Goal: Task Accomplishment & Management: Manage account settings

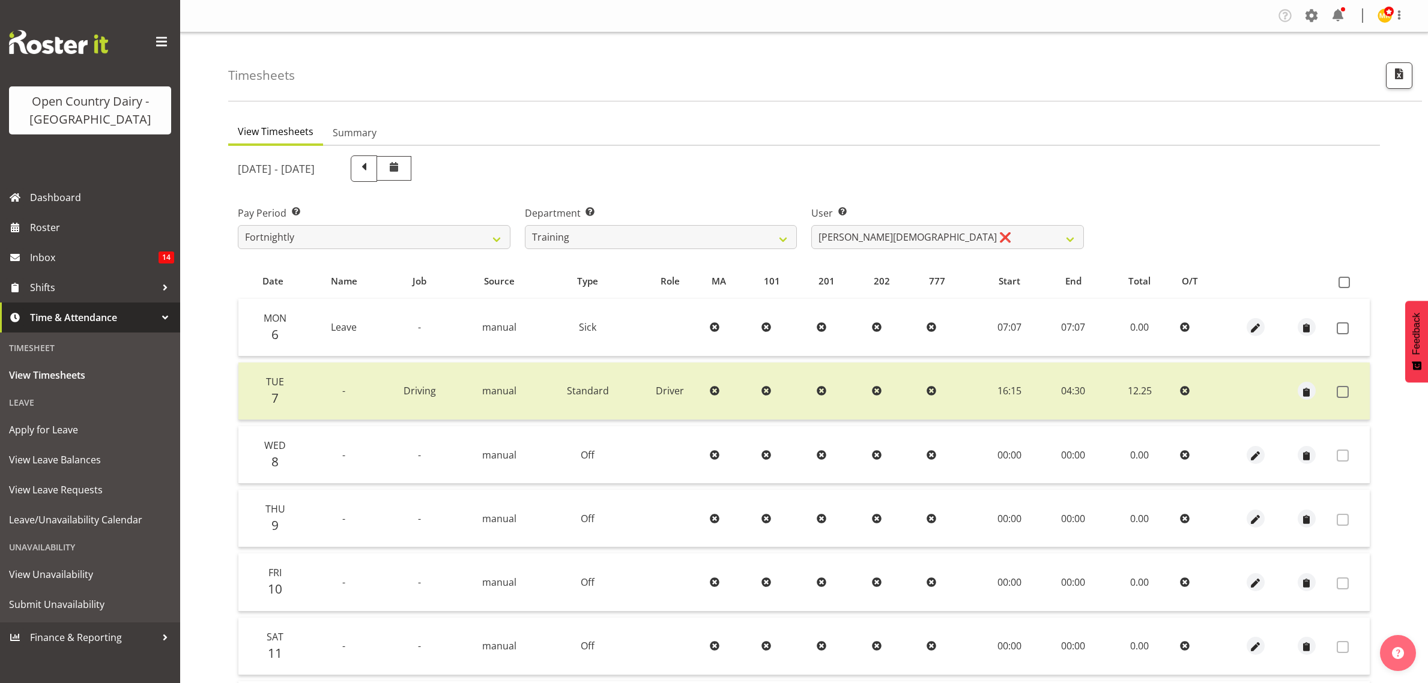
scroll to position [155, 0]
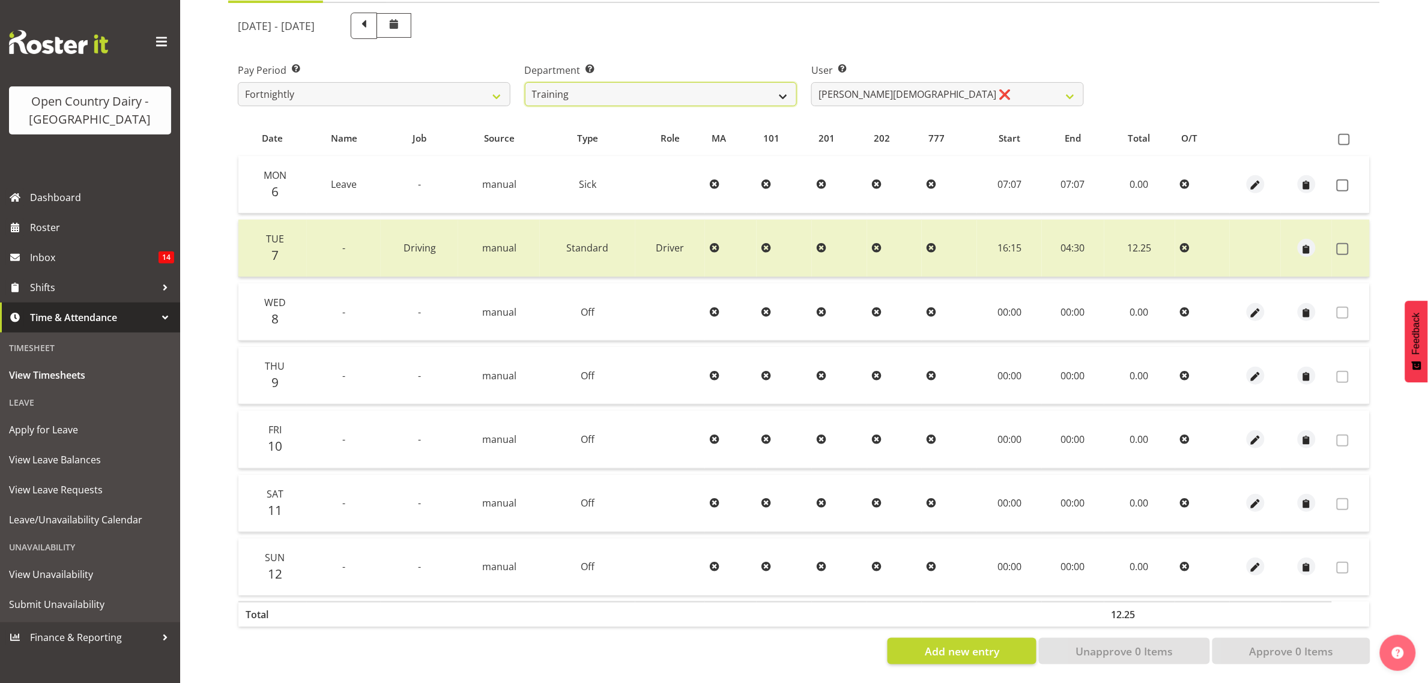
click at [736, 90] on select "734 735 736 737 738 739 851 853 854 855 856 858 861 862 865 867-9032 868 869 87…" at bounding box center [661, 94] width 273 height 24
select select "903"
click at [525, 82] on select "734 735 736 737 738 739 851 853 854 855 856 858 861 862 865 867-9032 868 869 87…" at bounding box center [661, 94] width 273 height 24
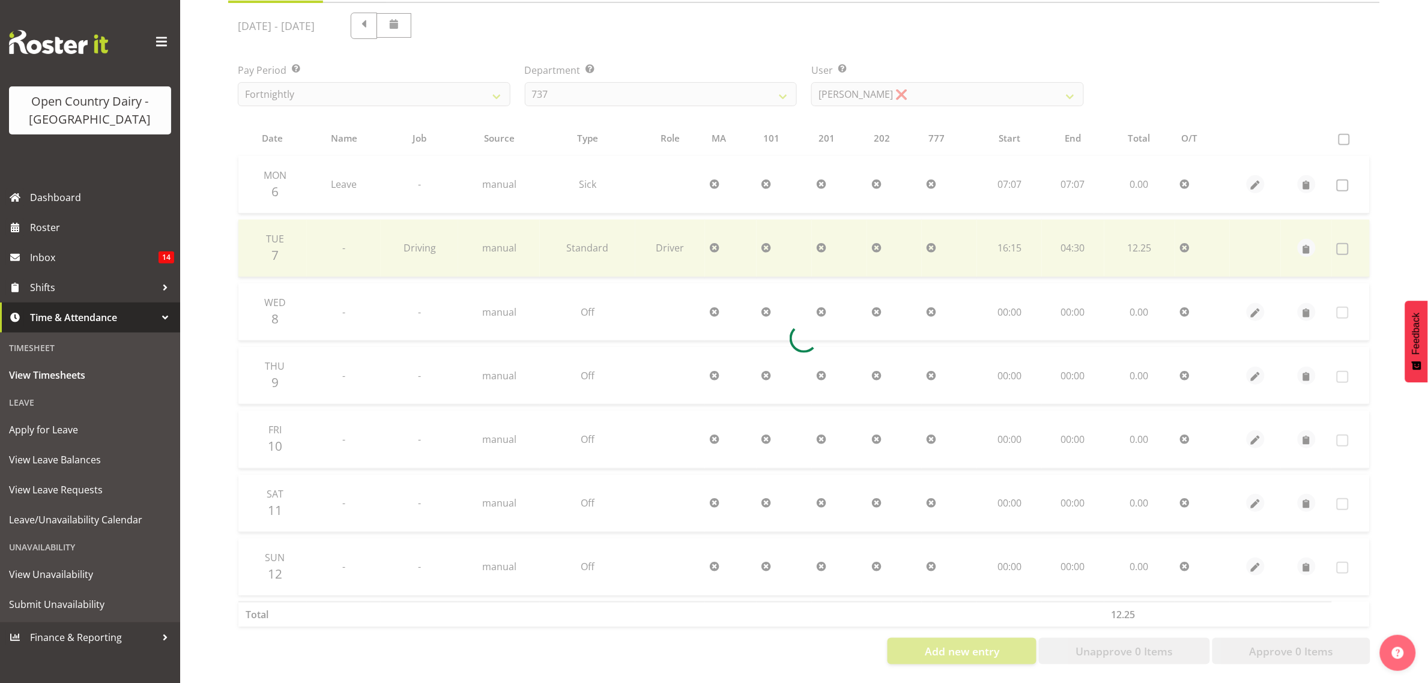
click at [910, 76] on div at bounding box center [804, 338] width 1152 height 671
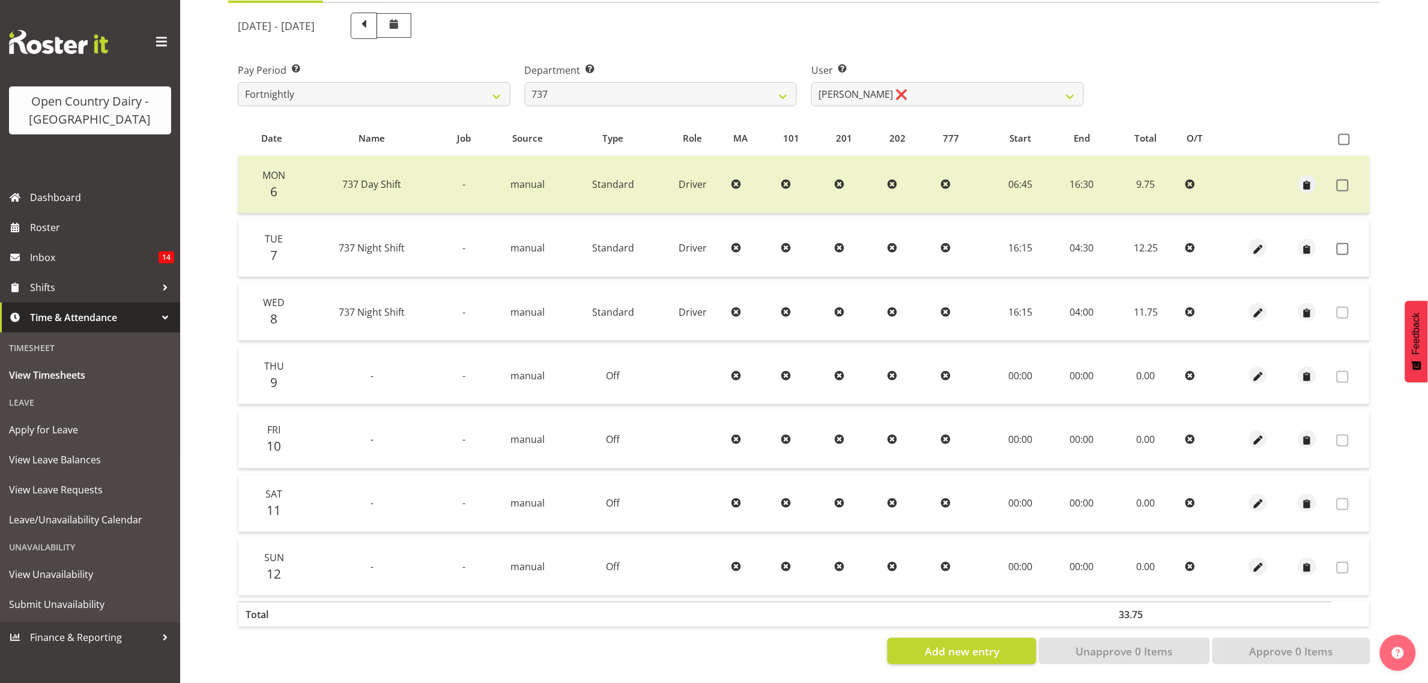
click at [1347, 242] on td at bounding box center [1351, 249] width 38 height 58
click at [1343, 243] on span at bounding box center [1343, 249] width 12 height 12
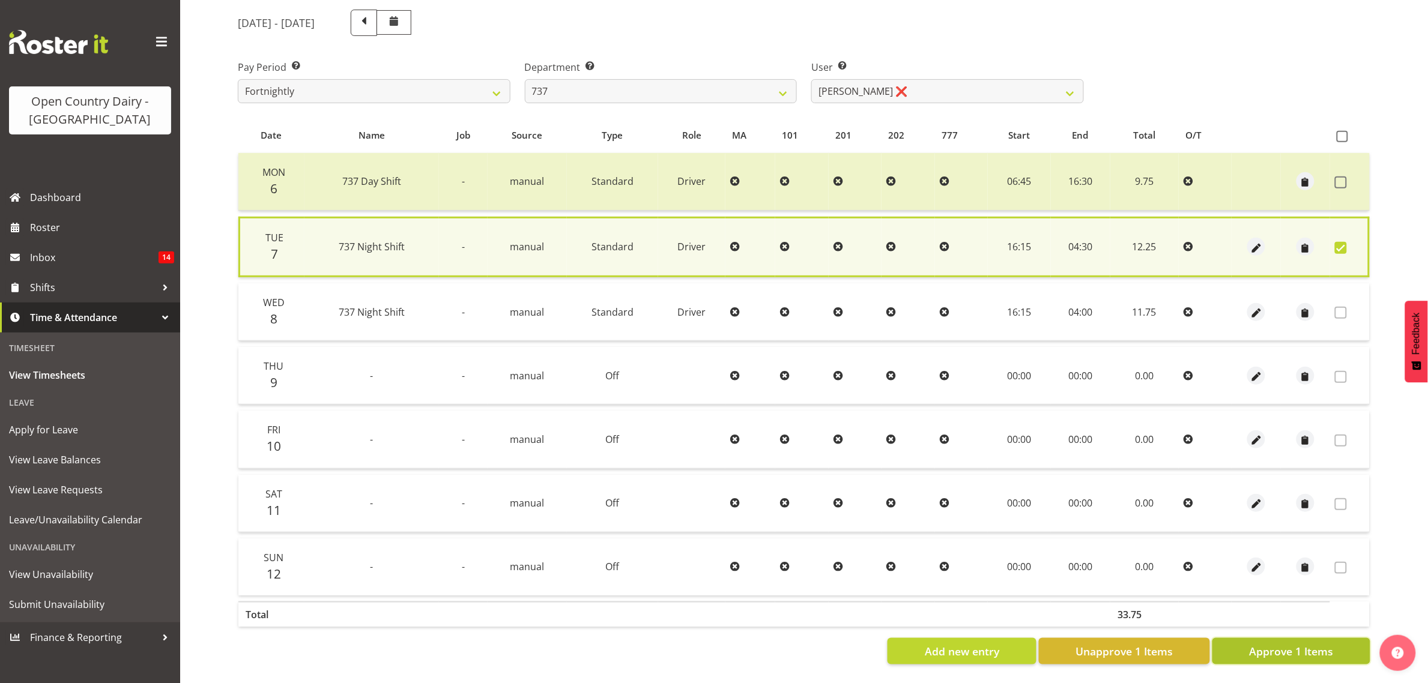
click at [1293, 644] on span "Approve 1 Items" at bounding box center [1291, 652] width 84 height 16
checkbox input "false"
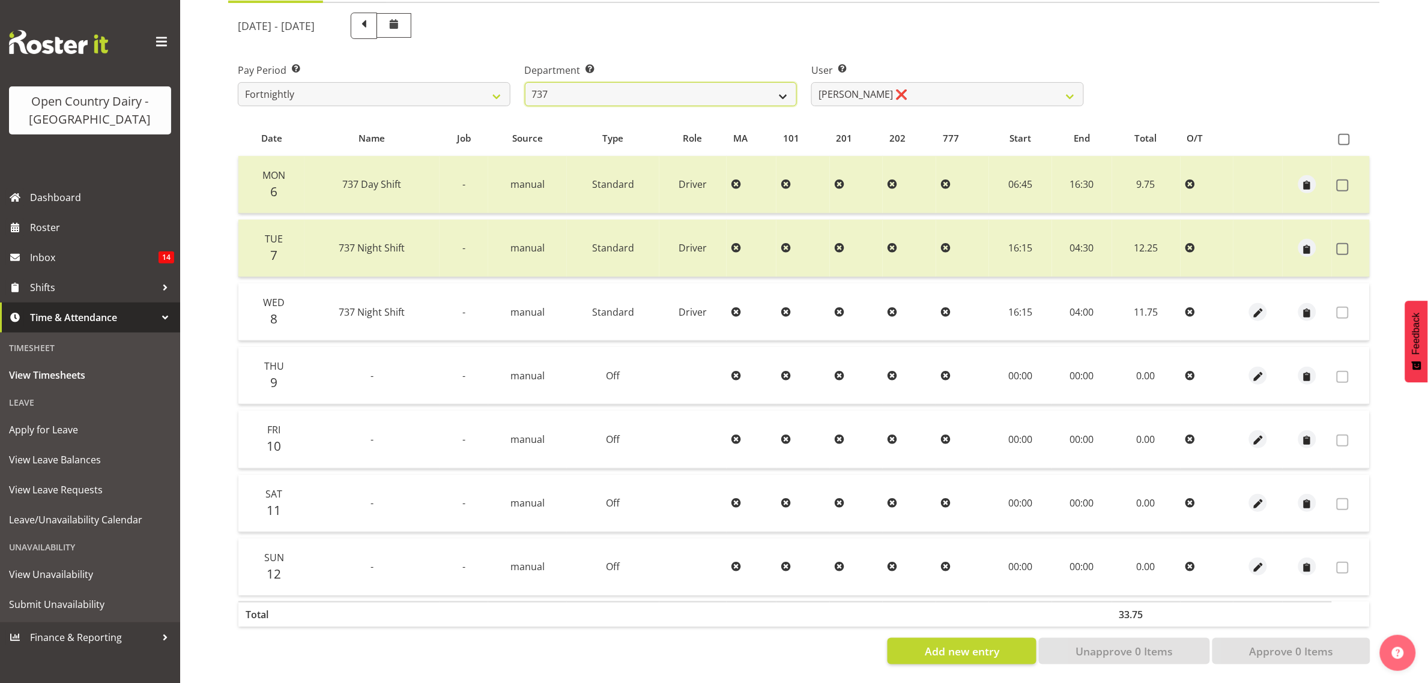
click at [716, 82] on select "734 735 736 737 738 739 851 853 854 855 856 858 861 862 865 867-9032 868 869 87…" at bounding box center [661, 94] width 273 height 24
click at [692, 86] on select "734 735 736 737 738 739 851 853 854 855 856 858 861 862 865 867-9032 868 869 87…" at bounding box center [661, 94] width 273 height 24
select select "675"
click at [525, 82] on select "734 735 736 737 738 739 851 853 854 855 856 858 861 862 865 867-9032 868 869 87…" at bounding box center [661, 94] width 273 height 24
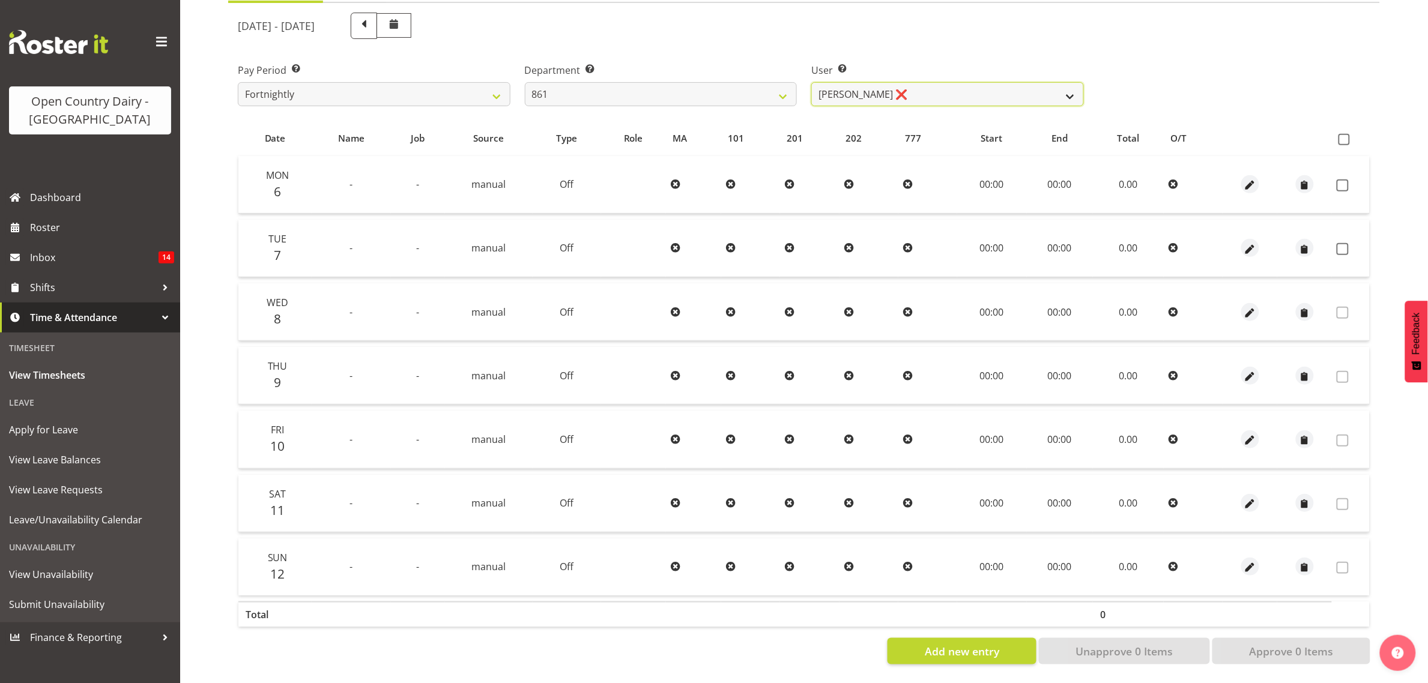
click at [875, 82] on select "Barry McIntosh ❌ Matthew Welland ❌ Philip Peek ❌" at bounding box center [947, 94] width 273 height 24
select select "7460"
click at [811, 82] on select "Barry McIntosh ❌ Matthew Welland ❌ Philip Peek ❌" at bounding box center [947, 94] width 273 height 24
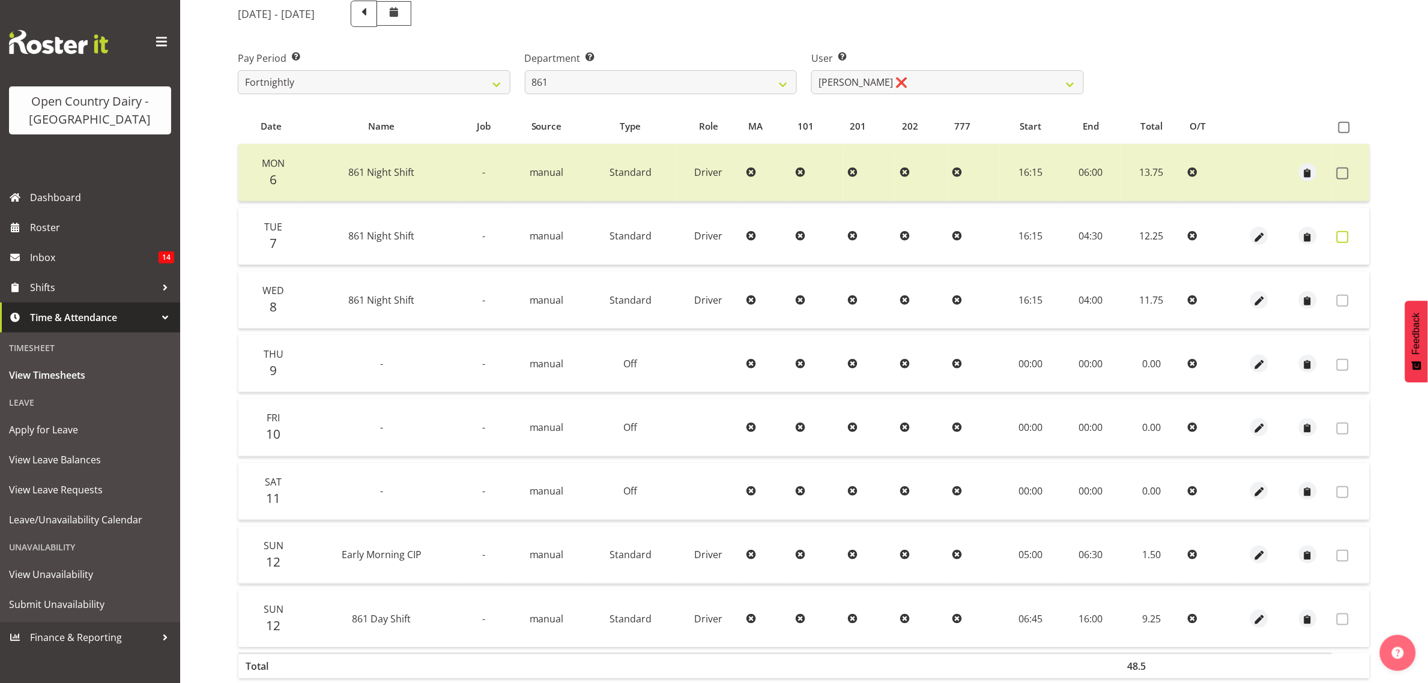
click at [1346, 236] on span at bounding box center [1343, 237] width 12 height 12
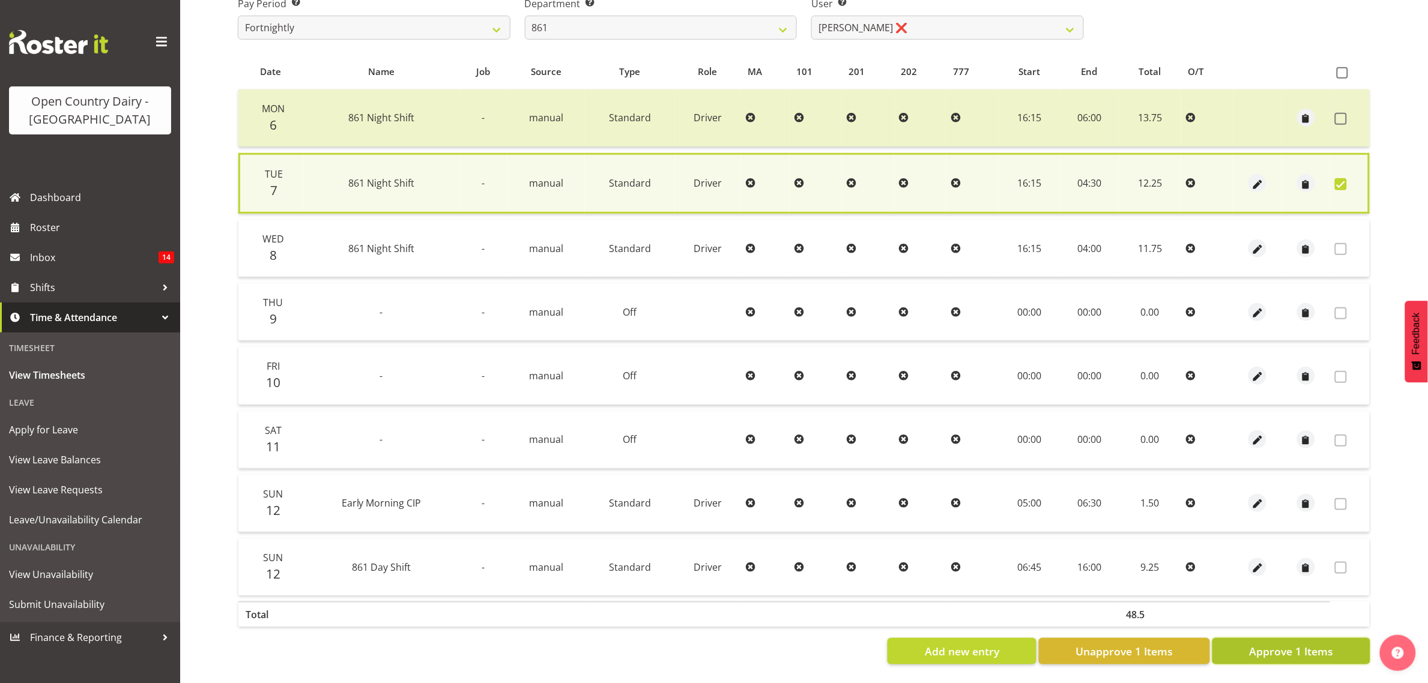
click at [1290, 644] on span "Approve 1 Items" at bounding box center [1291, 652] width 84 height 16
checkbox input "false"
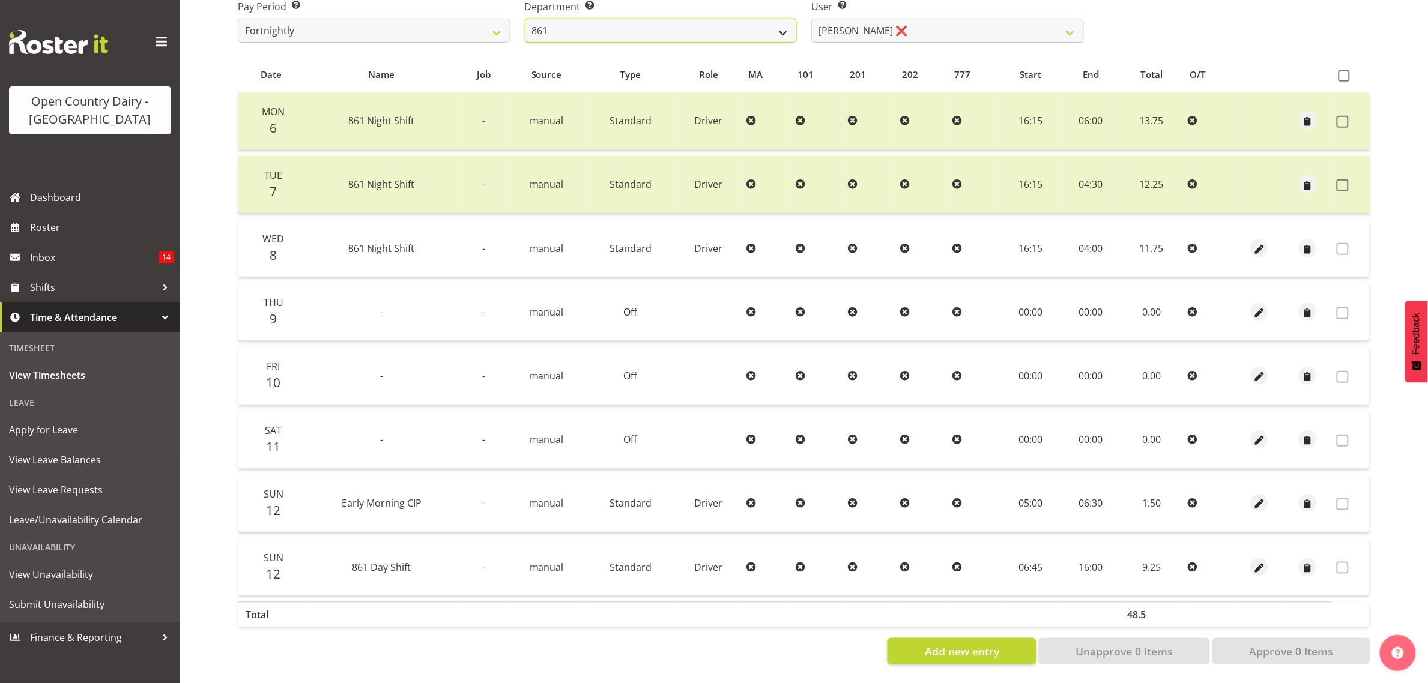
click at [593, 19] on select "734 735 736 737 738 739 851 853 854 855 856 858 861 862 865 867-9032 868 869 87…" at bounding box center [661, 31] width 273 height 24
select select "676"
click at [525, 19] on select "734 735 736 737 738 739 851 853 854 855 856 858 861 862 865 867-9032 868 869 87…" at bounding box center [661, 31] width 273 height 24
select select "10213"
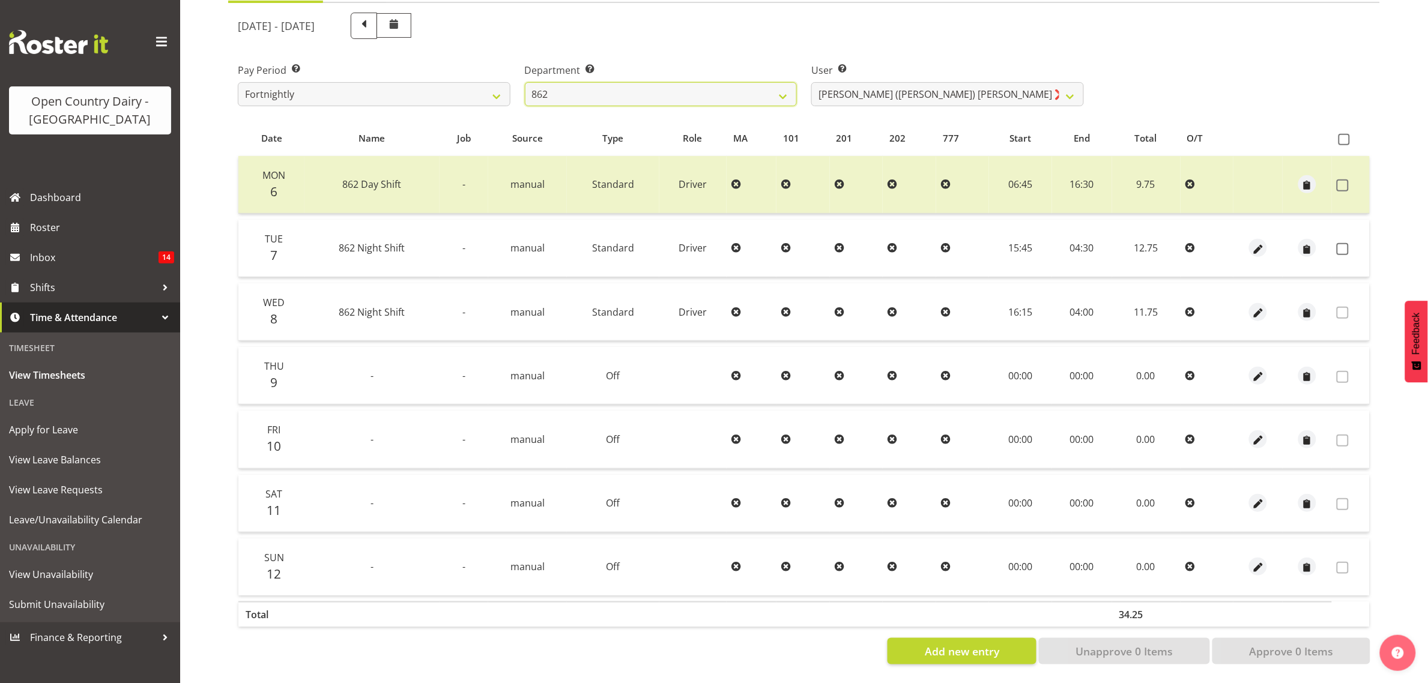
scroll to position [155, 0]
click at [1345, 245] on td at bounding box center [1351, 249] width 38 height 58
click at [1345, 242] on td at bounding box center [1351, 249] width 38 height 58
click at [1345, 243] on span at bounding box center [1343, 249] width 12 height 12
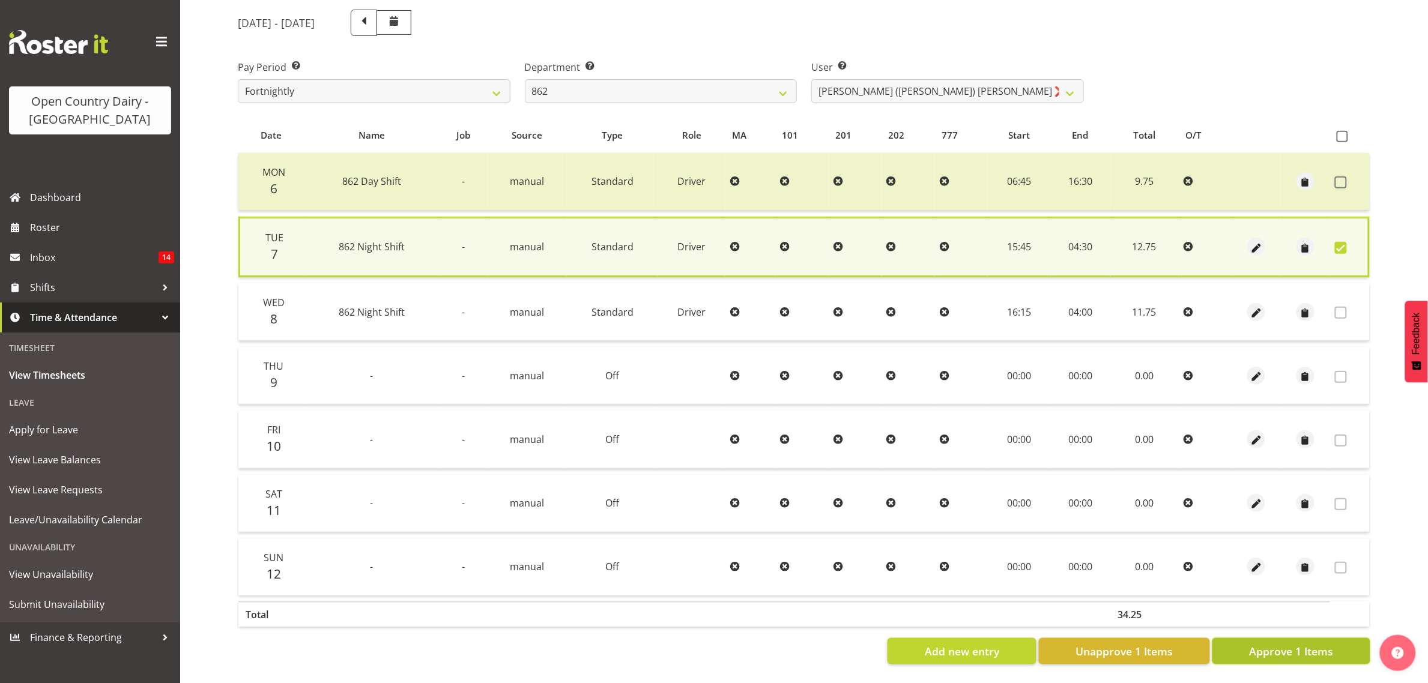
click at [1316, 646] on span "Approve 1 Items" at bounding box center [1291, 652] width 84 height 16
checkbox input "false"
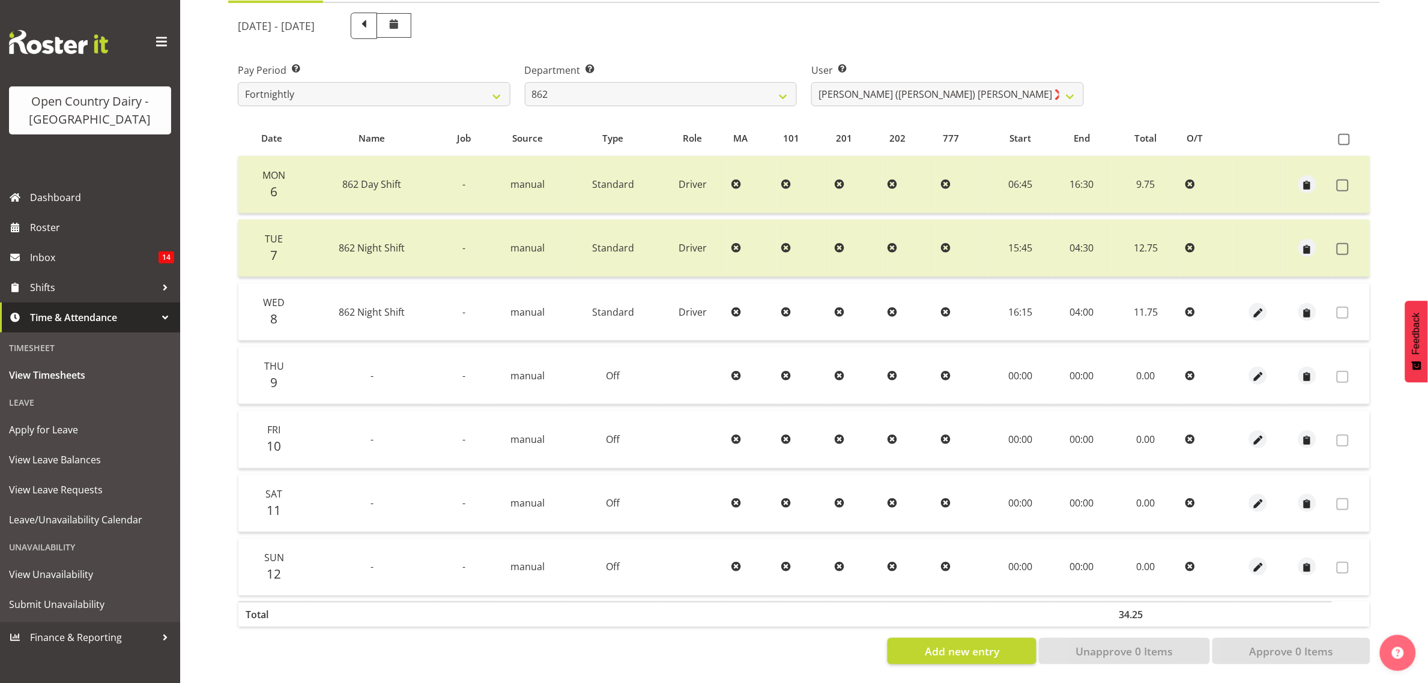
click at [740, 63] on label "Department Select which department you would like to view." at bounding box center [661, 70] width 273 height 14
drag, startPoint x: 737, startPoint y: 109, endPoint x: 710, endPoint y: 84, distance: 37.0
click at [730, 104] on div "October 6th - October 12th 2025 Pay Period Select which pay period you would li…" at bounding box center [804, 334] width 1132 height 659
click at [710, 84] on select "734 735 736 737 738 739 851 853 854 855 856 858 861 862 865 867-9032 868 869 87…" at bounding box center [661, 94] width 273 height 24
select select "683"
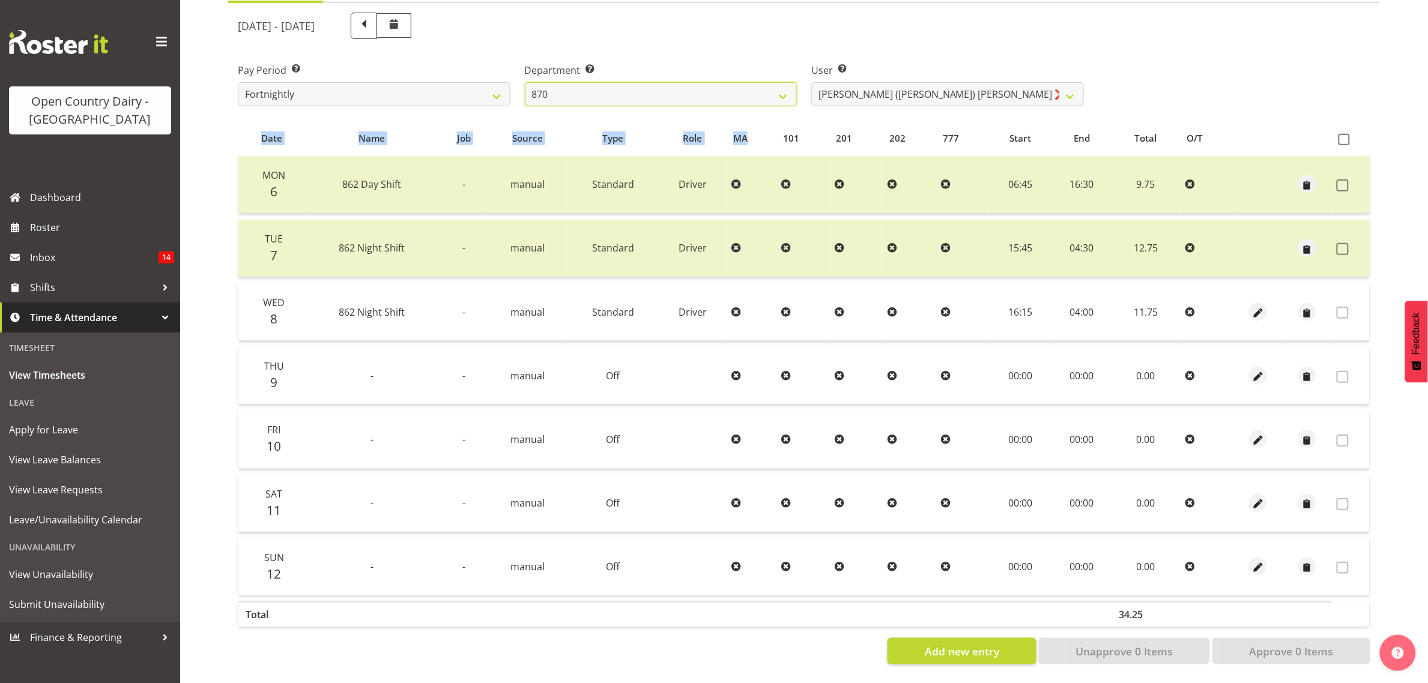
click at [525, 82] on select "734 735 736 737 738 739 851 853 854 855 856 858 861 862 865 867-9032 868 869 87…" at bounding box center [661, 94] width 273 height 24
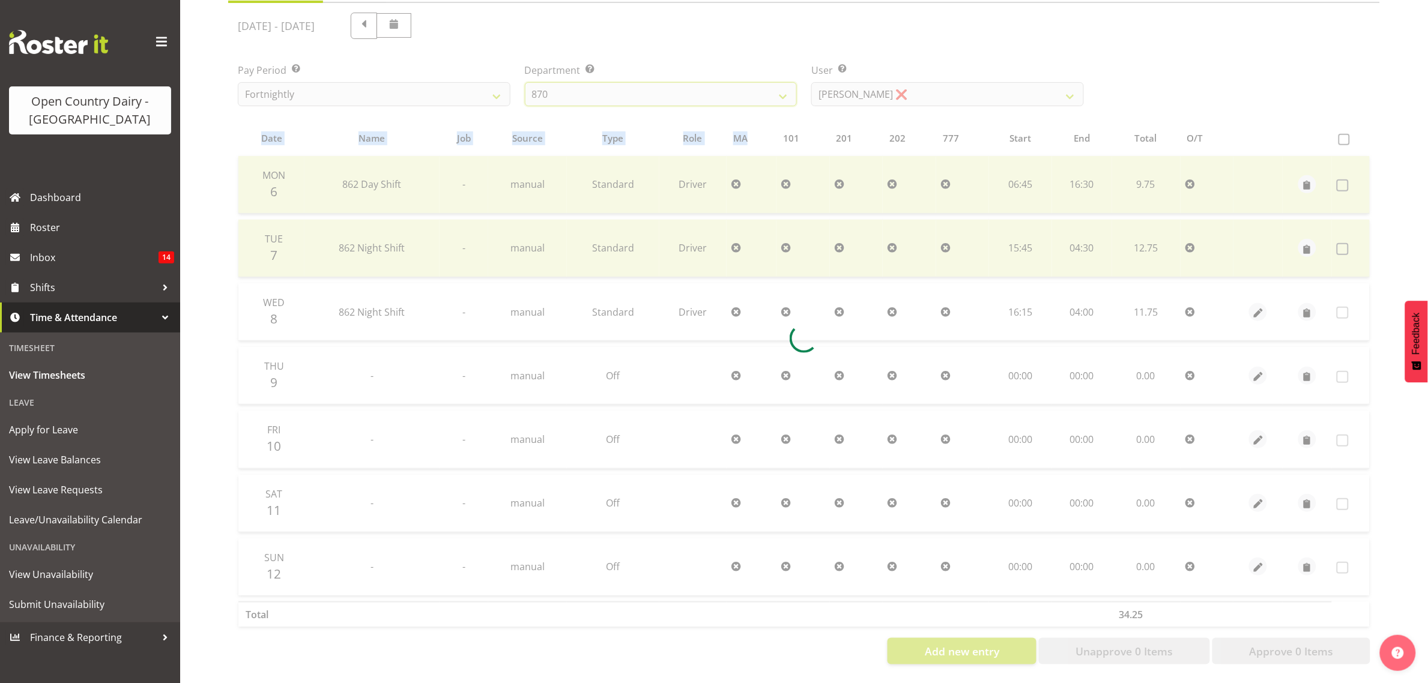
scroll to position [0, 0]
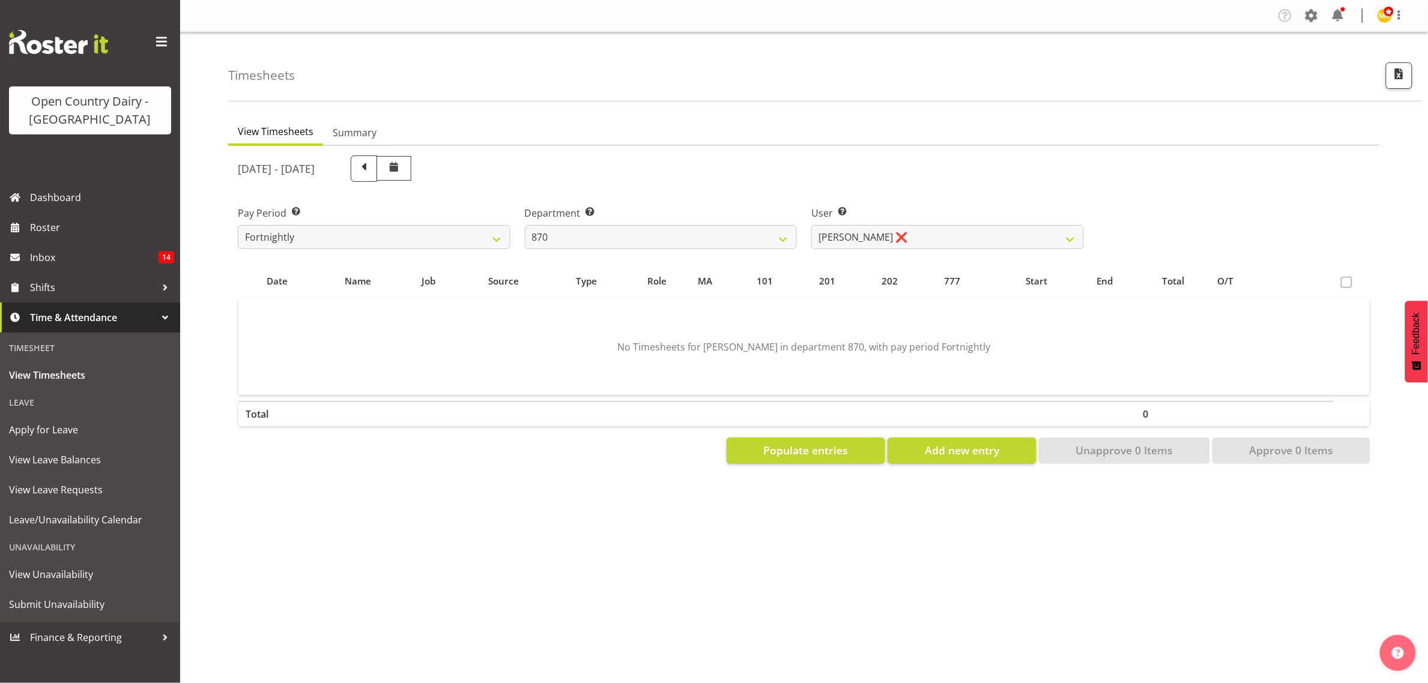
click at [925, 75] on div "Timesheets" at bounding box center [825, 66] width 1194 height 69
click at [893, 251] on div "User Select user. Note: This is filtered down by the previous two drop-down ite…" at bounding box center [947, 222] width 287 height 67
click at [892, 236] on select "Andy Haywood ❌ David Young ❌ Stewart Matheson ❌" at bounding box center [947, 237] width 273 height 24
select select "7473"
click at [811, 225] on select "Andy Haywood ❌ David Young ❌ Stewart Matheson ❌" at bounding box center [947, 237] width 273 height 24
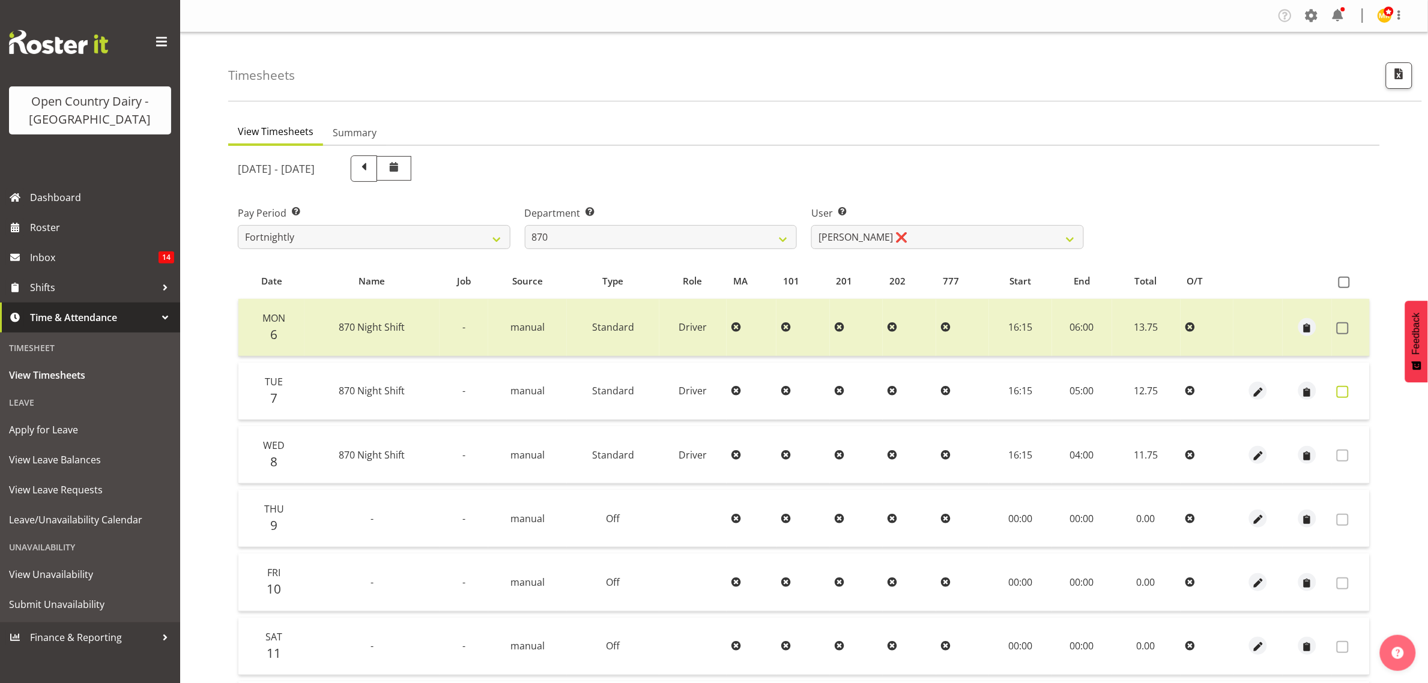
click at [1352, 392] on label at bounding box center [1346, 392] width 19 height 12
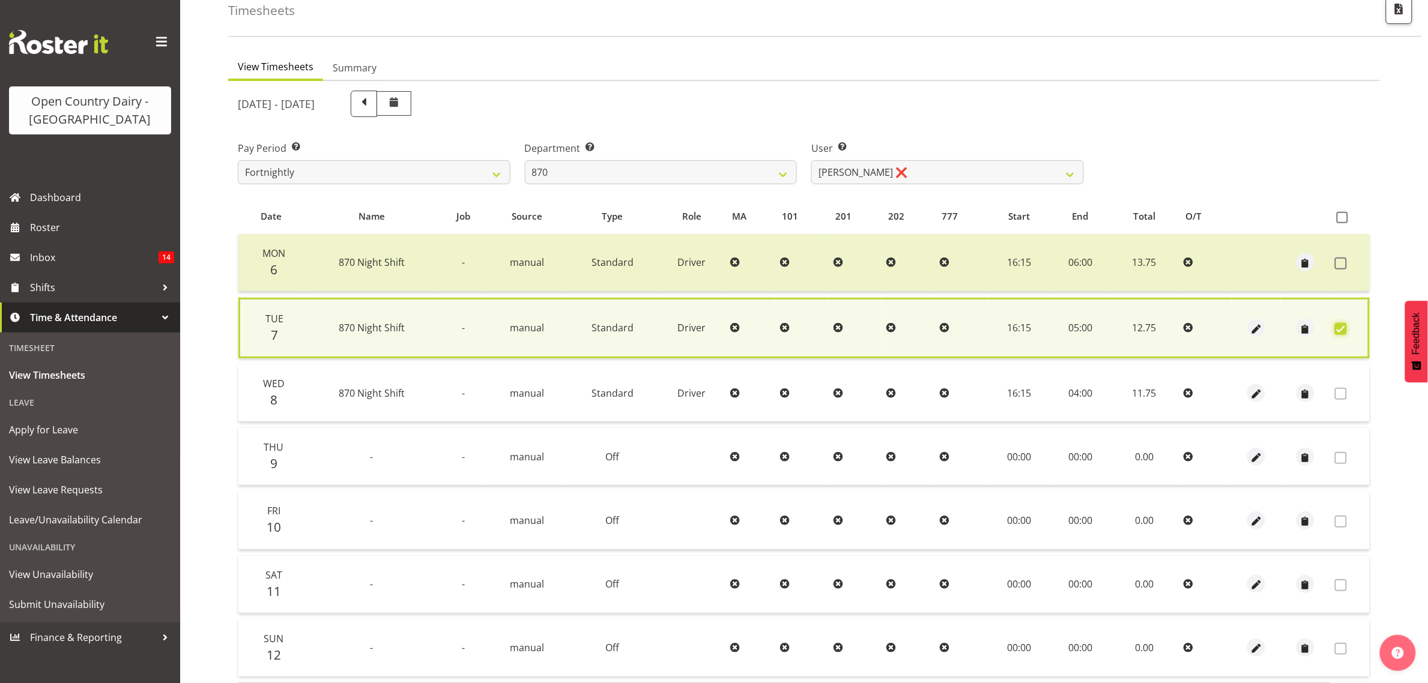
scroll to position [157, 0]
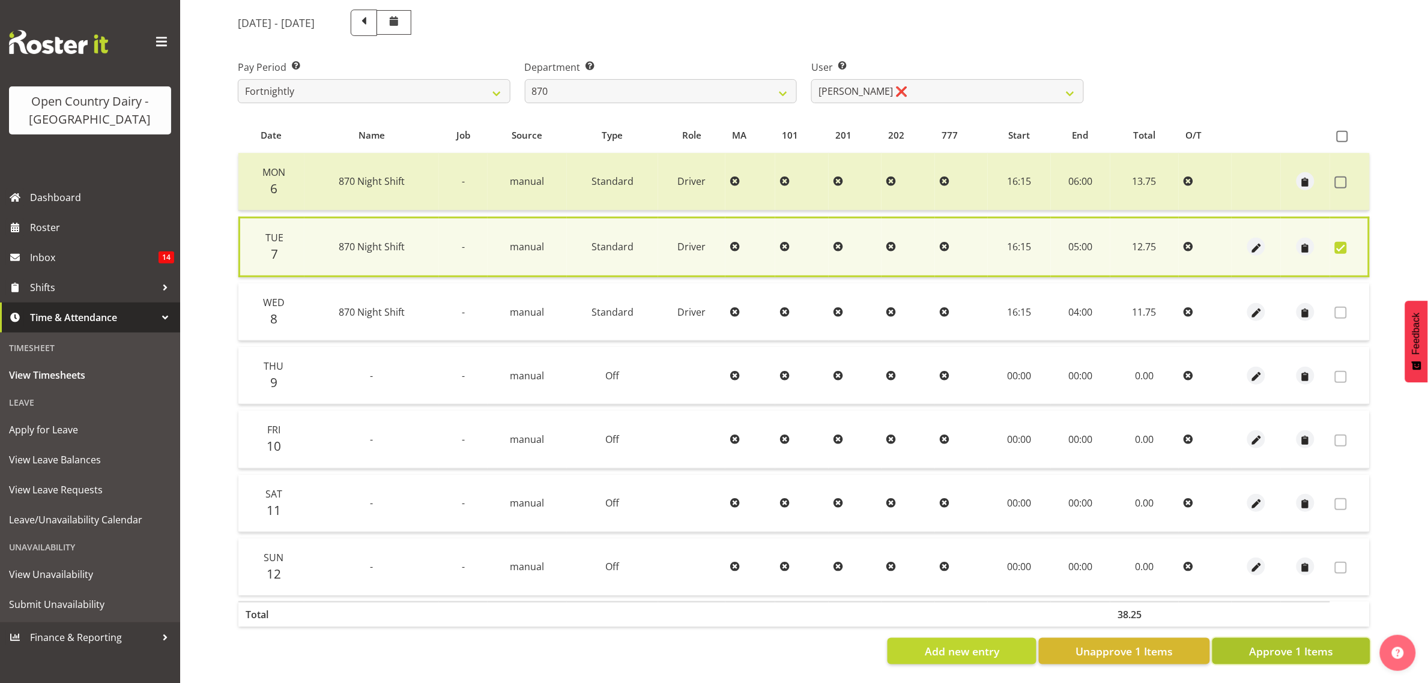
click at [1298, 644] on span "Approve 1 Items" at bounding box center [1291, 652] width 84 height 16
checkbox input "false"
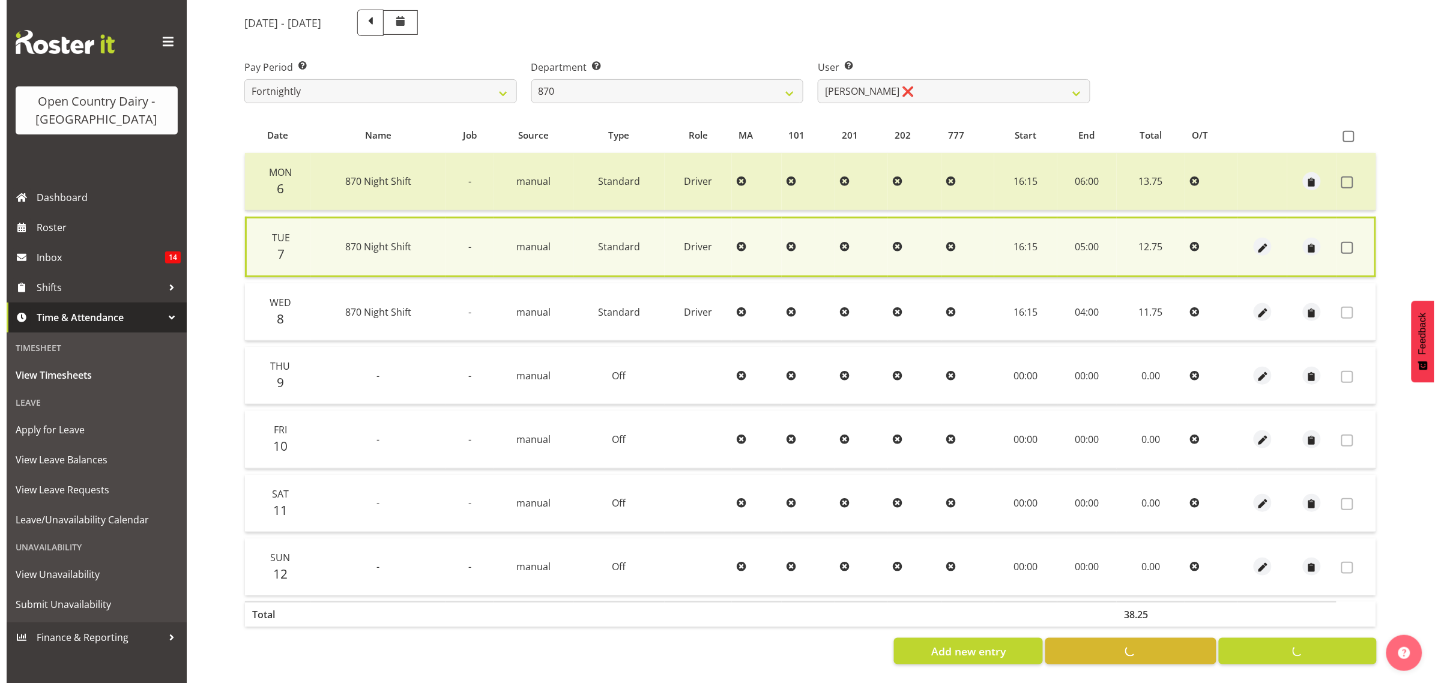
scroll to position [155, 0]
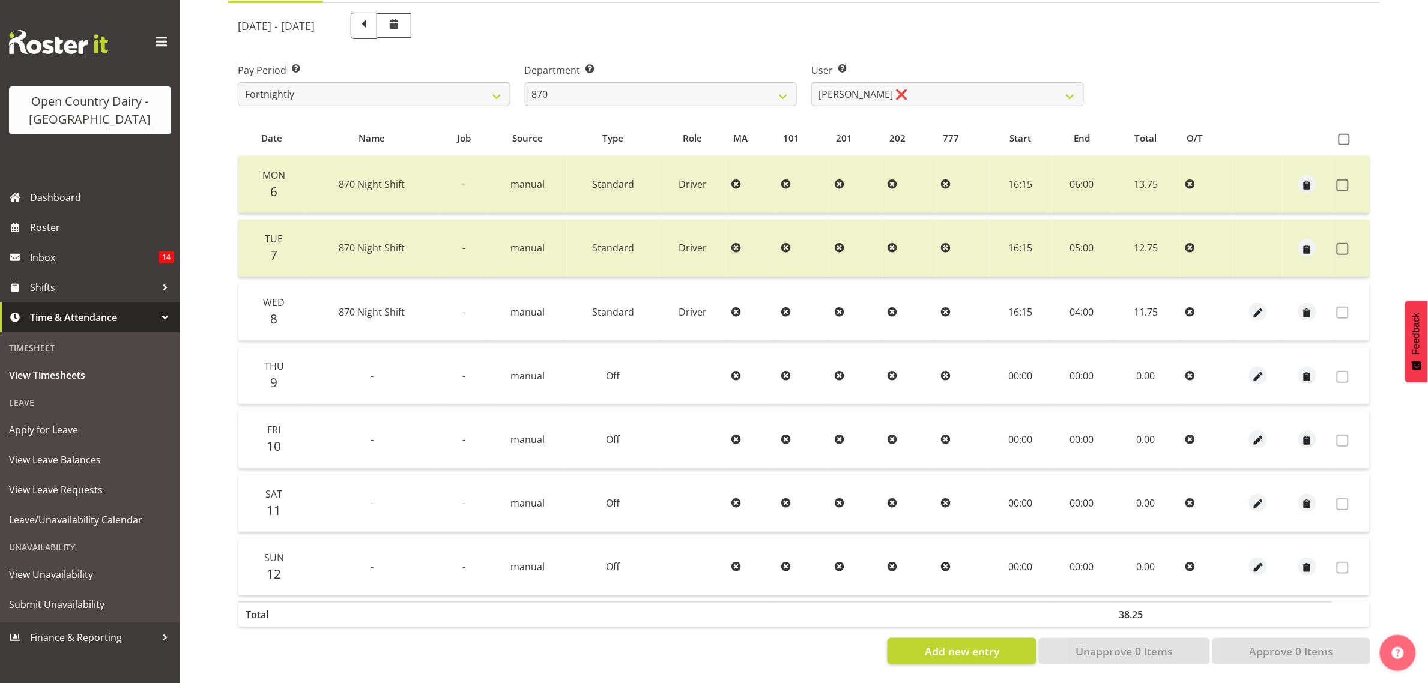
click at [583, 96] on div "Department Select which department you would like to view. 734 735 736 737 738 …" at bounding box center [661, 79] width 287 height 67
click at [595, 82] on select "734 735 736 737 738 739 851 853 854 855 856 858 861 862 865 867-9032 868 869 87…" at bounding box center [661, 94] width 273 height 24
select select "687"
click at [525, 82] on select "734 735 736 737 738 739 851 853 854 855 856 858 861 862 865 867-9032 868 869 87…" at bounding box center [661, 94] width 273 height 24
select select "10197"
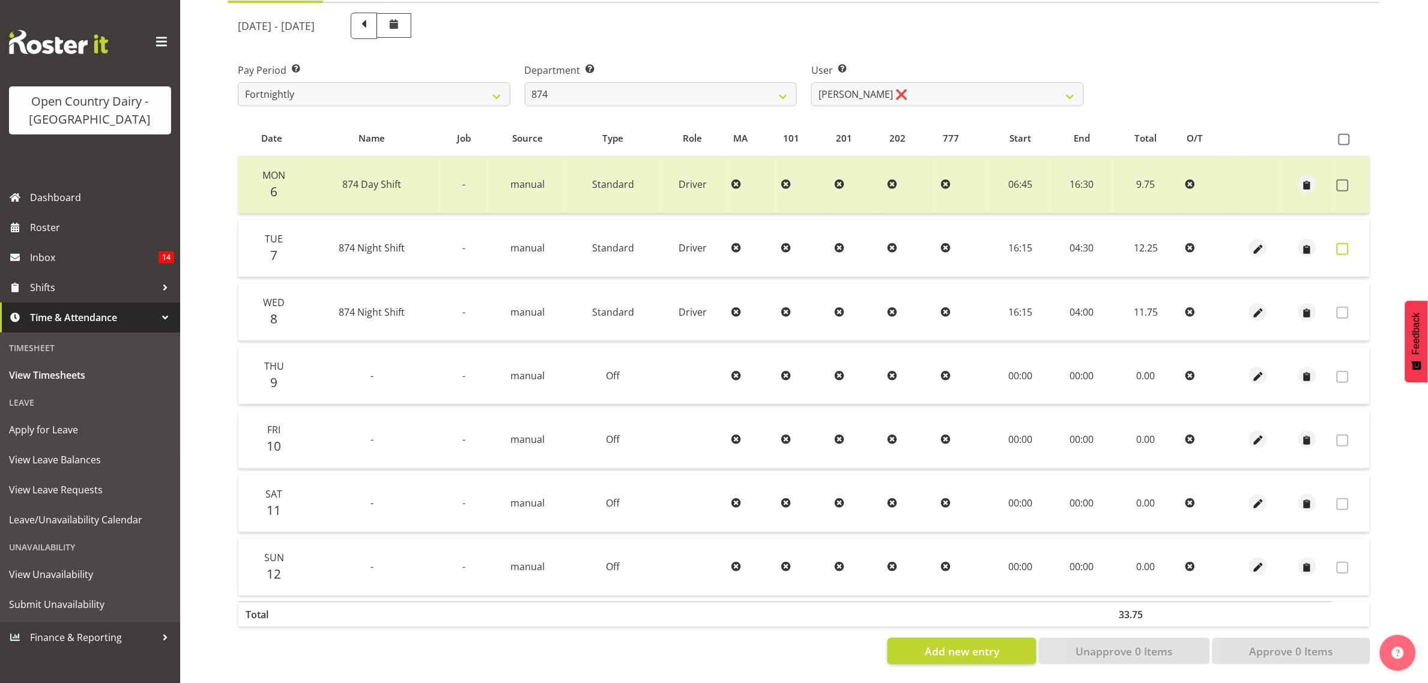
click at [1348, 243] on span at bounding box center [1343, 249] width 12 height 12
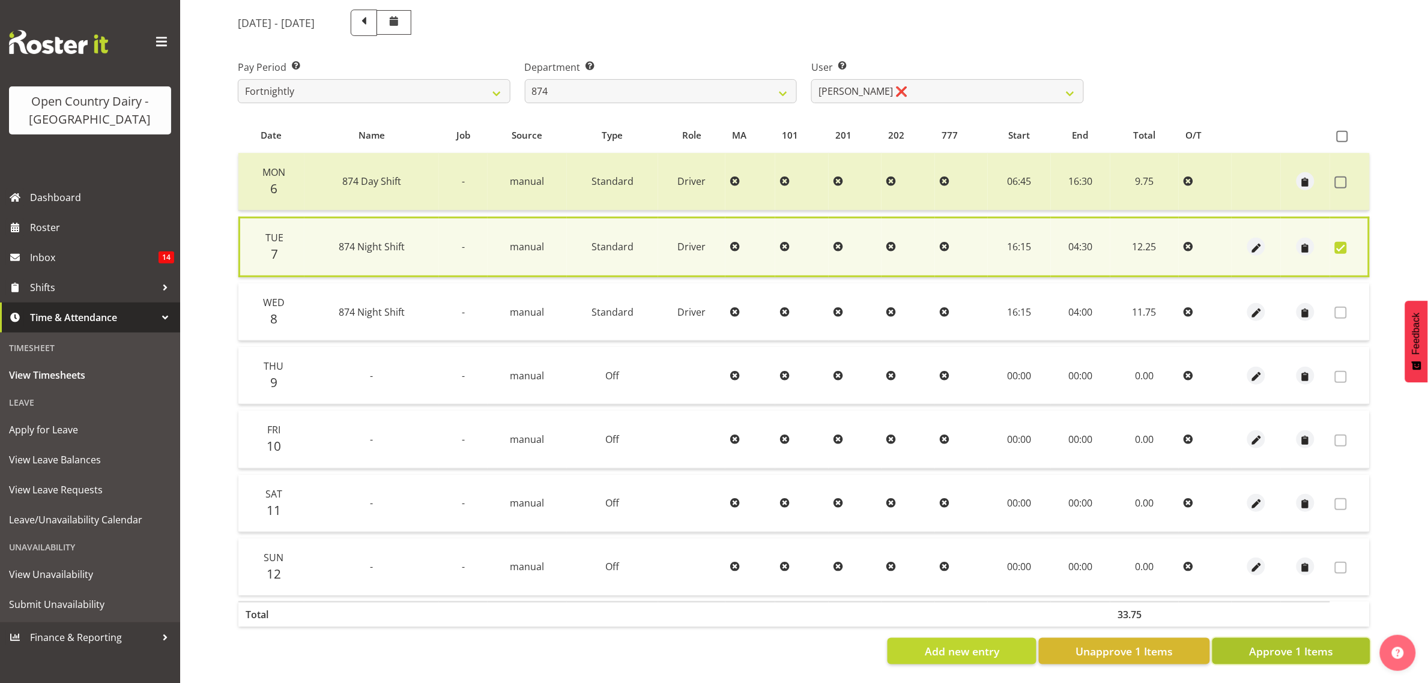
click at [1313, 644] on span "Approve 1 Items" at bounding box center [1291, 652] width 84 height 16
checkbox input "false"
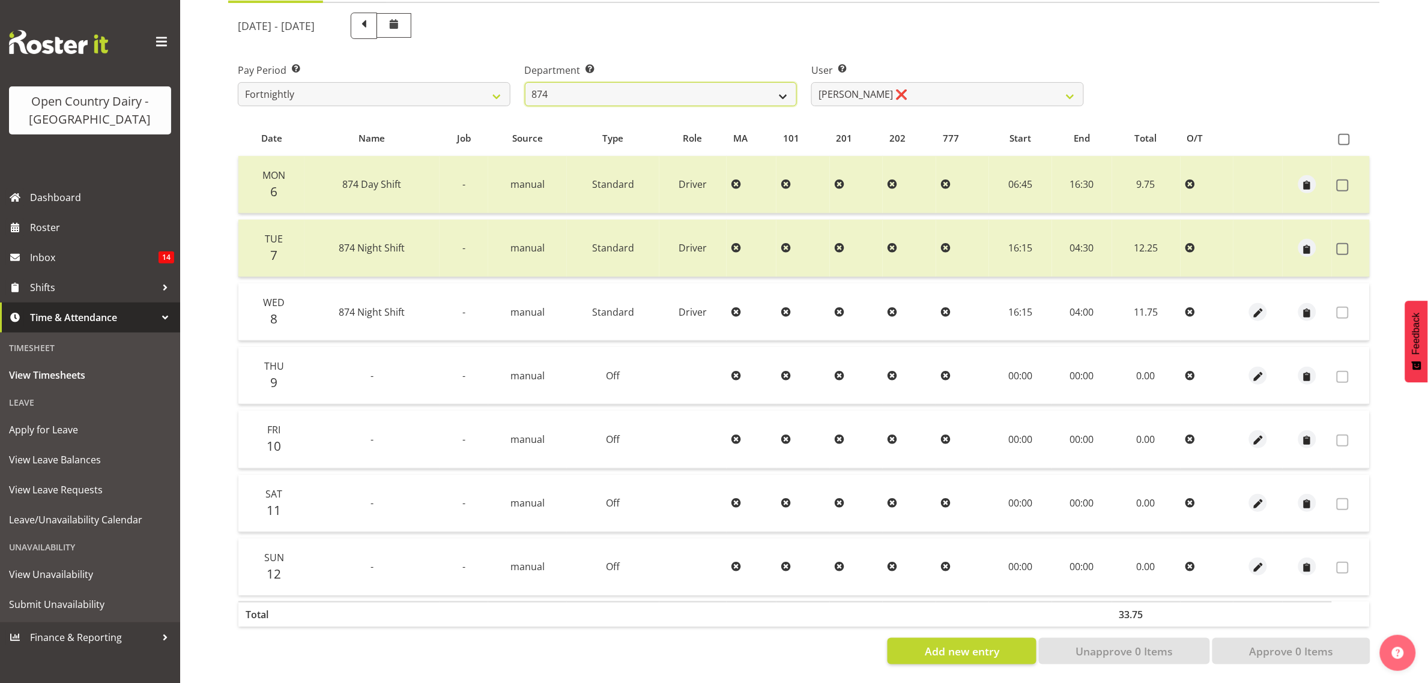
click at [734, 88] on select "734 735 736 737 738 739 851 853 854 855 856 858 861 862 865 867-9032 868 869 87…" at bounding box center [661, 94] width 273 height 24
click at [525, 82] on select "734 735 736 737 738 739 851 853 854 855 856 858 861 862 865 867-9032 868 869 87…" at bounding box center [661, 94] width 273 height 24
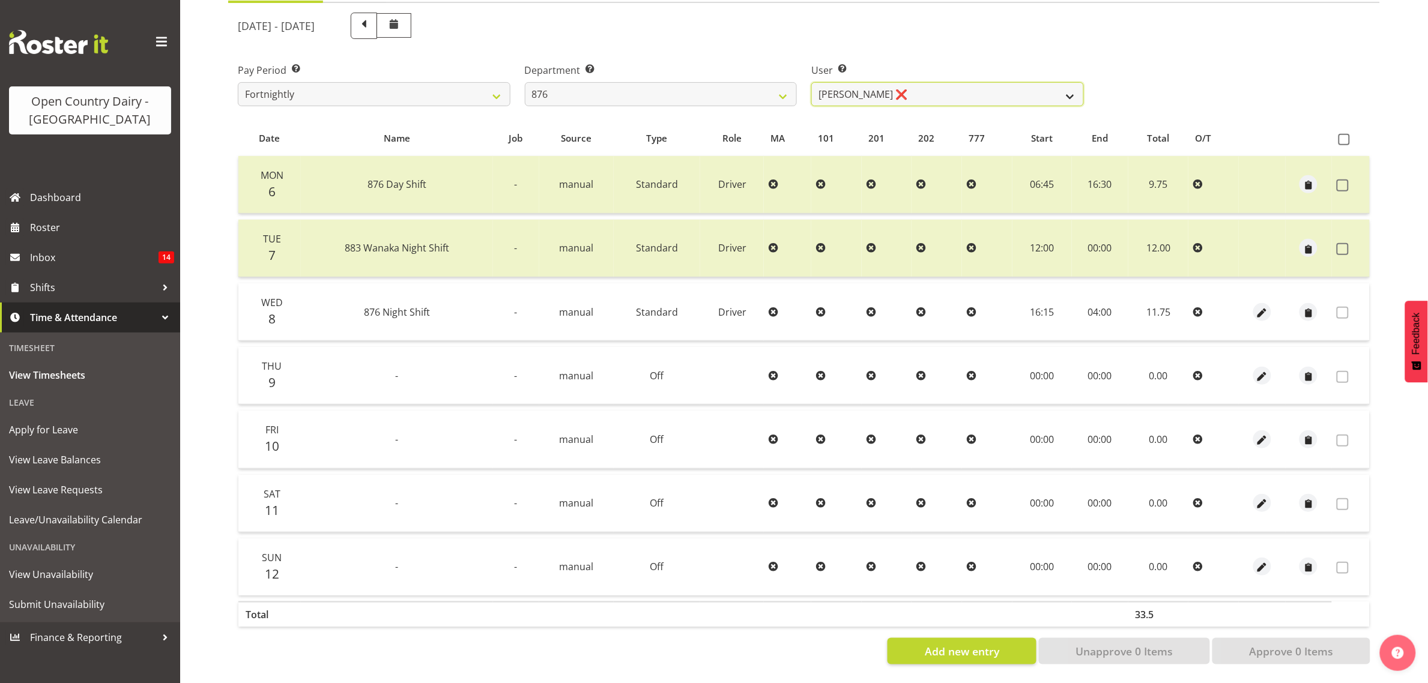
click at [910, 86] on select "Dean Henderson ❌ Ian Barbour ❌ John Graham ❌ Tom Rahl ❌" at bounding box center [947, 94] width 273 height 24
click at [904, 46] on div "User Select user. Note: This is filtered down by the previous two drop-down ite…" at bounding box center [947, 79] width 287 height 67
click at [713, 67] on div "Department Select which department you would like to view. 734 735 736 737 738 …" at bounding box center [661, 84] width 273 height 43
click at [713, 82] on select "734 735 736 737 738 739 851 853 854 855 856 858 861 862 865 867-9032 868 869 87…" at bounding box center [661, 94] width 273 height 24
select select "783"
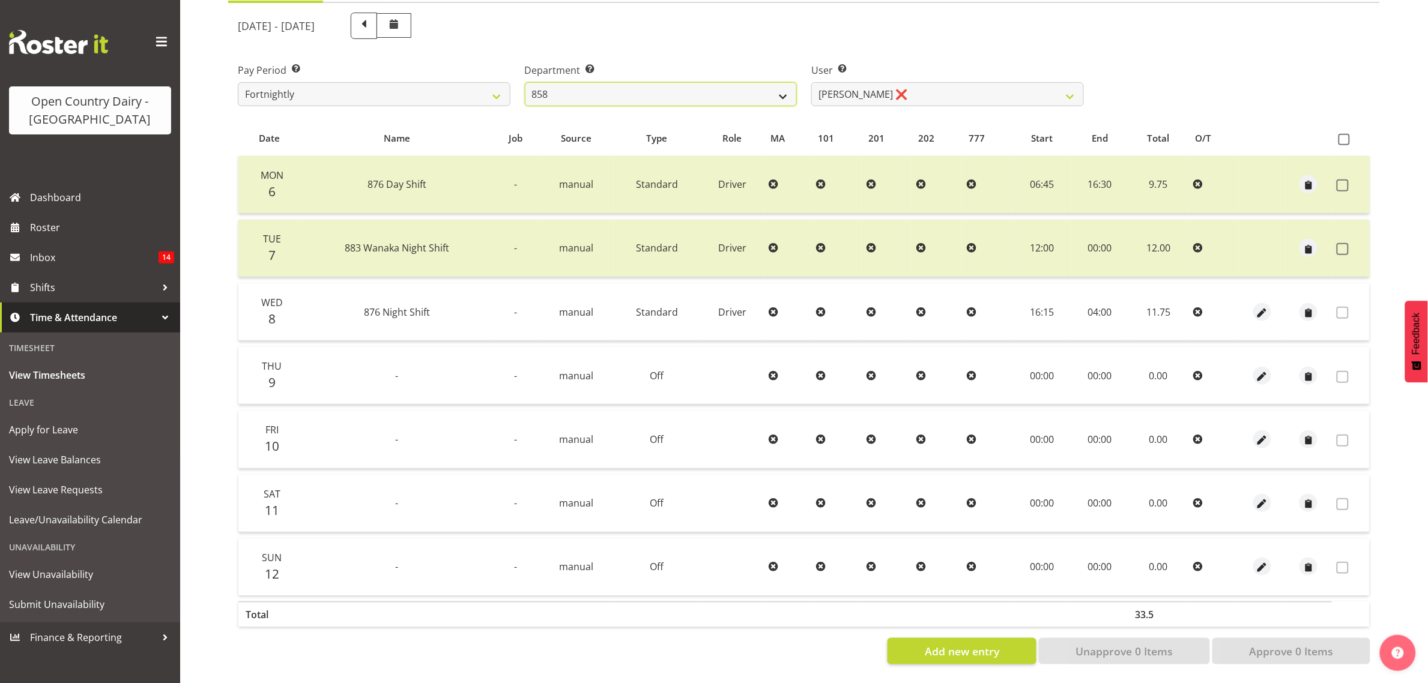
click at [525, 82] on select "734 735 736 737 738 739 851 853 854 855 856 858 861 862 865 867-9032 868 869 87…" at bounding box center [661, 94] width 273 height 24
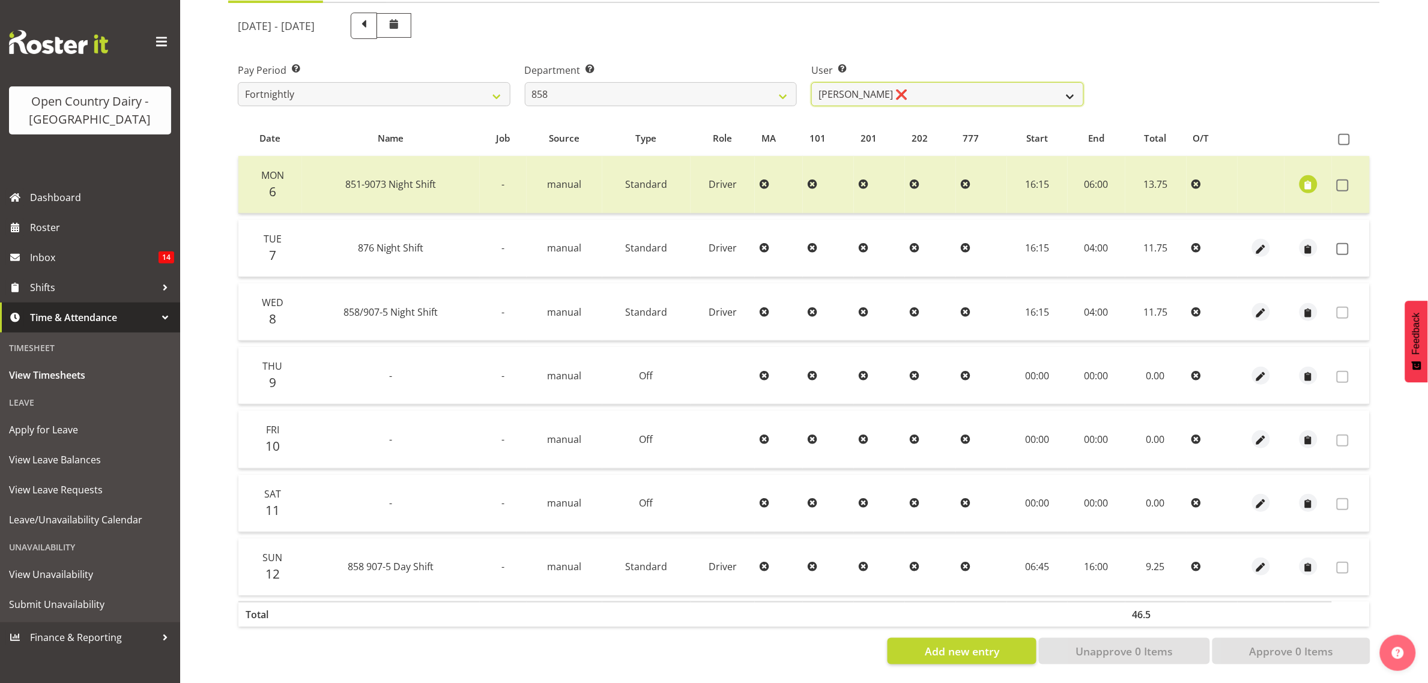
click at [893, 88] on select "Anthony Shaw ❌ Liam Bellman ❌ Neil Peters ❌" at bounding box center [947, 94] width 273 height 24
click at [845, 82] on select "Anthony Shaw ❌ Liam Bellman ❌ Neil Peters ❌" at bounding box center [947, 94] width 273 height 24
click at [919, 46] on div "User Select user. Note: This is filtered down by the previous two drop-down ite…" at bounding box center [947, 79] width 287 height 67
click at [1343, 243] on span at bounding box center [1343, 249] width 12 height 12
checkbox input "true"
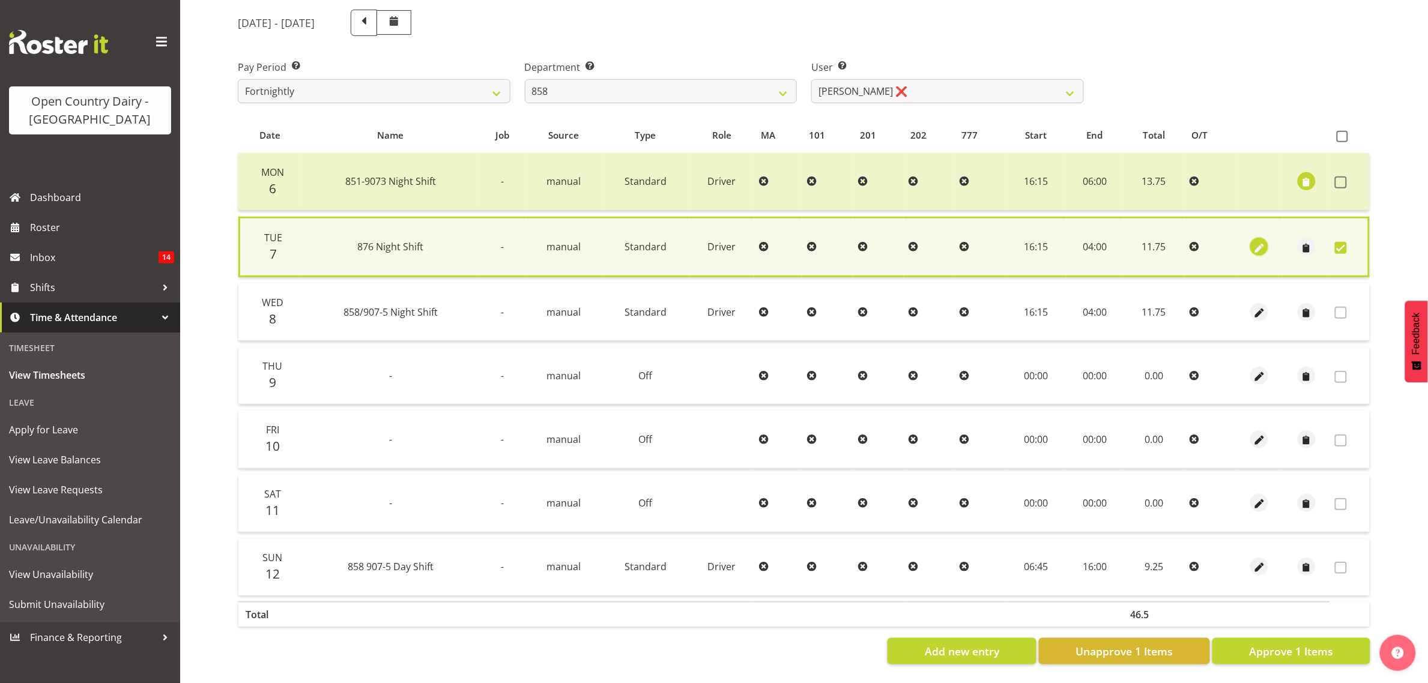
click at [1262, 242] on span "button" at bounding box center [1260, 248] width 14 height 14
select select "Standard"
select select "689"
select select "9"
select select "2025"
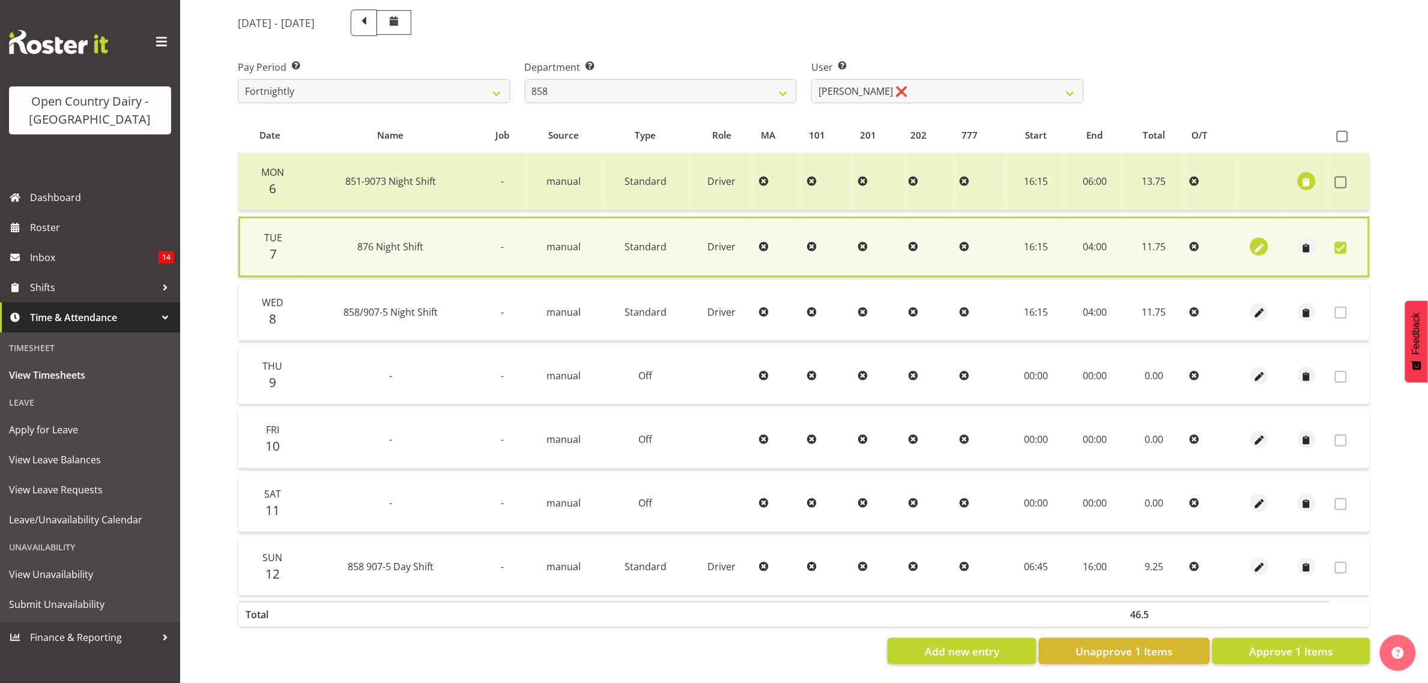
select select "4"
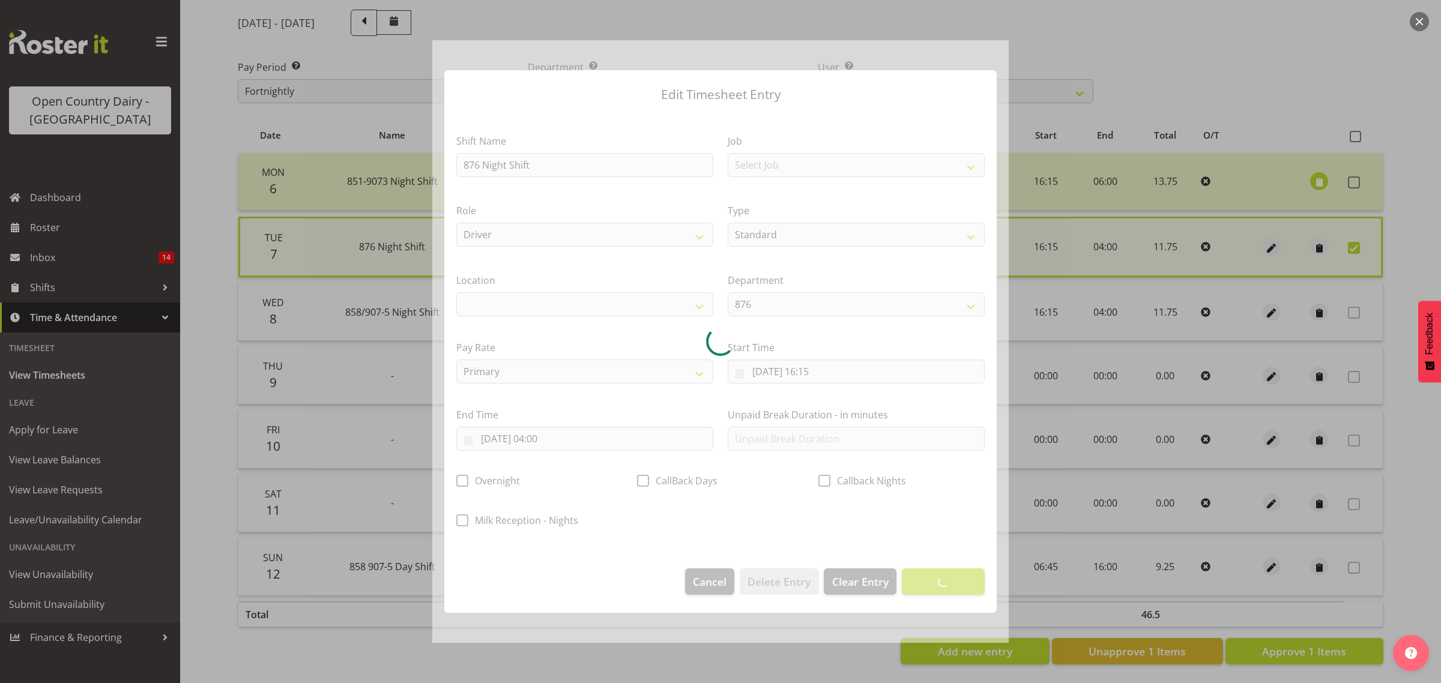
select select
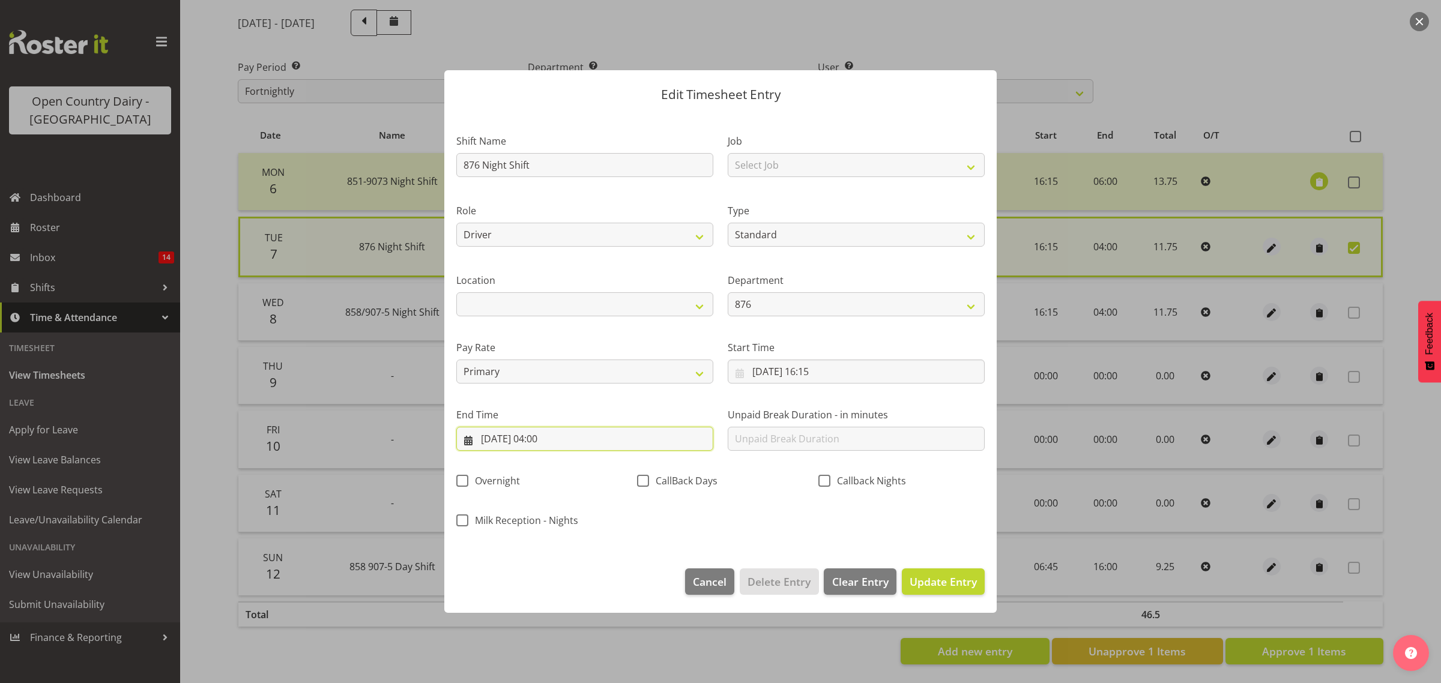
click at [600, 438] on input "08/10/2025, 04:00" at bounding box center [584, 439] width 257 height 24
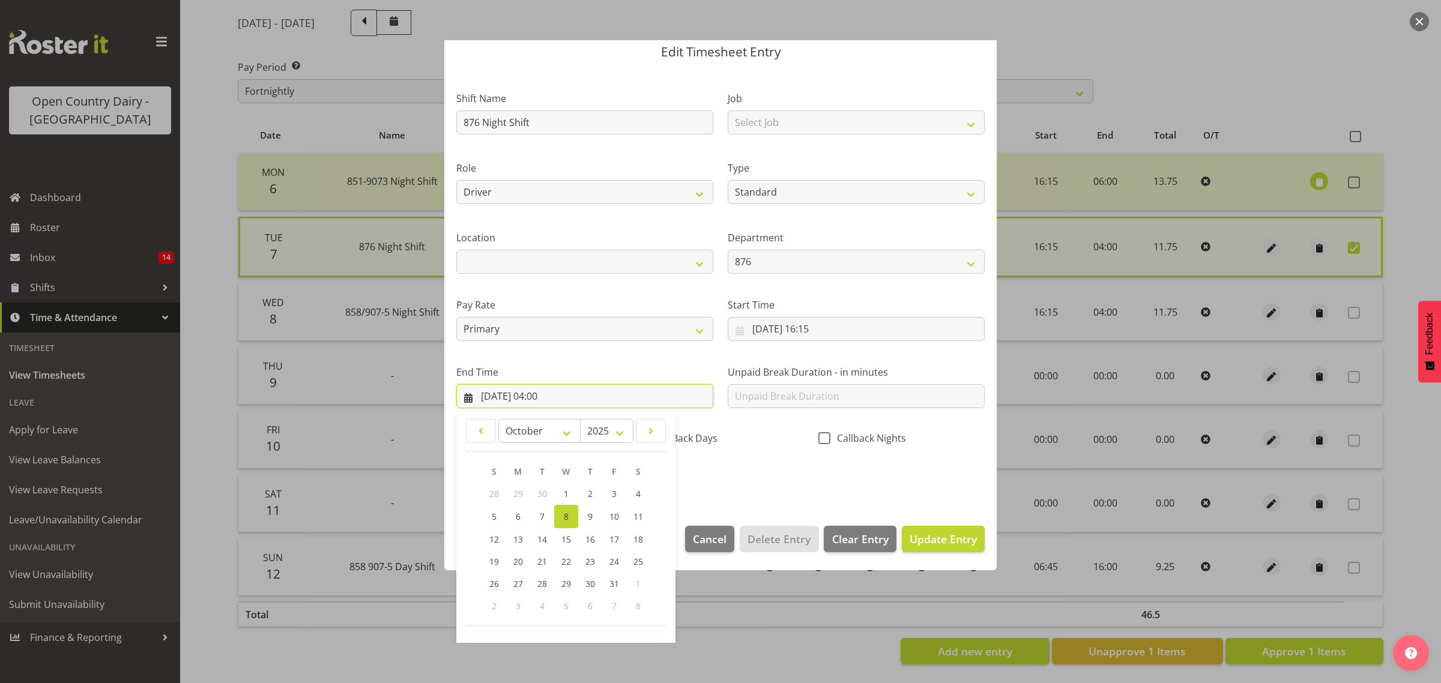
scroll to position [82, 0]
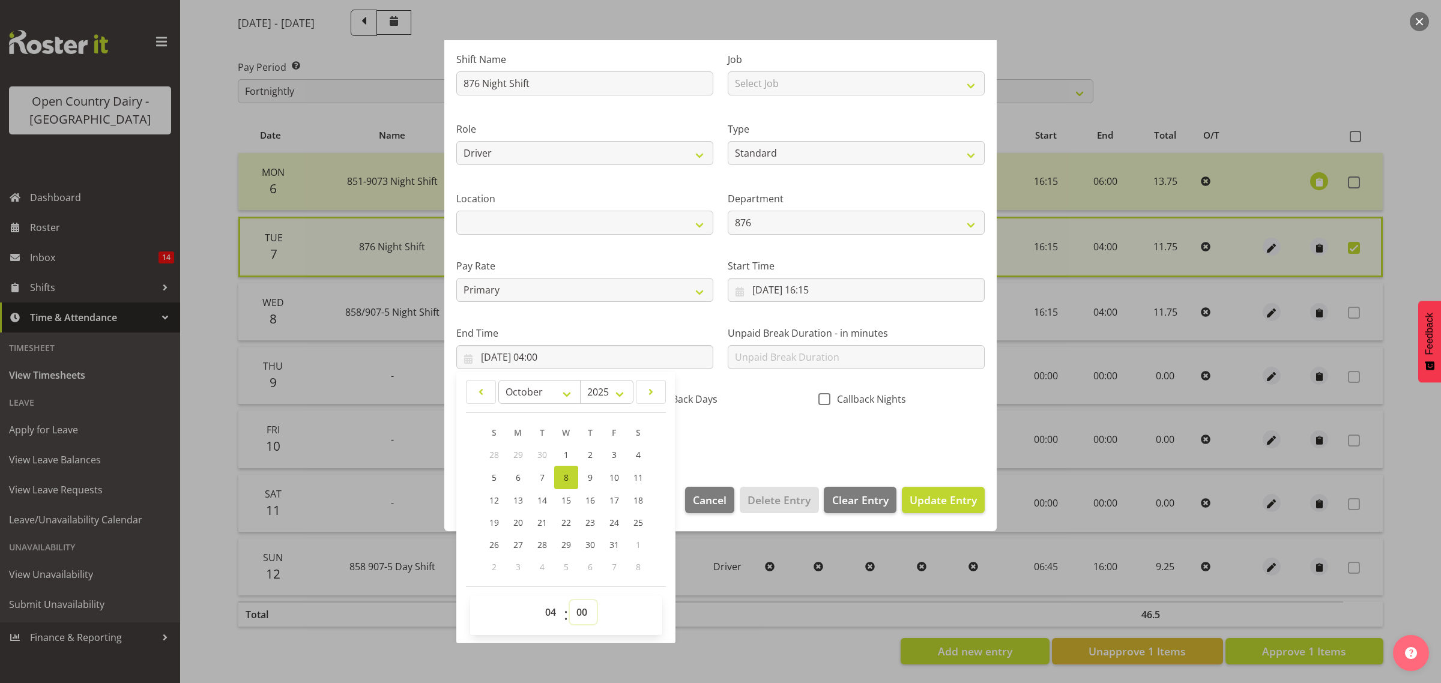
click at [588, 620] on select "00 01 02 03 04 05 06 07 08 09 10 11 12 13 14 15 16 17 18 19 20 21 22 23 24 25 2…" at bounding box center [583, 612] width 27 height 24
select select "30"
click at [570, 600] on select "00 01 02 03 04 05 06 07 08 09 10 11 12 13 14 15 16 17 18 19 20 21 22 23 24 25 2…" at bounding box center [583, 612] width 27 height 24
type input "08/10/2025, 04:30"
click at [827, 438] on div "Shift Name 876 Night Shift Job Select Job Connecting /unconnecting Trailers Dri…" at bounding box center [720, 245] width 543 height 420
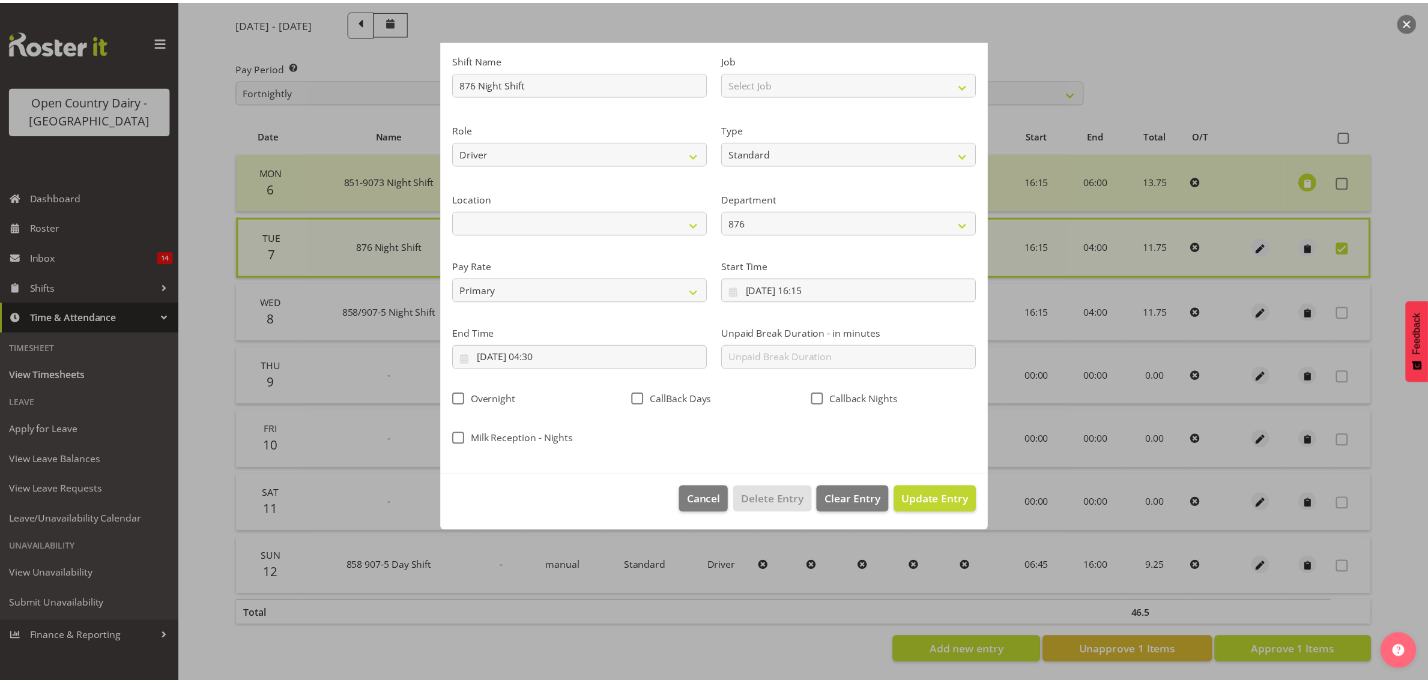
scroll to position [0, 0]
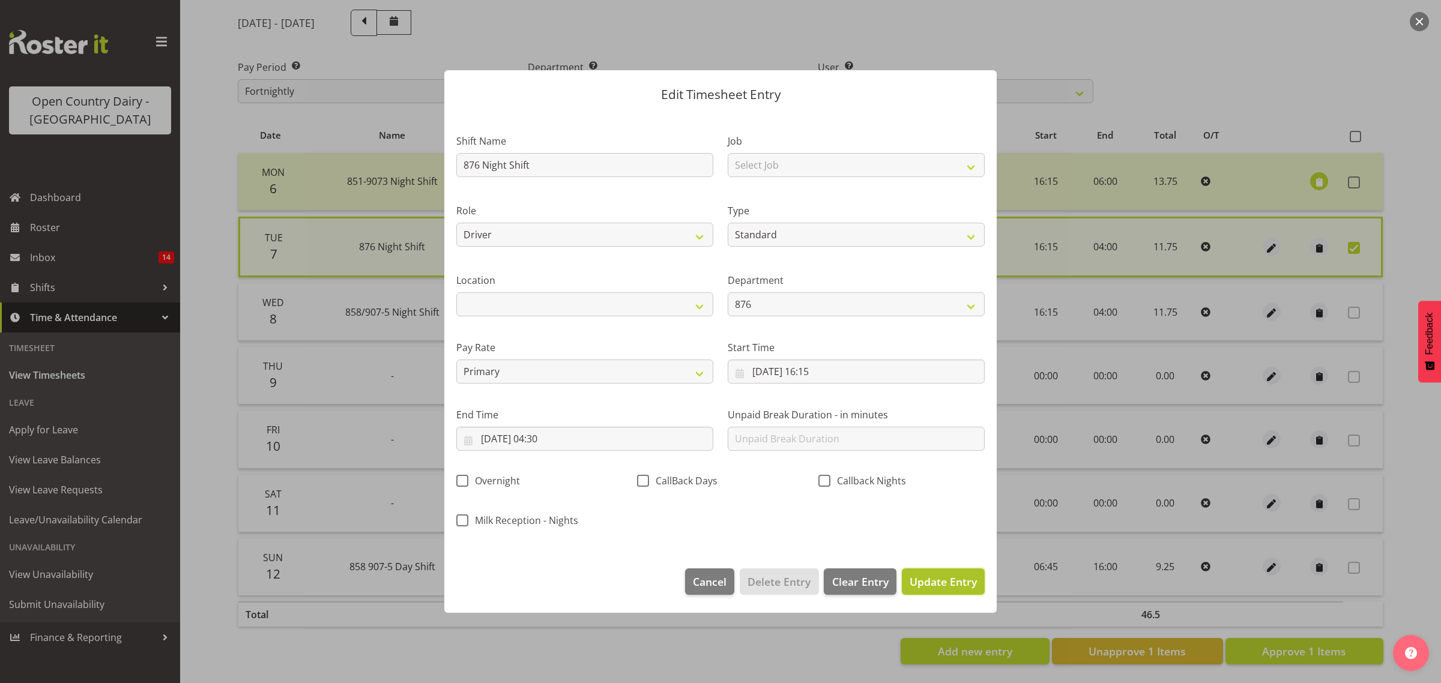
click at [932, 584] on span "Update Entry" at bounding box center [943, 582] width 67 height 14
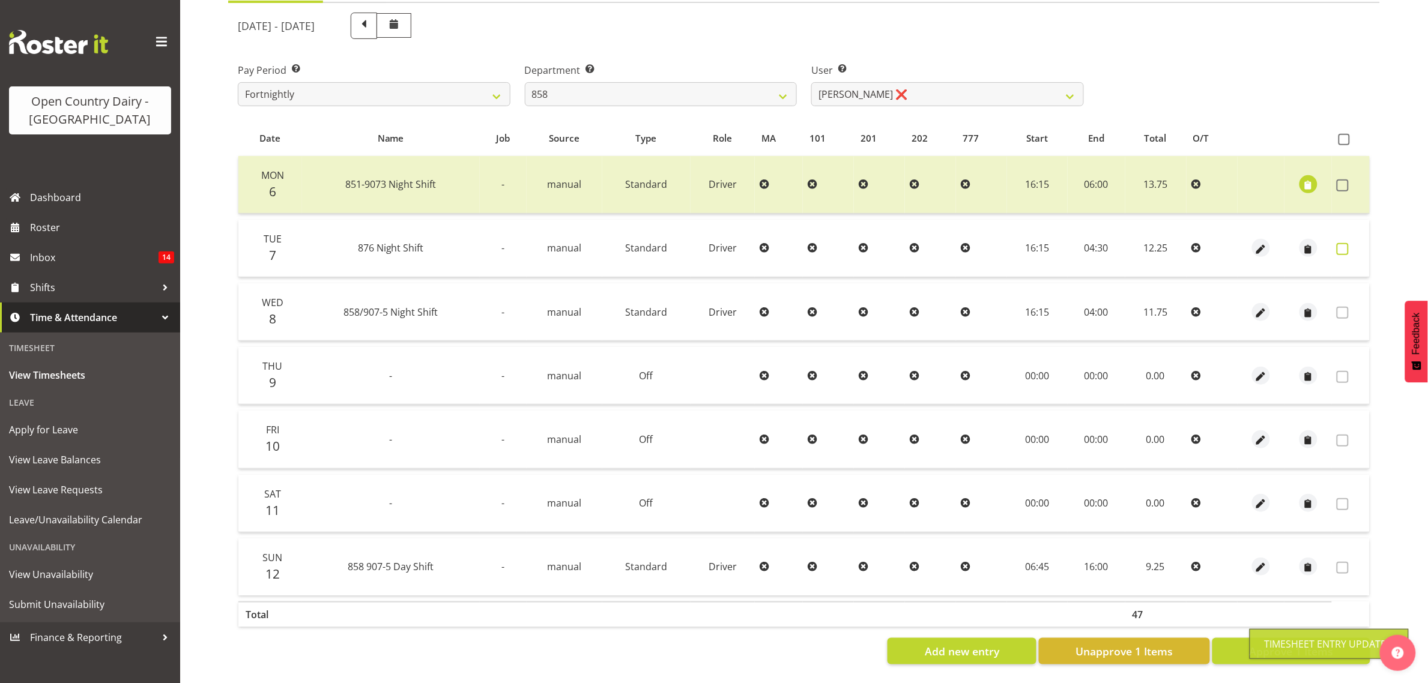
click at [1340, 243] on span at bounding box center [1343, 249] width 12 height 12
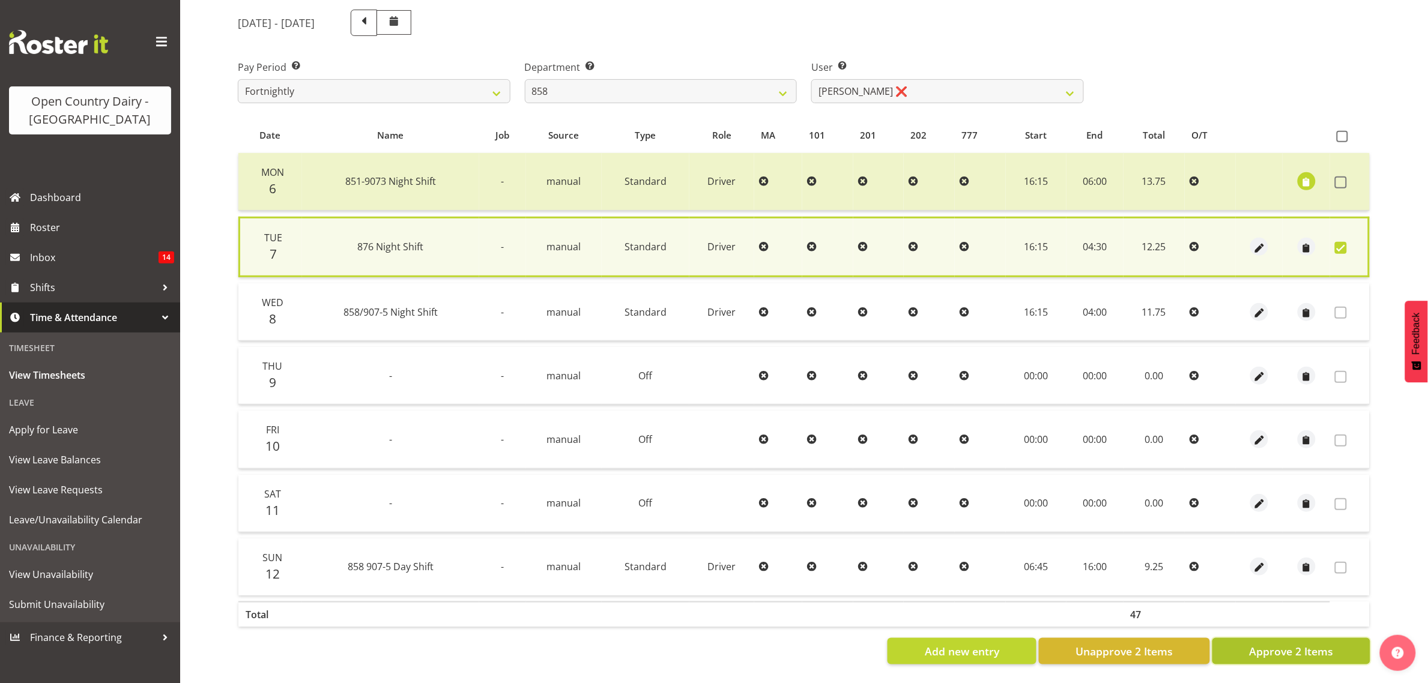
click at [1296, 646] on span "Approve 2 Items" at bounding box center [1291, 652] width 84 height 16
checkbox input "false"
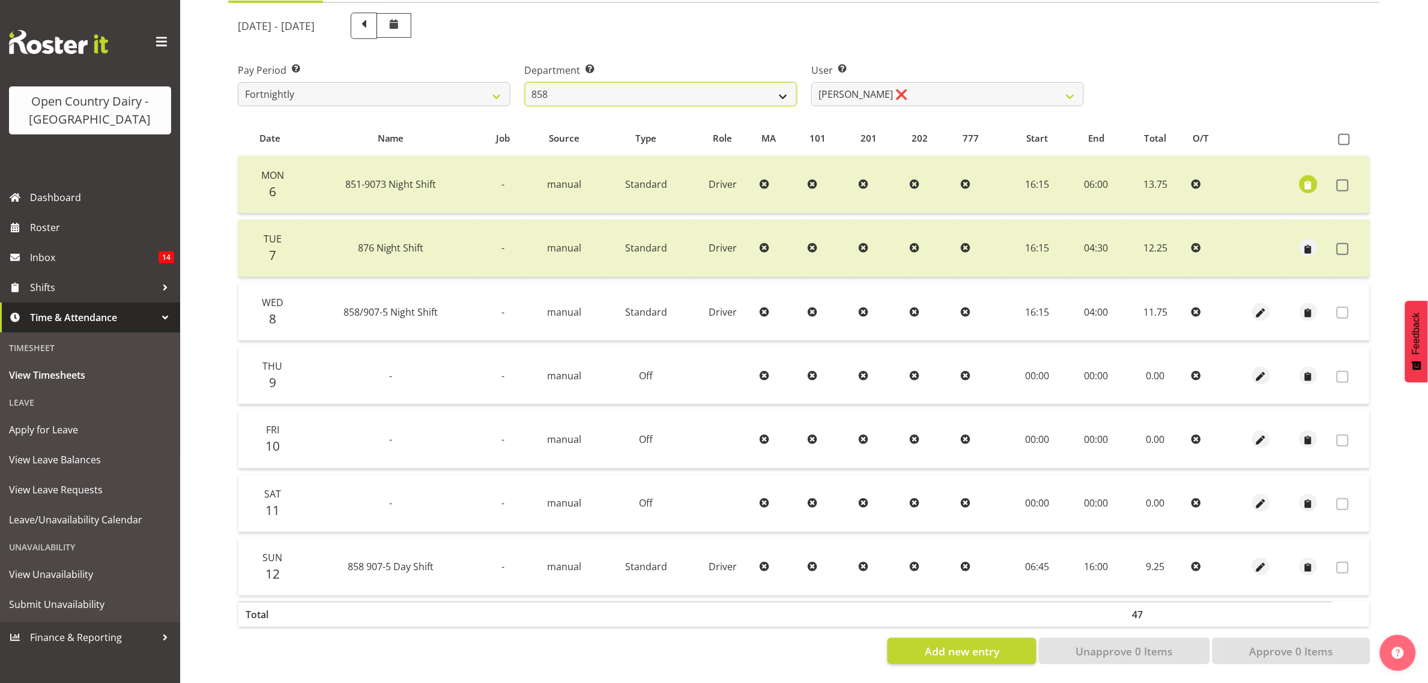
click at [666, 88] on select "734 735 736 737 738 739 851 853 854 855 856 858 861 862 865 867-9032 868 869 87…" at bounding box center [661, 94] width 273 height 24
click at [525, 82] on select "734 735 736 737 738 739 851 853 854 855 856 858 861 862 865 867-9032 868 869 87…" at bounding box center [661, 94] width 273 height 24
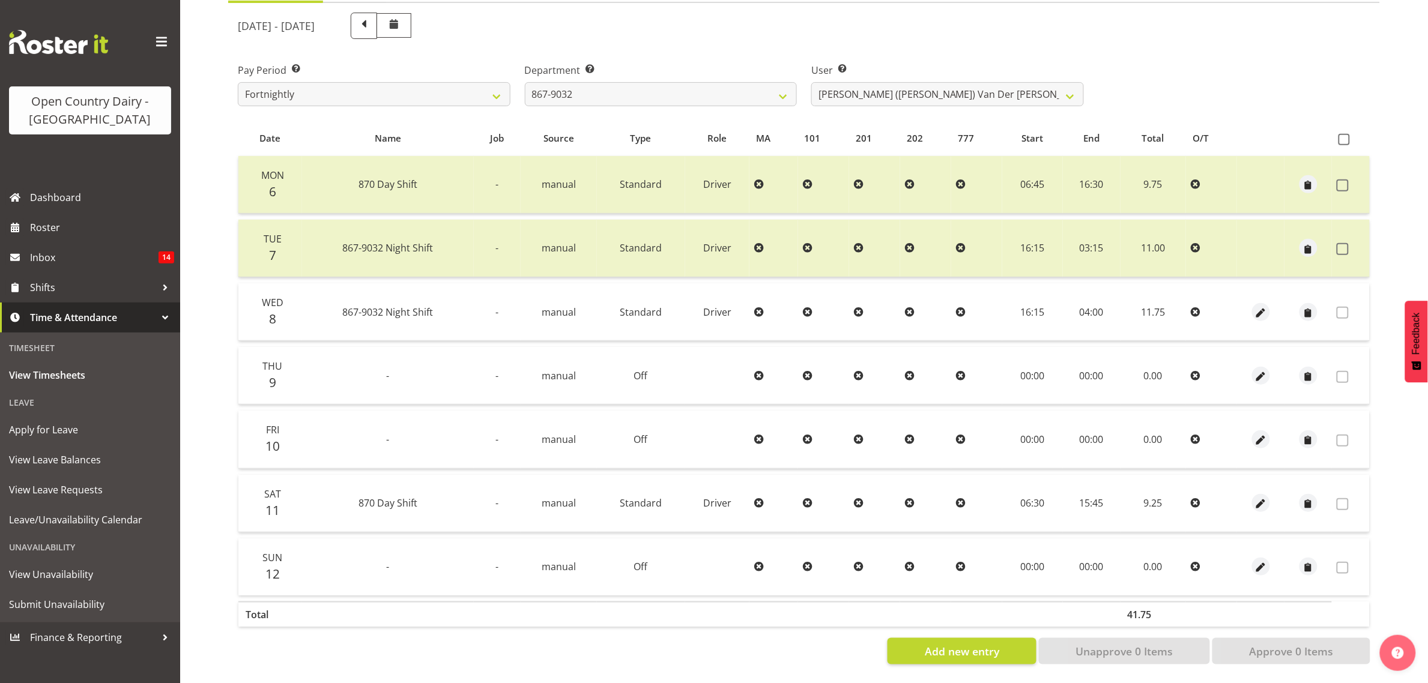
click at [865, 87] on div "October 6th - October 12th 2025 Pay Period Select which pay period you would li…" at bounding box center [804, 334] width 1132 height 659
click at [865, 87] on select "Gert (Gerry) Van Der Berg ❌ Glenn Tither ❌ Jason Gough ❌ Richard Aitken ❌" at bounding box center [947, 94] width 273 height 24
click at [731, 82] on select "734 735 736 737 738 739 851 853 854 855 856 858 861 862 865 867-9032 868 869 87…" at bounding box center [661, 94] width 273 height 24
select select "692"
click at [525, 82] on select "734 735 736 737 738 739 851 853 854 855 856 858 861 862 865 867-9032 868 869 87…" at bounding box center [661, 94] width 273 height 24
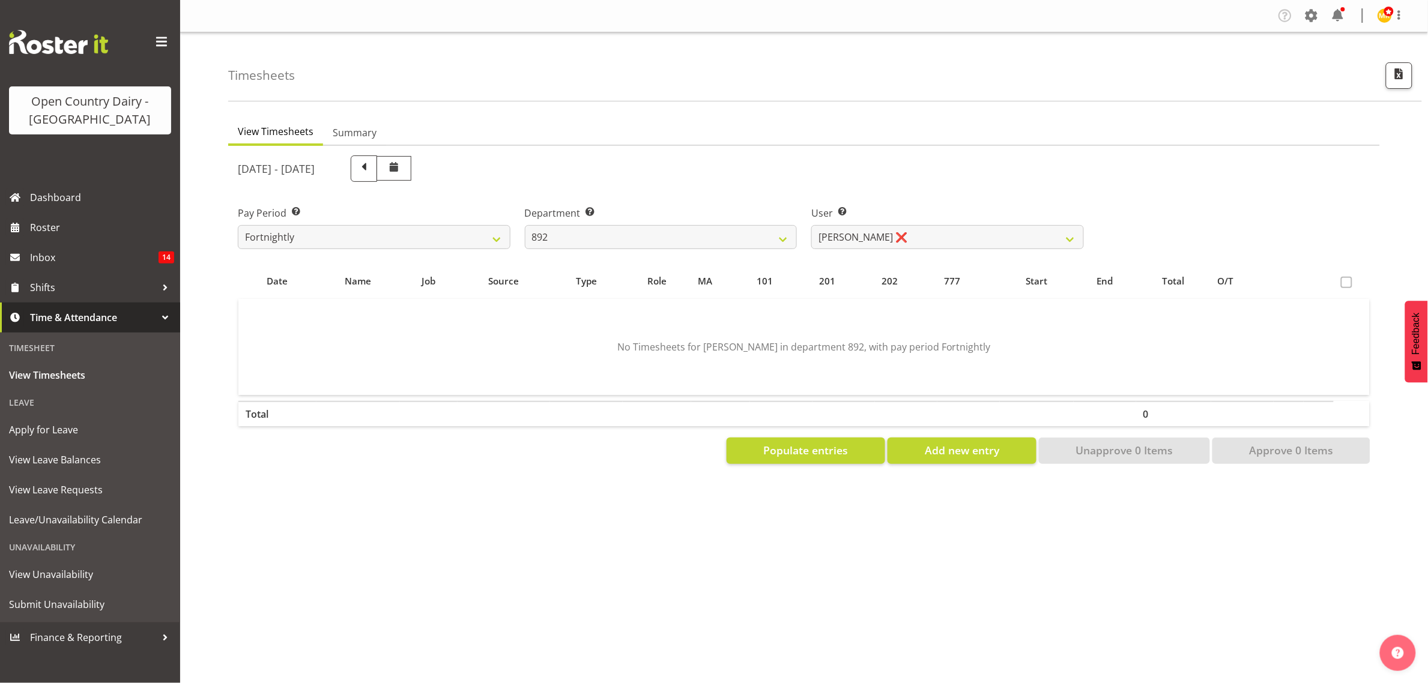
click at [890, 252] on div "User Select user. Note: This is filtered down by the previous two drop-down ite…" at bounding box center [947, 222] width 287 height 67
click at [892, 241] on select "Brittany Willis ❌ Danny Davies ❌ David McKenzie ❌ Josh Winship ❌ Reece Calvert ❌" at bounding box center [947, 237] width 273 height 24
drag, startPoint x: 643, startPoint y: 217, endPoint x: 650, endPoint y: 266, distance: 49.1
click at [648, 247] on div "Department Select which department you would like to view. 734 735 736 737 738 …" at bounding box center [661, 227] width 273 height 43
click at [656, 242] on select "734 735 736 737 738 739 851 853 854 855 856 858 861 862 865 867-9032 868 869 87…" at bounding box center [661, 237] width 273 height 24
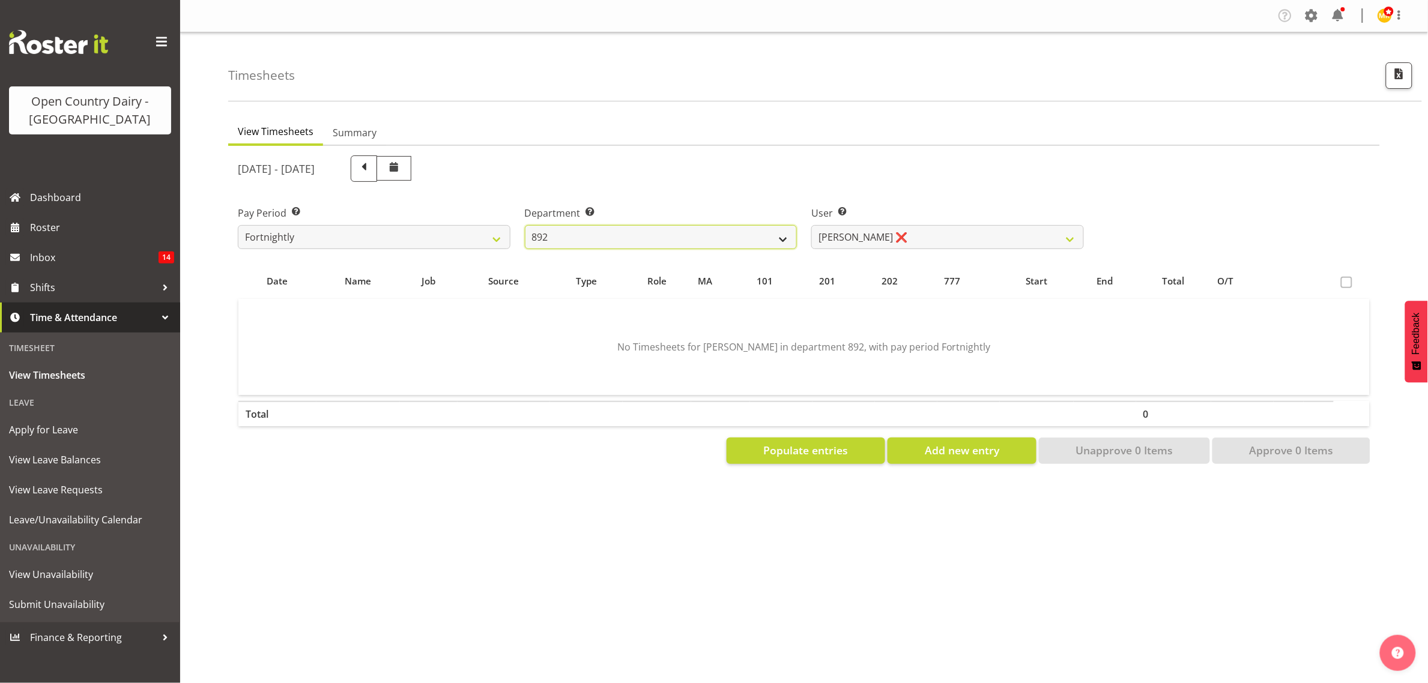
click at [525, 225] on select "734 735 736 737 738 739 851 853 854 855 856 858 861 862 865 867-9032 868 869 87…" at bounding box center [661, 237] width 273 height 24
click at [856, 266] on table "Date Name Job Source Type Role MA 101 201 202 777 Start End Total O/T No Timesh…" at bounding box center [804, 348] width 1132 height 169
click at [877, 229] on select "Brittany Willis ❌ Danny Davies ❌ David McKenzie ❌ Josh Winship ❌ Reece Calvert ❌" at bounding box center [947, 237] width 273 height 24
select select "11650"
click at [811, 225] on select "Brittany Willis ❌ Danny Davies ❌ David McKenzie ❌ Josh Winship ❌ Reece Calvert ❌" at bounding box center [947, 237] width 273 height 24
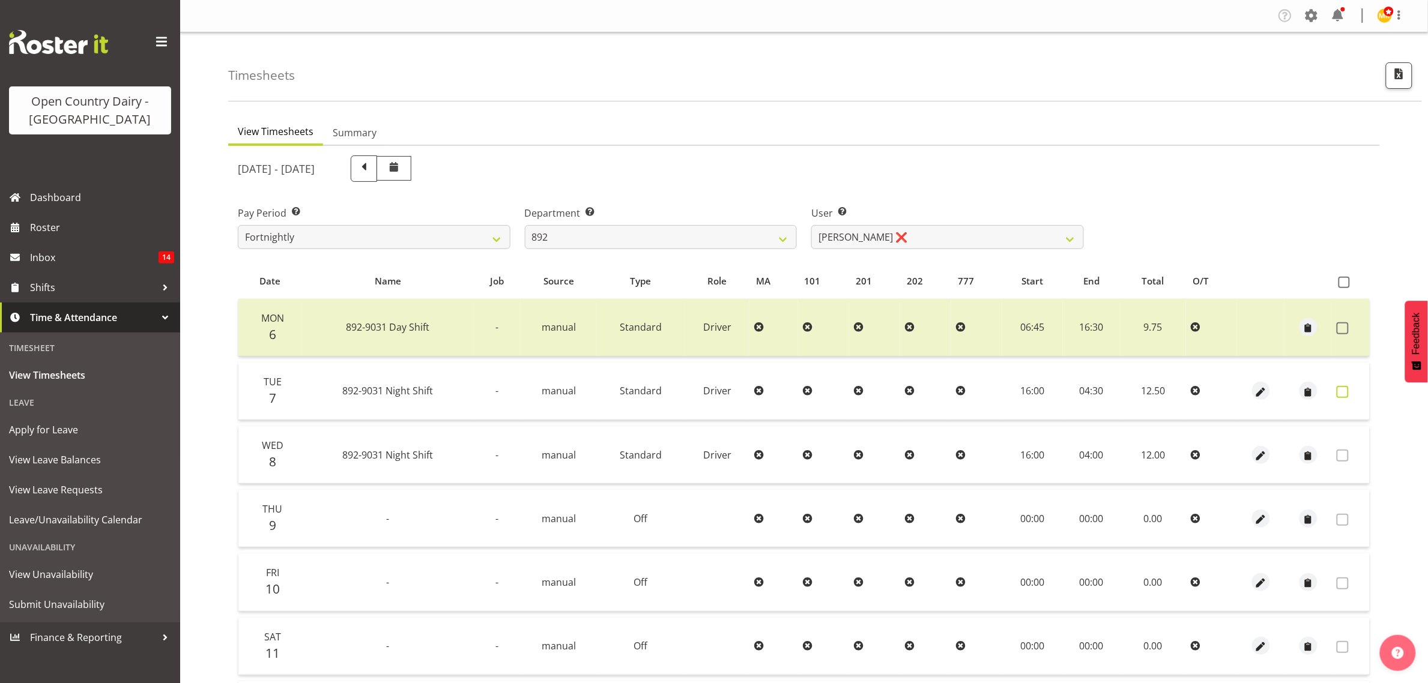
click at [1346, 393] on span at bounding box center [1343, 392] width 12 height 12
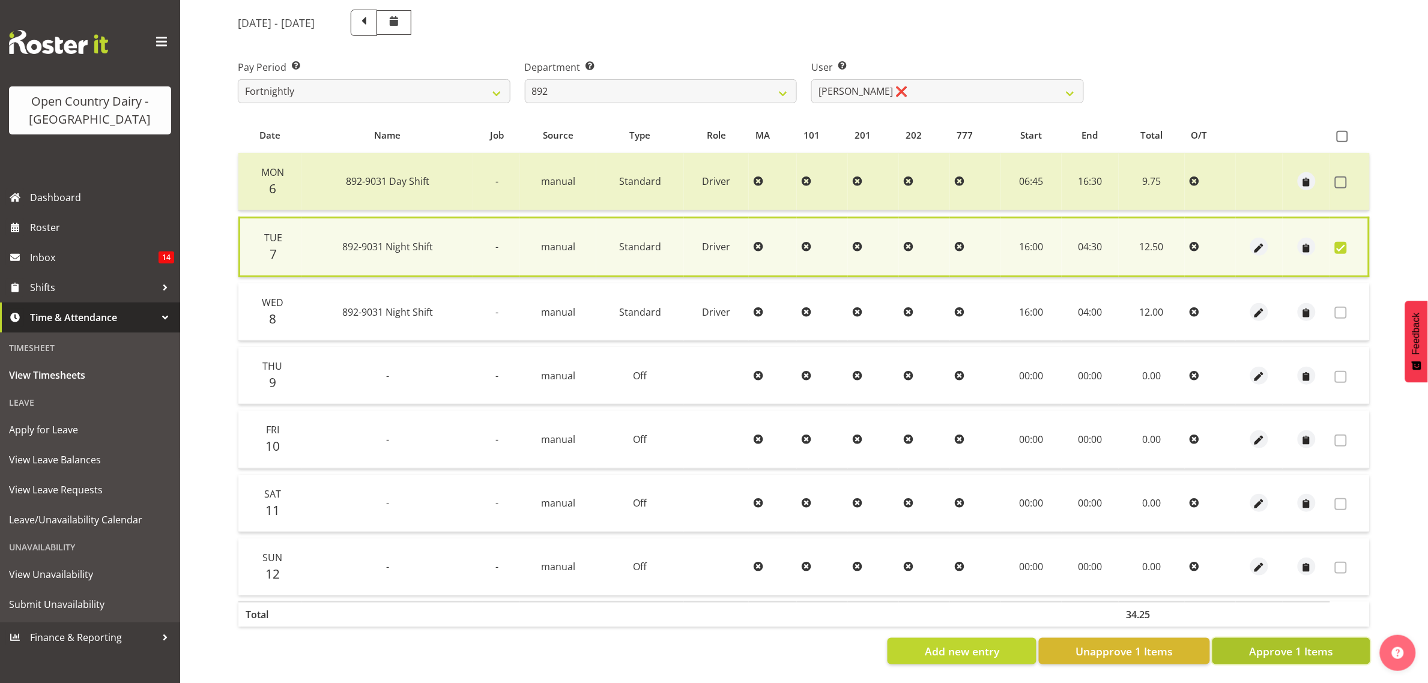
click at [1322, 644] on span "Approve 1 Items" at bounding box center [1291, 652] width 84 height 16
checkbox input "false"
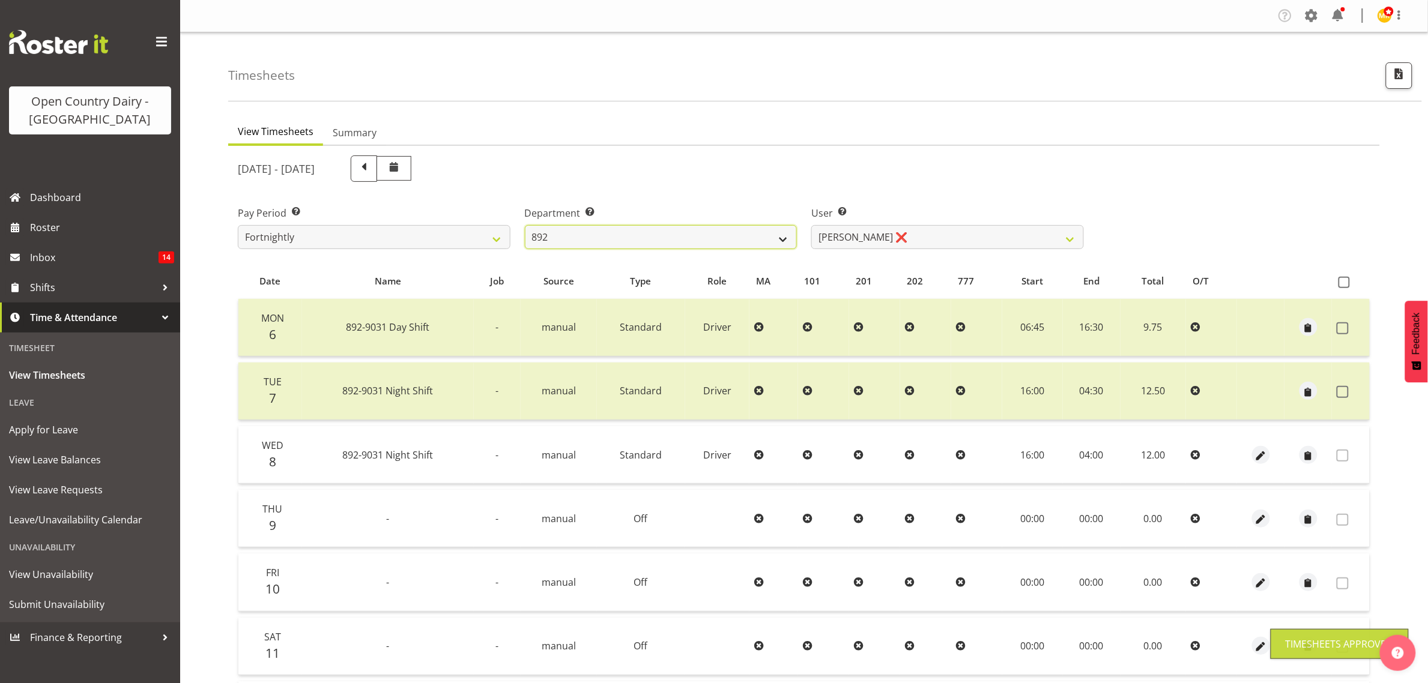
drag, startPoint x: 697, startPoint y: 228, endPoint x: 691, endPoint y: 245, distance: 17.9
click at [697, 228] on select "734 735 736 737 738 739 851 853 854 855 856 858 861 862 865 867-9032 868 869 87…" at bounding box center [661, 237] width 273 height 24
select select "681"
click at [525, 225] on select "734 735 736 737 738 739 851 853 854 855 856 858 861 862 865 867-9032 868 869 87…" at bounding box center [661, 237] width 273 height 24
select select "7377"
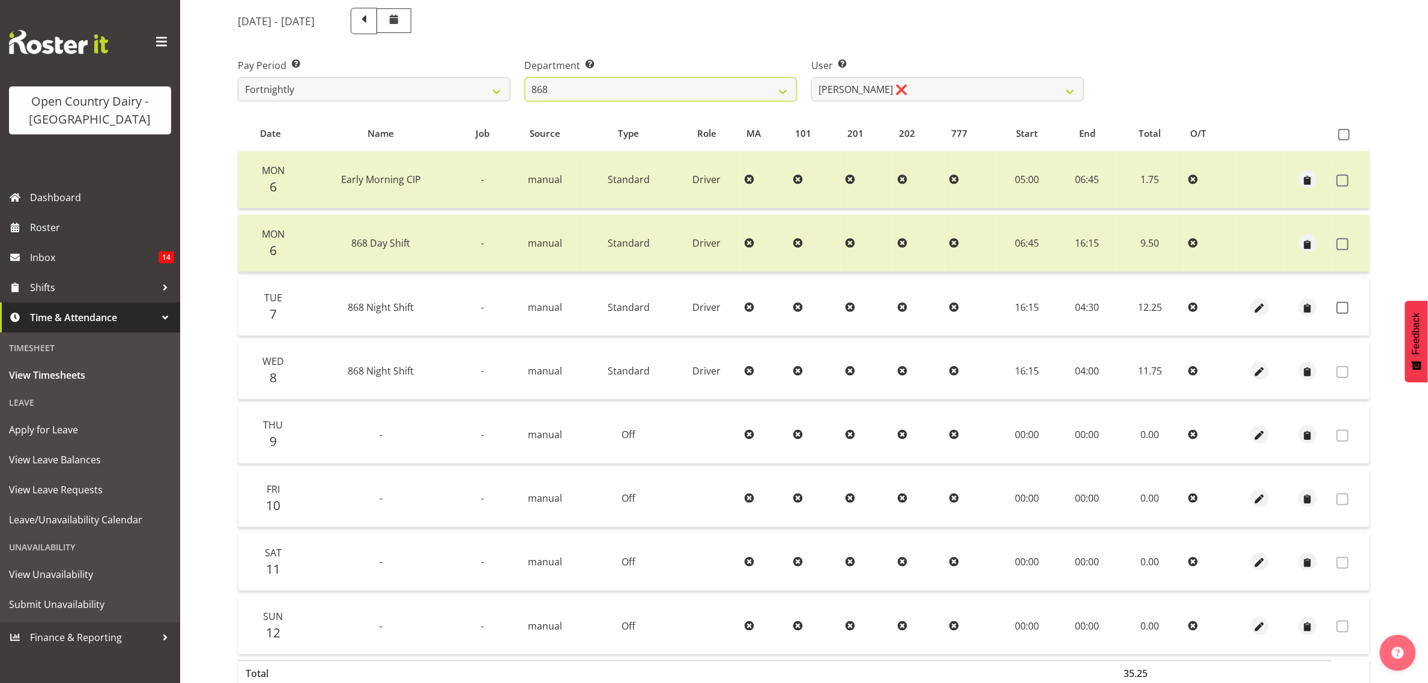
scroll to position [144, 0]
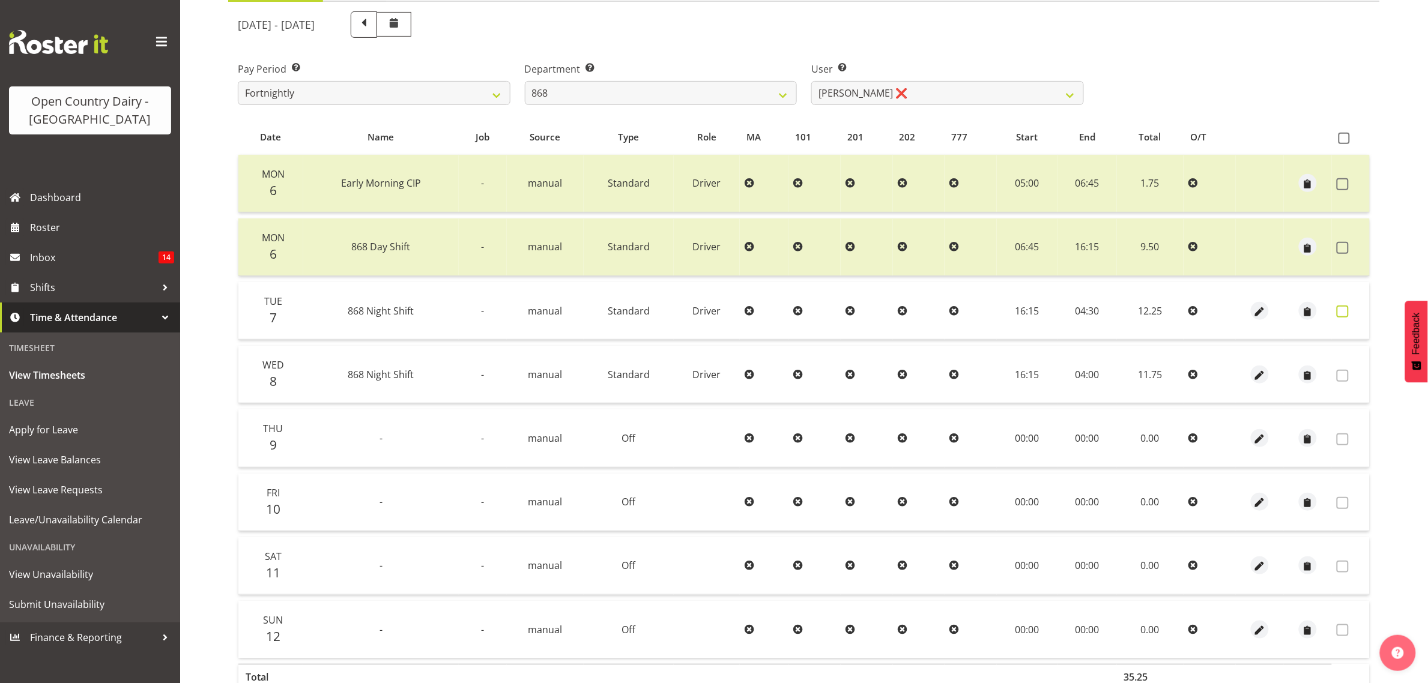
click at [1348, 308] on span at bounding box center [1343, 312] width 12 height 12
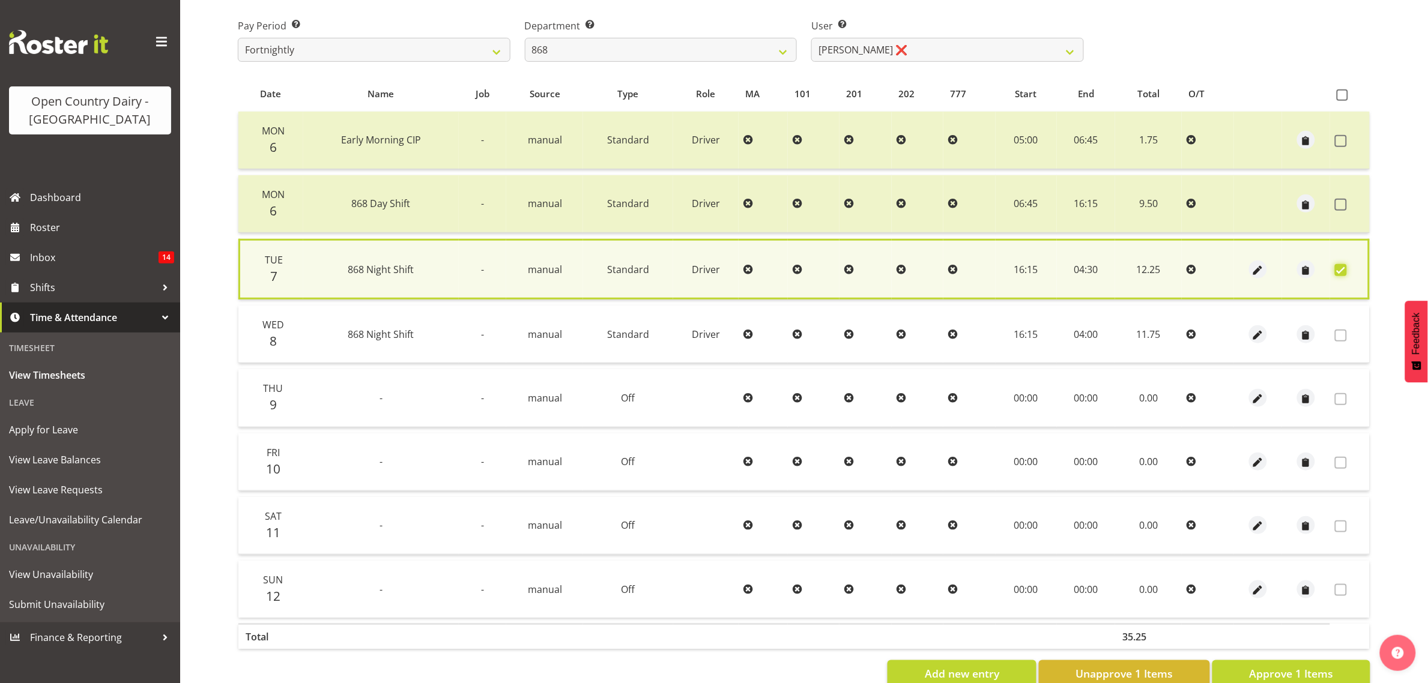
scroll to position [221, 0]
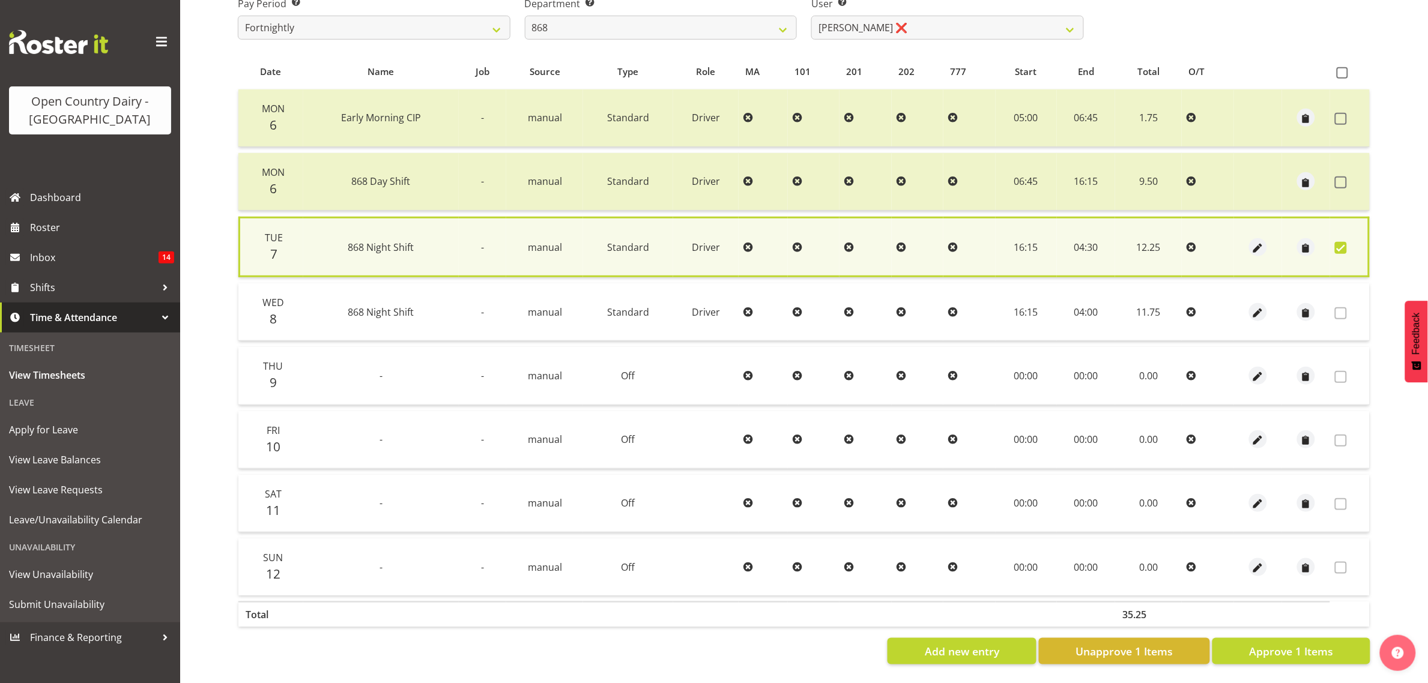
click at [1319, 625] on div "Date Name Job Source Type Role MA 101 201 202 777 Start End Total O/T Mon 6 Ear…" at bounding box center [804, 359] width 1132 height 611
click at [1317, 644] on span "Approve 1 Items" at bounding box center [1291, 652] width 84 height 16
checkbox input "false"
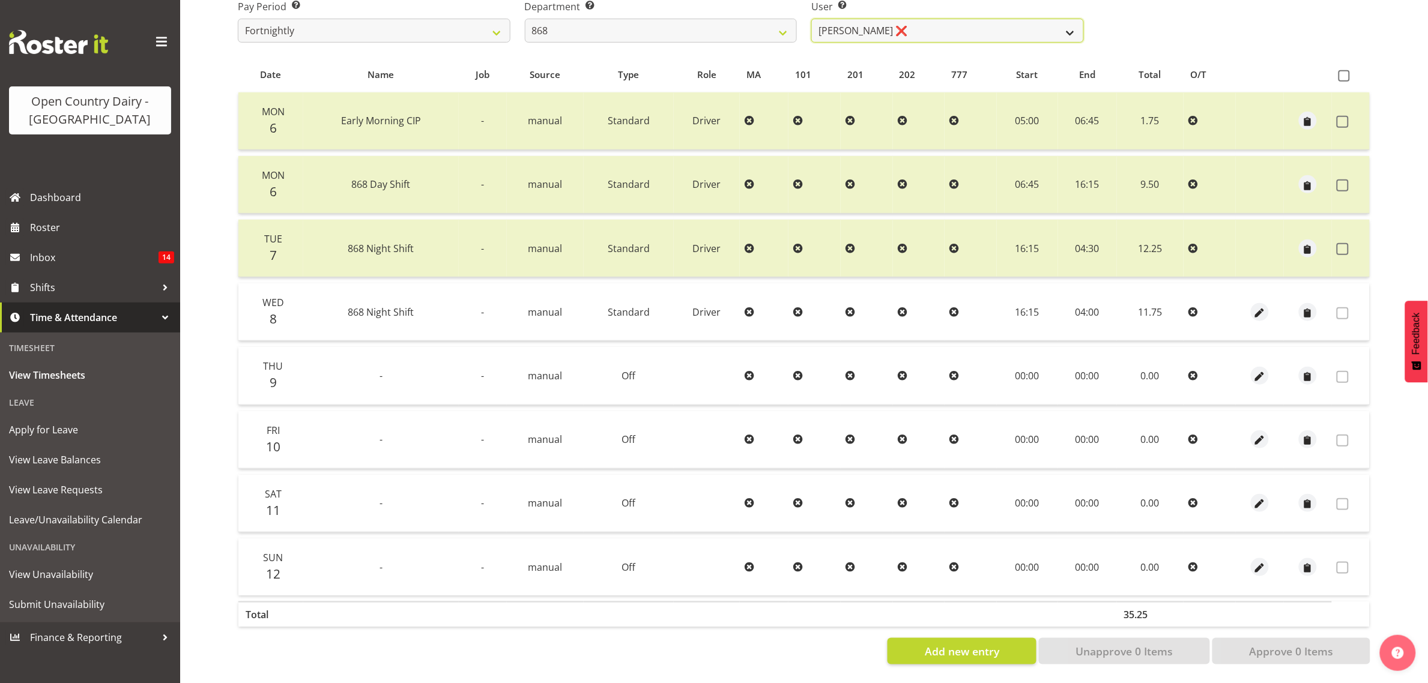
click at [892, 19] on select "Alan Rolton ❌ Cassidy Williams ❌ Christopher McIver ❌ Darin Ayling ❌" at bounding box center [947, 31] width 273 height 24
click at [763, 19] on select "734 735 736 737 738 739 851 853 854 855 856 858 861 862 865 867-9032 868 869 87…" at bounding box center [661, 31] width 273 height 24
select select "686"
click at [525, 19] on select "734 735 736 737 738 739 851 853 854 855 856 858 861 862 865 867-9032 868 869 87…" at bounding box center [661, 31] width 273 height 24
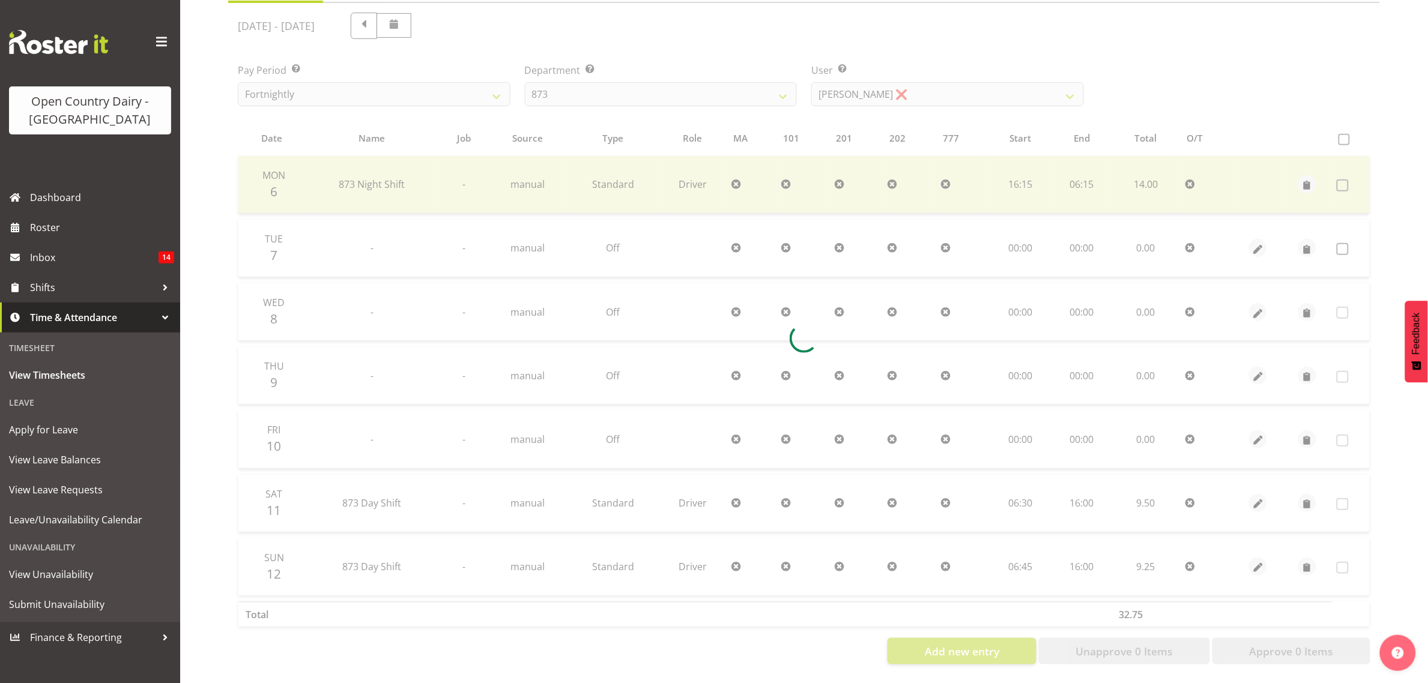
scroll to position [155, 0]
click at [869, 27] on div at bounding box center [804, 338] width 1152 height 671
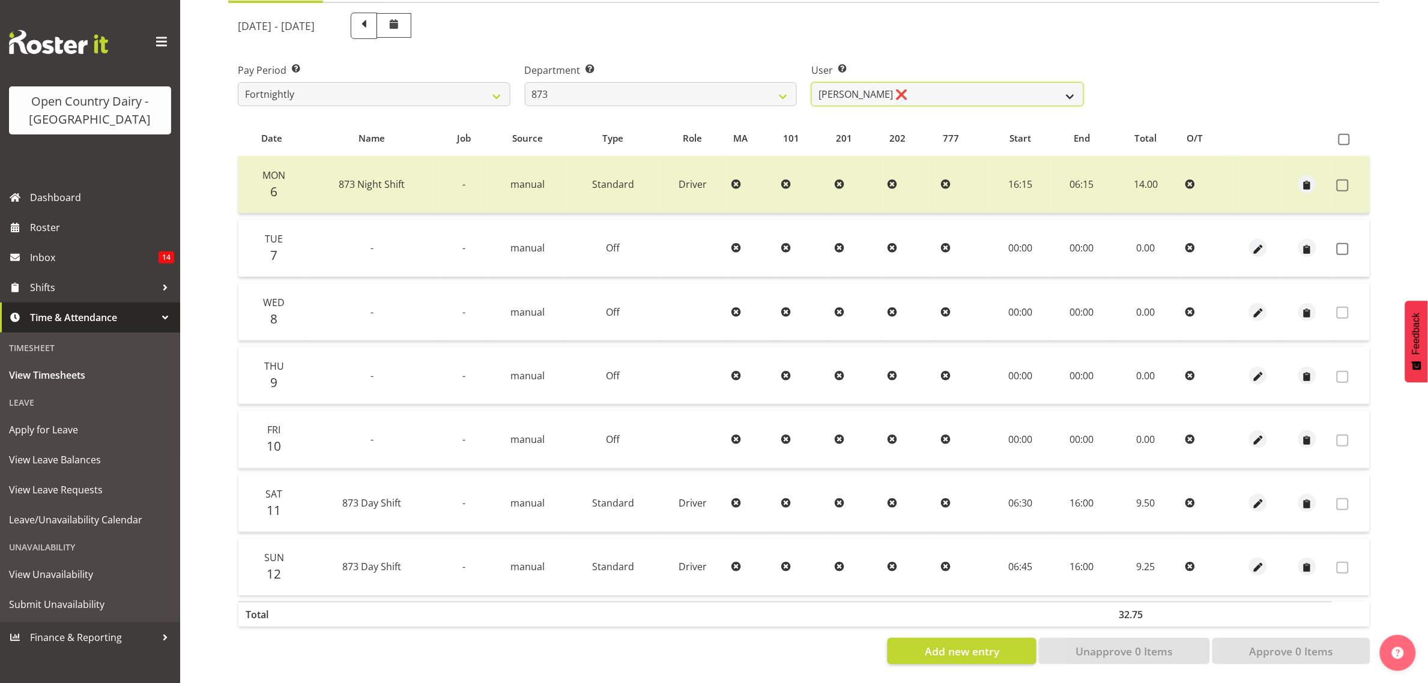
click at [874, 85] on select "Andrew Henderson ❌ Ricky Popham ❌ Stacy MacAskill ❌ Trish Nicol ❌" at bounding box center [947, 94] width 273 height 24
select select "7516"
click at [811, 82] on select "Andrew Henderson ❌ Ricky Popham ❌ Stacy MacAskill ❌ Trish Nicol ❌" at bounding box center [947, 94] width 273 height 24
click at [1343, 243] on span at bounding box center [1343, 249] width 12 height 12
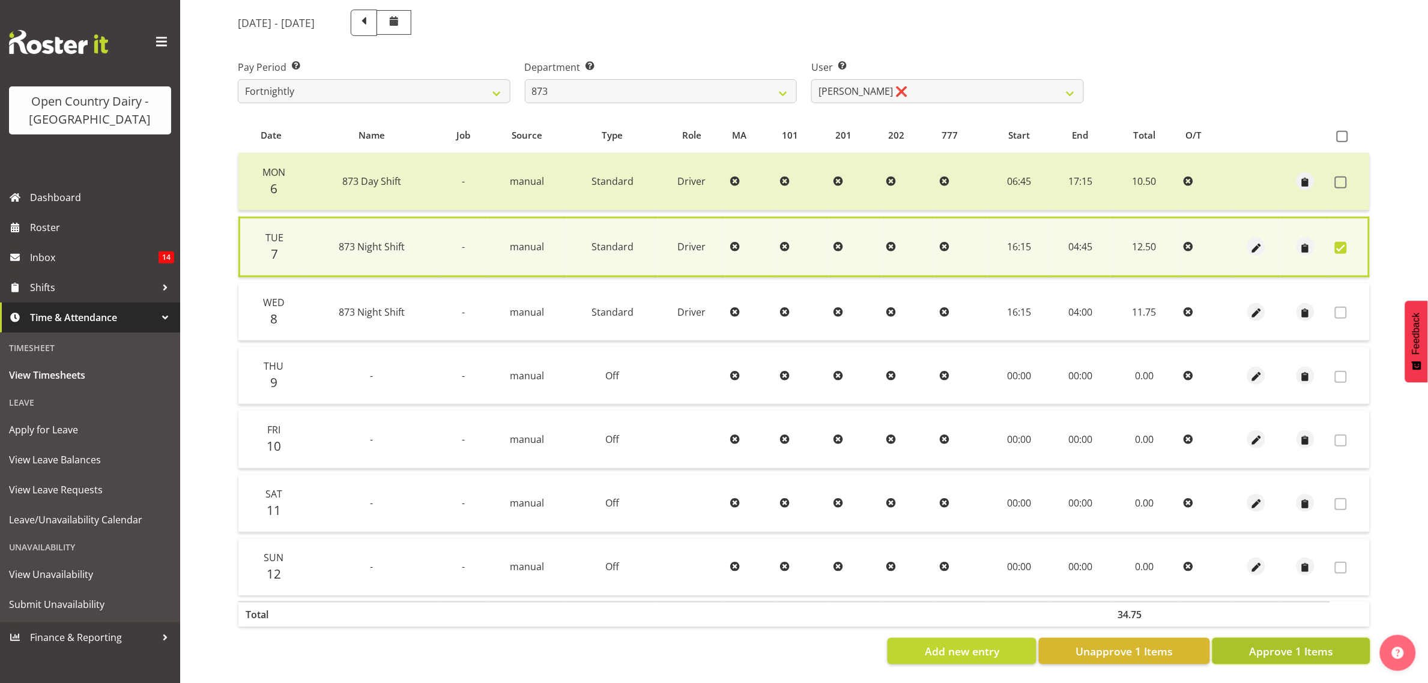
click at [1266, 645] on span "Approve 1 Items" at bounding box center [1291, 652] width 84 height 16
checkbox input "false"
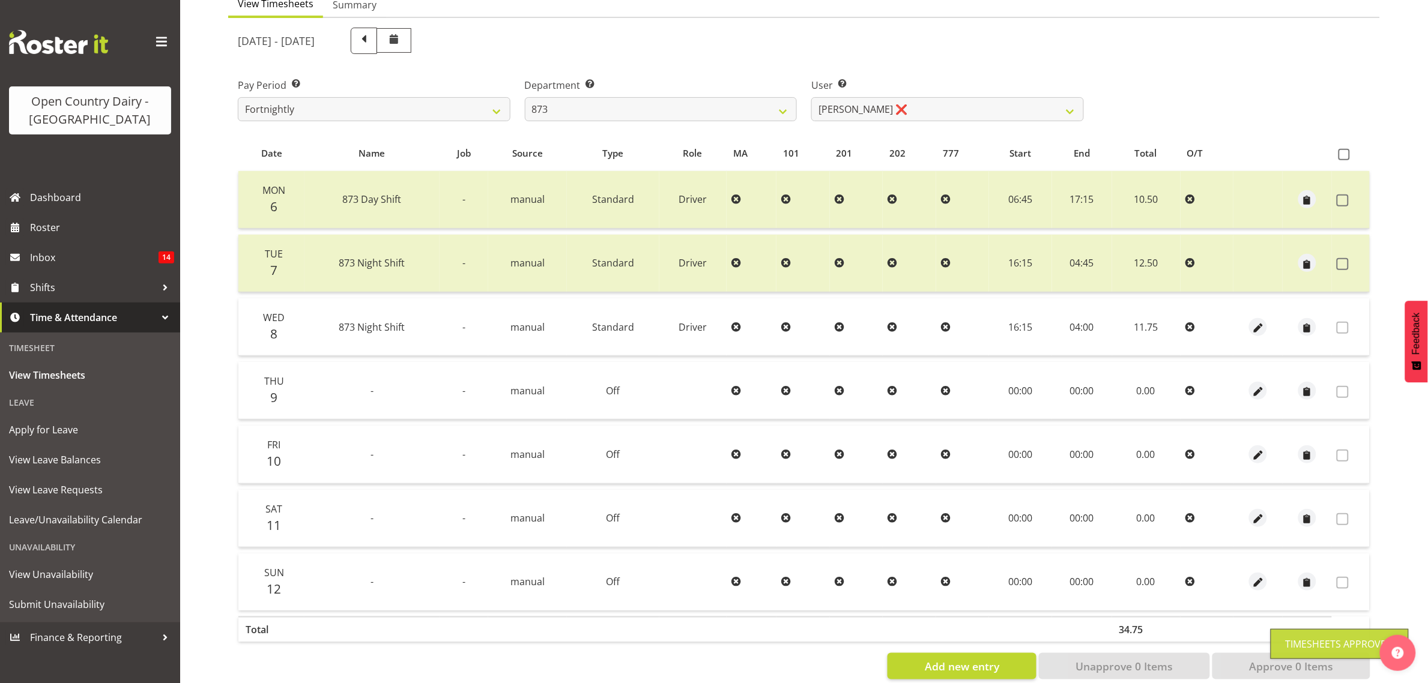
scroll to position [80, 0]
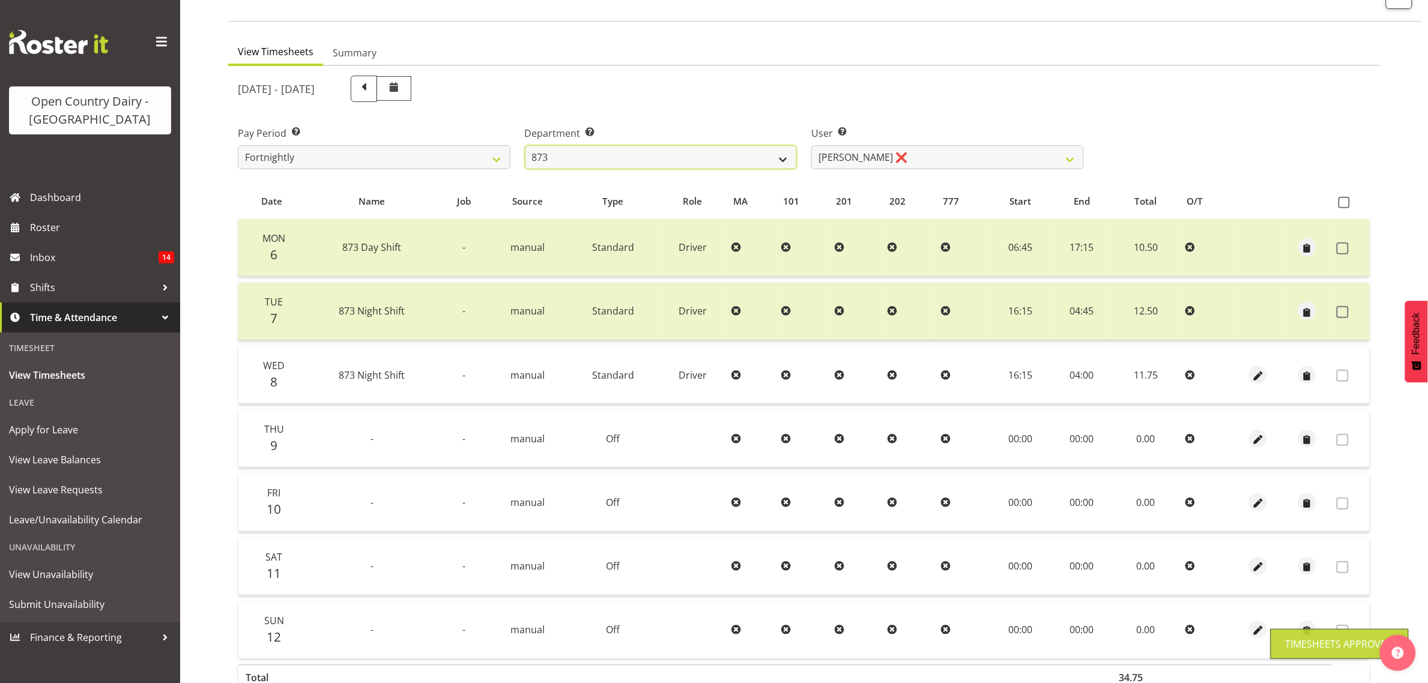
click at [763, 149] on select "734 735 736 737 738 739 851 853 854 855 856 858 861 862 865 867-9032 868 869 87…" at bounding box center [661, 157] width 273 height 24
select select "671"
click at [525, 145] on select "734 735 736 737 738 739 851 853 854 855 856 858 861 862 865 867-9032 868 869 87…" at bounding box center [661, 157] width 273 height 24
select select "7395"
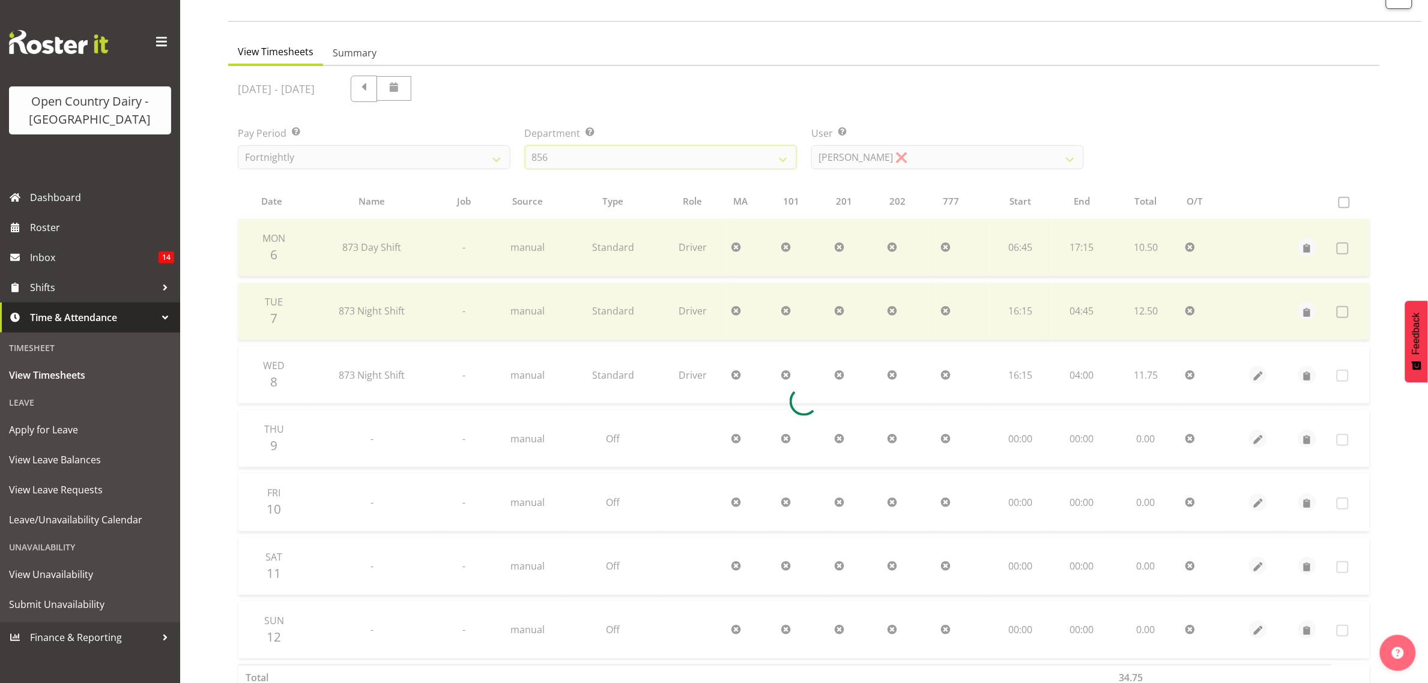
scroll to position [0, 0]
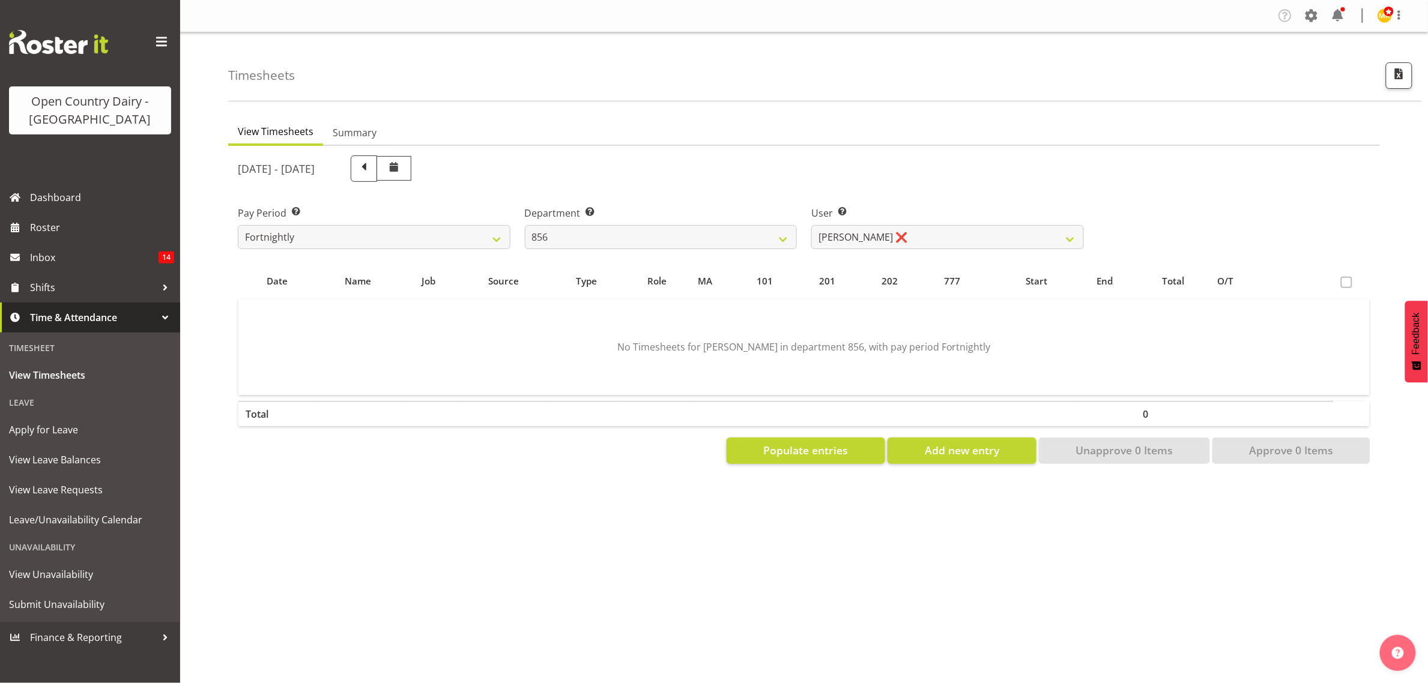
drag, startPoint x: 922, startPoint y: 253, endPoint x: 920, endPoint y: 231, distance: 21.7
click at [922, 253] on div "User Select user. Note: This is filtered down by the previous two drop-down ite…" at bounding box center [947, 222] width 287 height 67
click at [920, 231] on select "Bradley Parkhill ❌ James Matheson ❌ Jason Vercoe ❌ Tony Lee ❌" at bounding box center [947, 237] width 273 height 24
click at [889, 193] on div "User Select user. Note: This is filtered down by the previous two drop-down ite…" at bounding box center [947, 222] width 287 height 67
click at [697, 260] on div "October 6th - October 12th 2025 Pay Period Select which pay period you would li…" at bounding box center [804, 306] width 1132 height 316
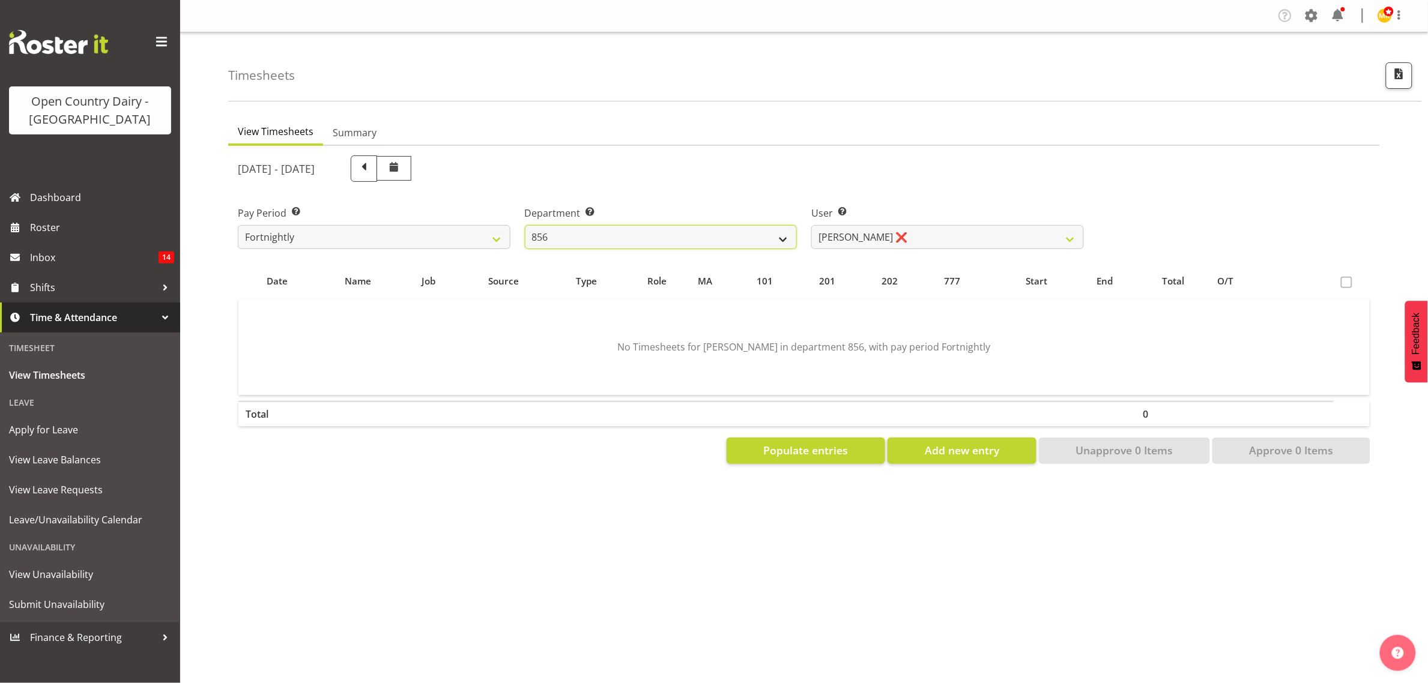
click at [691, 239] on select "734 735 736 737 738 739 851 853 854 855 856 858 861 862 865 867-9032 868 869 87…" at bounding box center [661, 237] width 273 height 24
select select "755"
click at [525, 225] on select "734 735 736 737 738 739 851 853 854 855 856 858 861 862 865 867-9032 868 869 87…" at bounding box center [661, 237] width 273 height 24
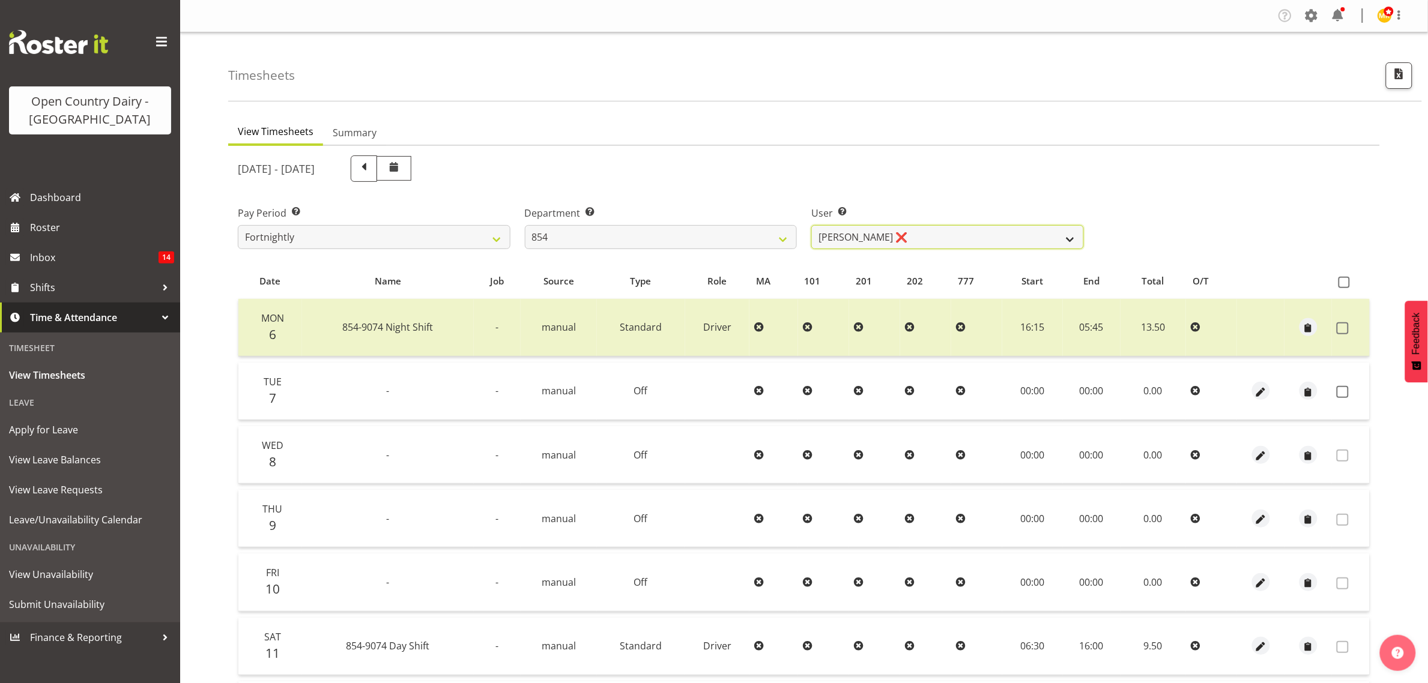
click at [954, 239] on select "Carl Johnstone ❌ John Rook ❌ Karl Nicol ❌ Raymond George ❌" at bounding box center [947, 237] width 273 height 24
select select "9851"
click at [811, 225] on select "Carl Johnstone ❌ John Rook ❌ Karl Nicol ❌ Raymond George ❌" at bounding box center [947, 237] width 273 height 24
click at [1347, 391] on span at bounding box center [1343, 392] width 12 height 12
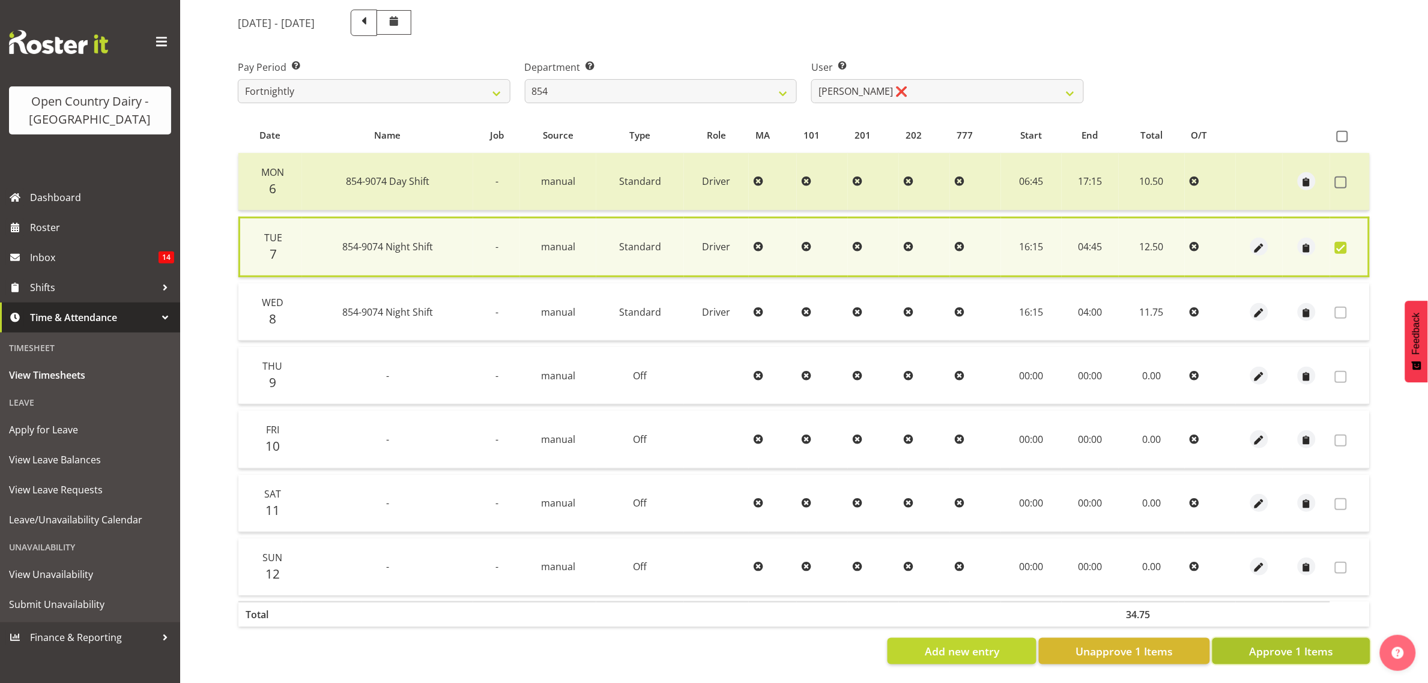
click at [1316, 644] on span "Approve 1 Items" at bounding box center [1291, 652] width 84 height 16
checkbox input "false"
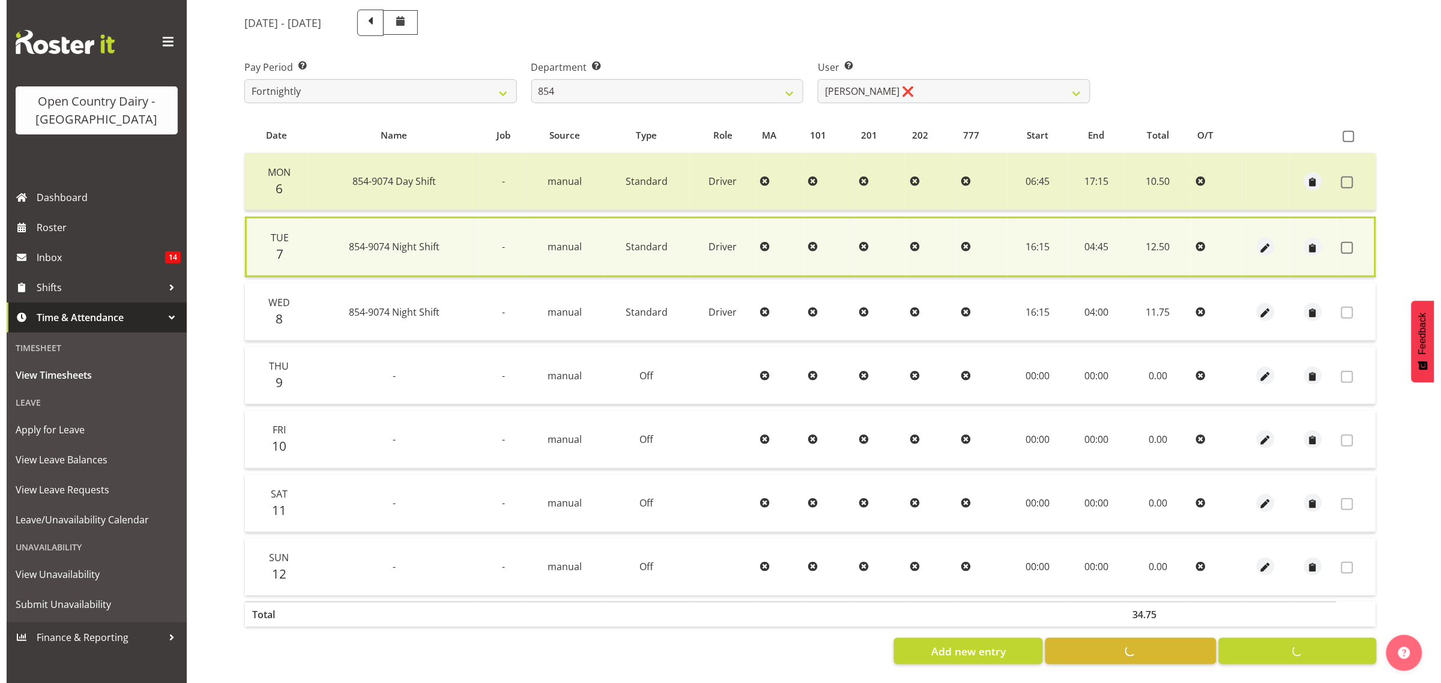
scroll to position [155, 0]
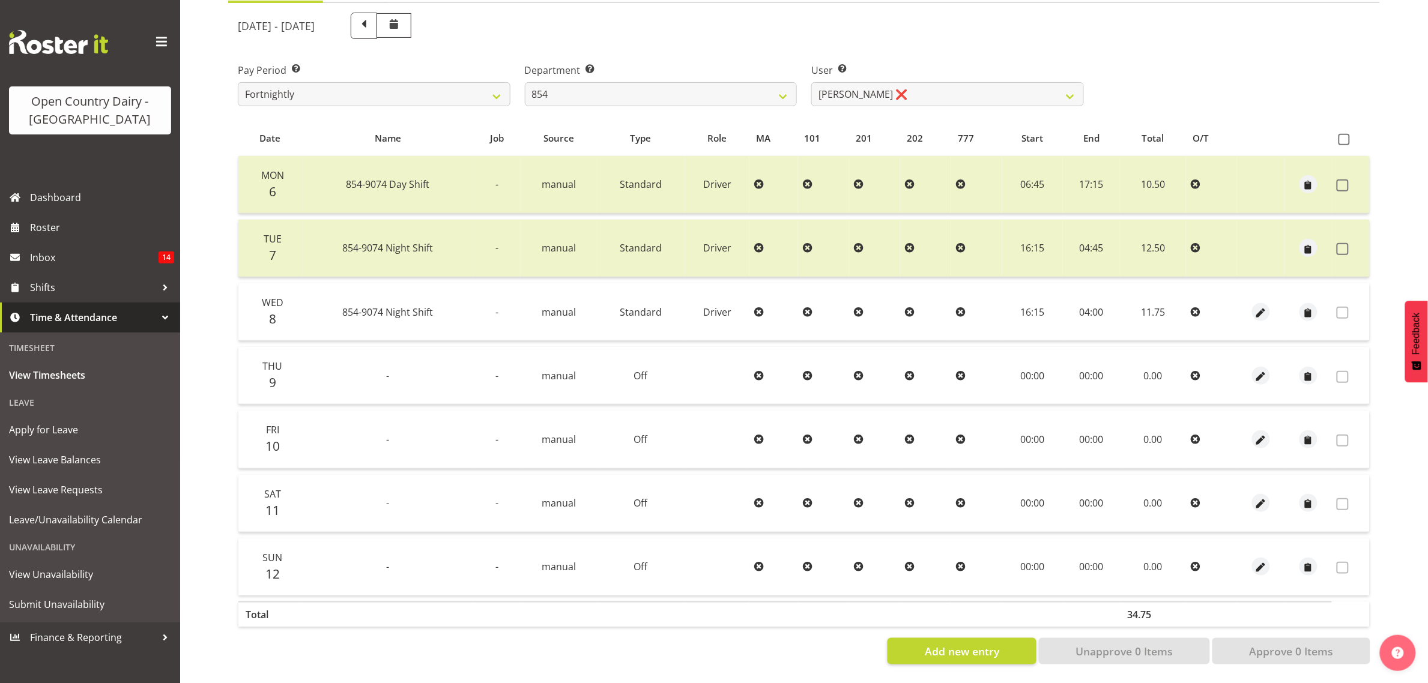
click at [562, 63] on label "Department Select which department you would like to view." at bounding box center [661, 70] width 273 height 14
click at [575, 91] on select "734 735 736 737 738 739 851 853 854 855 856 858 861 862 865 867-9032 868 869 87…" at bounding box center [661, 94] width 273 height 24
select select "690"
click at [525, 82] on select "734 735 736 737 738 739 851 853 854 855 856 858 861 862 865 867-9032 868 869 87…" at bounding box center [661, 94] width 273 height 24
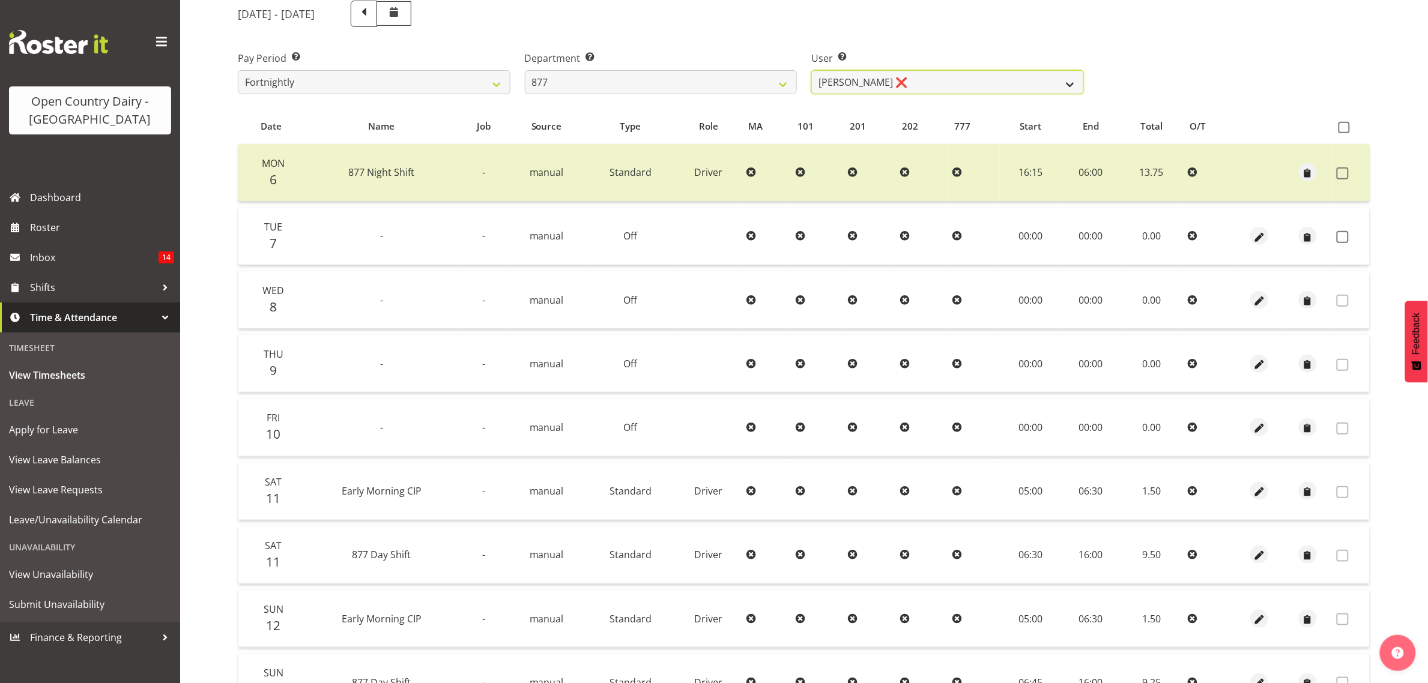
click at [905, 89] on select "Barry Shields ❌ Callum Wells ❌ Helen Bull ❌ Jase Preston ❌" at bounding box center [947, 82] width 273 height 24
select select "7468"
click at [811, 70] on select "Barry Shields ❌ Callum Wells ❌ Helen Bull ❌ Jase Preston ❌" at bounding box center [947, 82] width 273 height 24
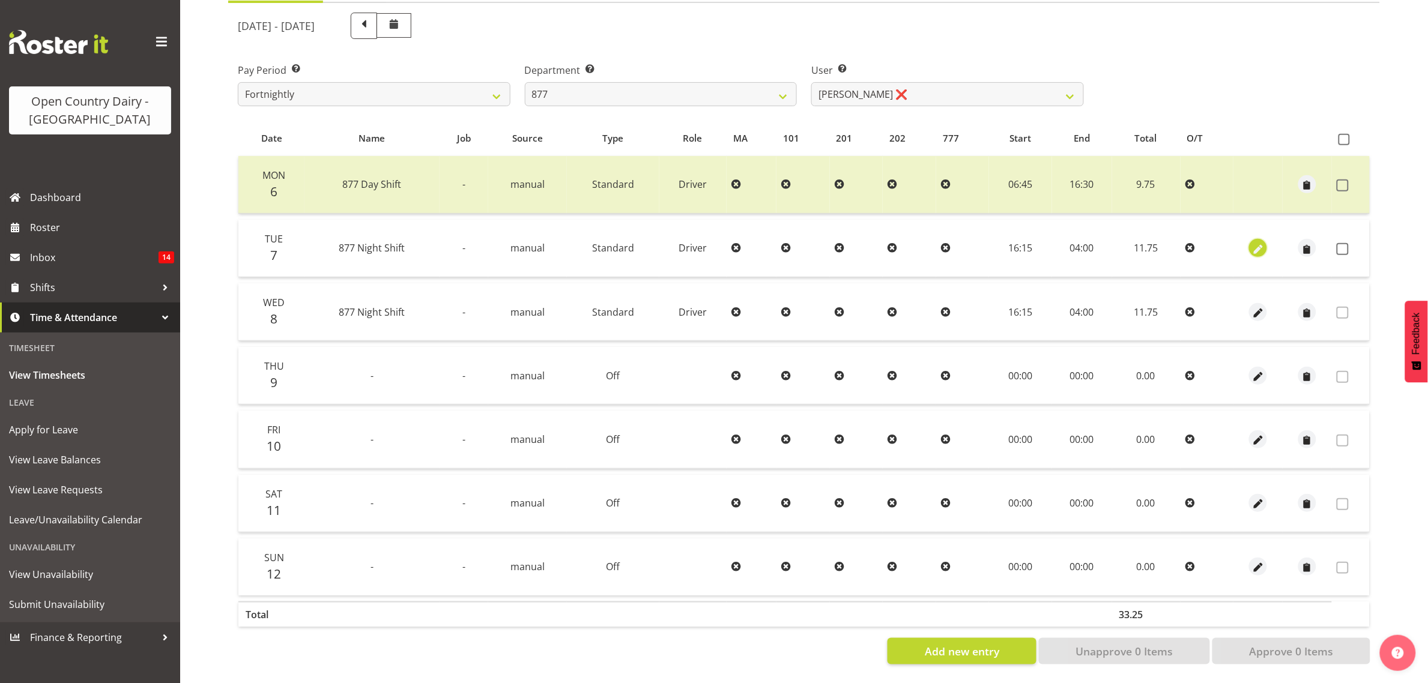
click at [1262, 243] on span "button" at bounding box center [1258, 250] width 14 height 14
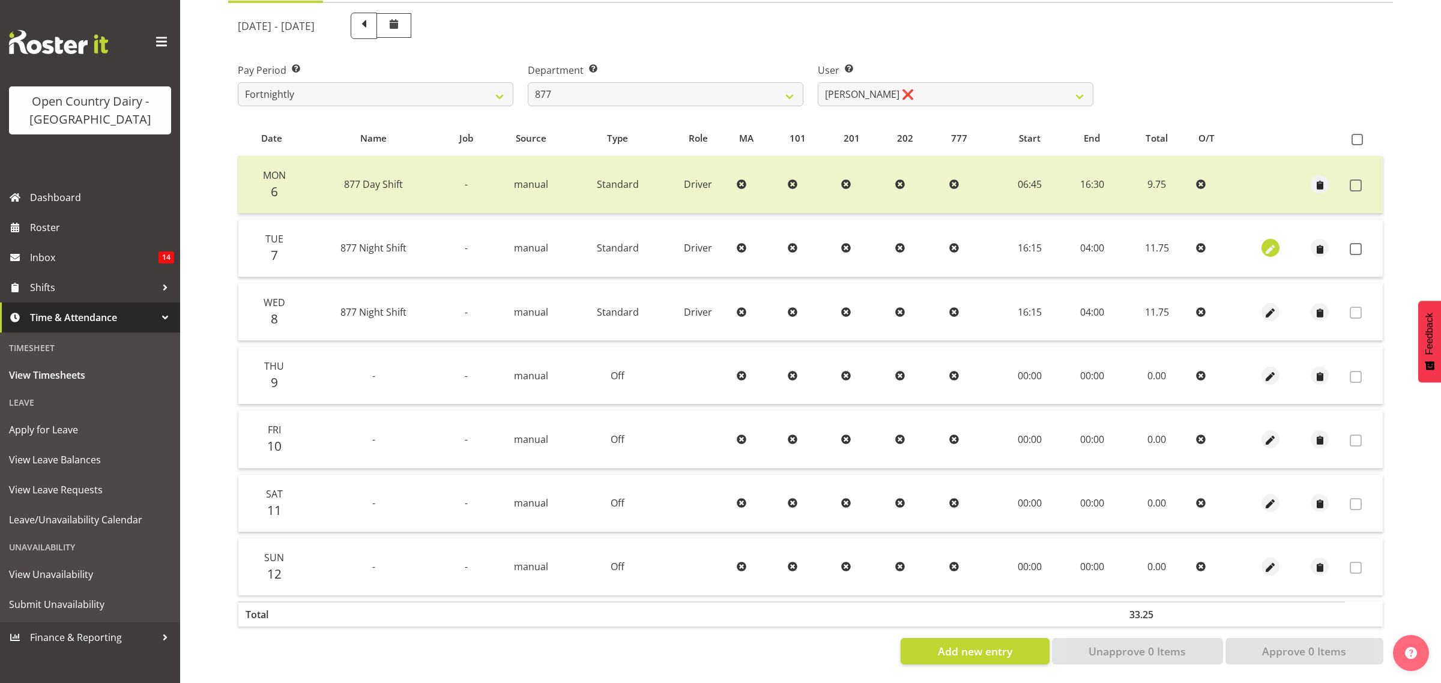
select select "Standard"
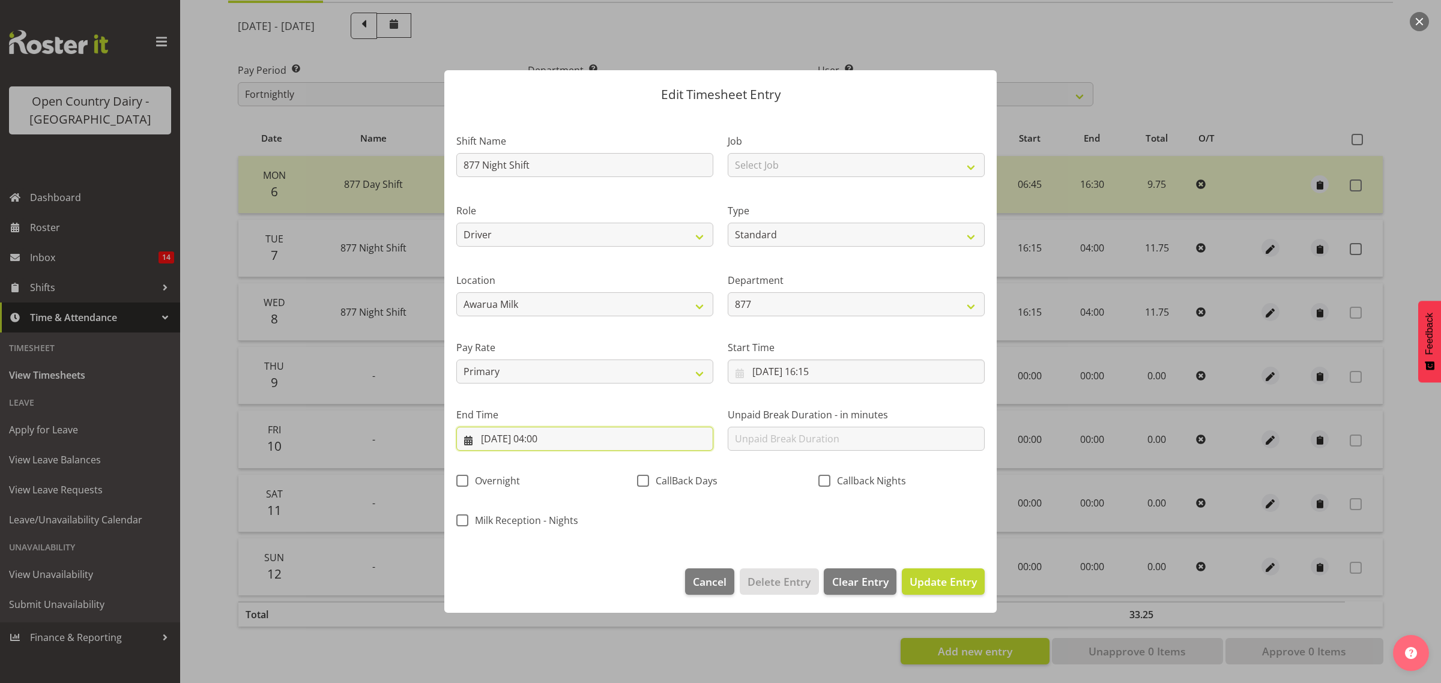
click at [653, 429] on input "08/10/2025, 04:00" at bounding box center [584, 439] width 257 height 24
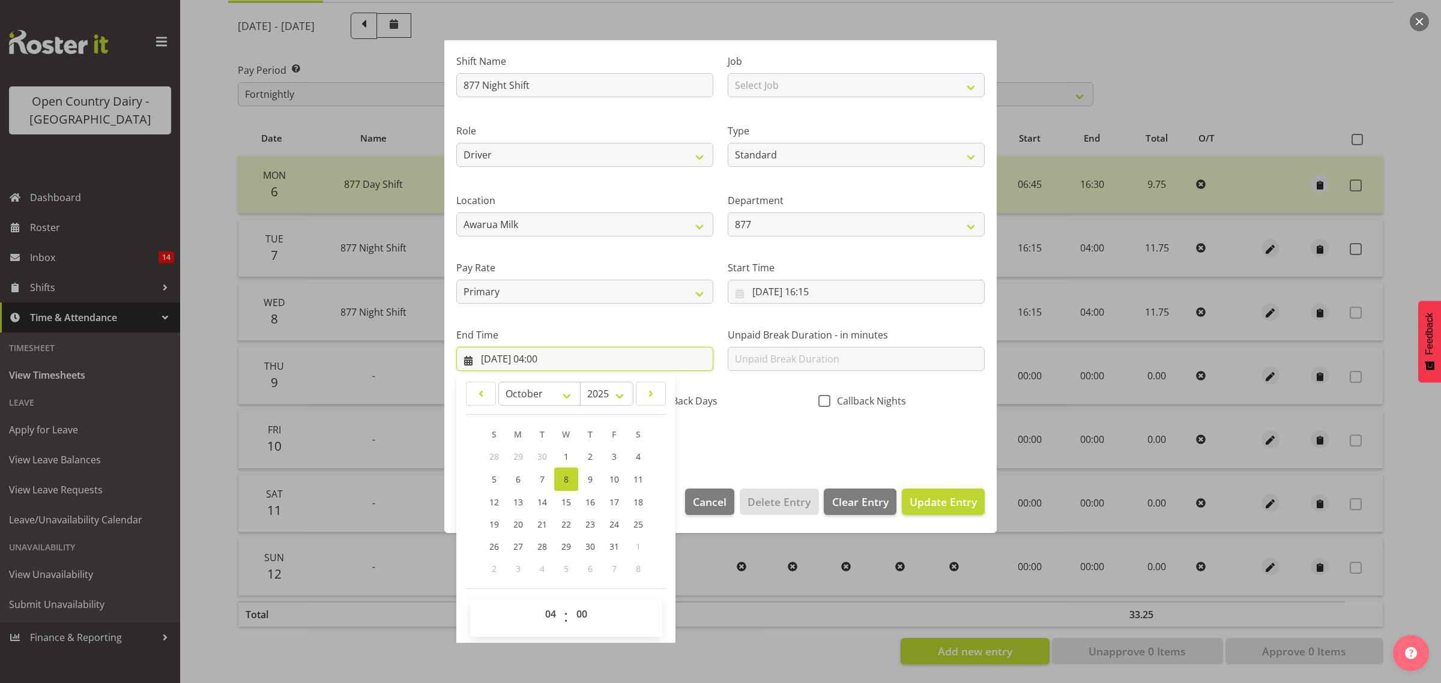
scroll to position [82, 0]
drag, startPoint x: 552, startPoint y: 616, endPoint x: 552, endPoint y: 605, distance: 11.4
click at [552, 616] on select "00 01 02 03 04 05 06 07 08 09 10 11 12 13 14 15 16 17 18 19 20 21 22 23" at bounding box center [552, 612] width 27 height 24
select select "5"
click at [539, 600] on select "00 01 02 03 04 05 06 07 08 09 10 11 12 13 14 15 16 17 18 19 20 21 22 23" at bounding box center [552, 612] width 27 height 24
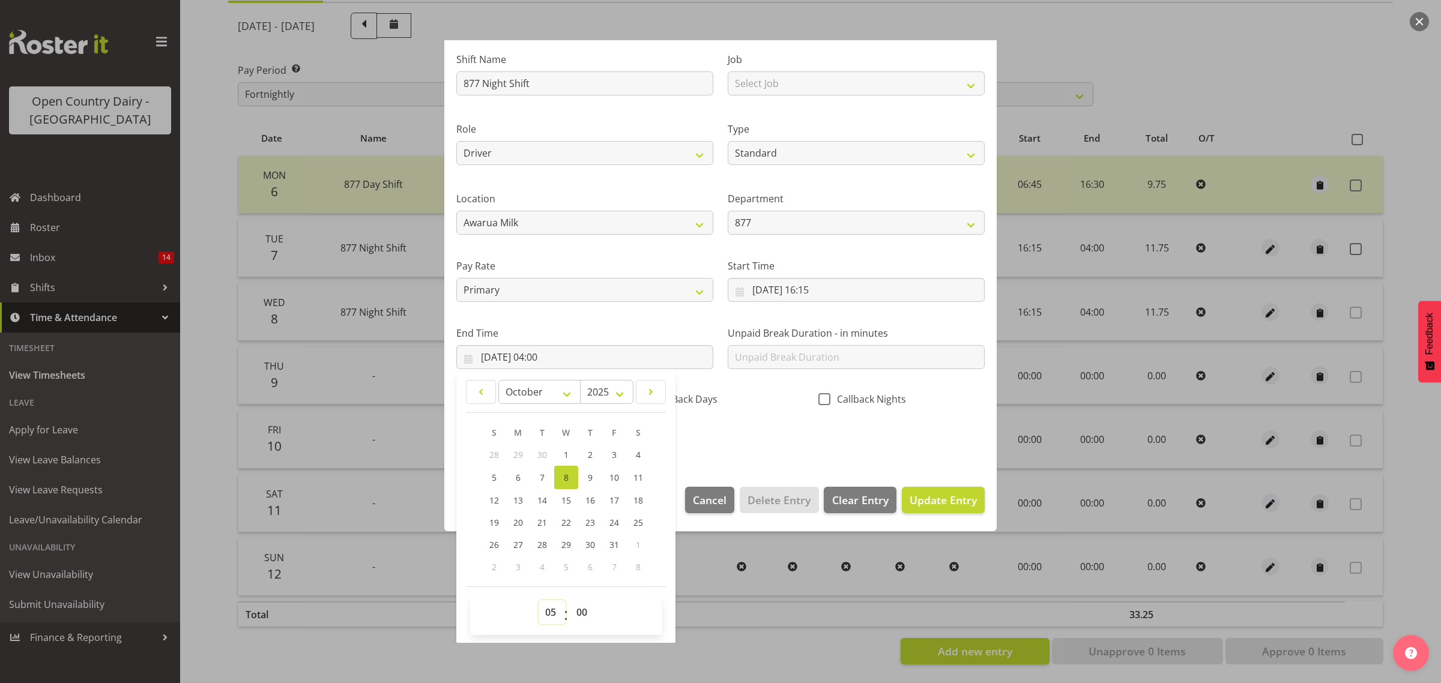
type input "08/10/2025, 05:00"
click at [577, 609] on select "00 01 02 03 04 05 06 07 08 09 10 11 12 13 14 15 16 17 18 19 20 21 22 23 24 25 2…" at bounding box center [583, 612] width 27 height 24
select select "30"
click at [570, 600] on select "00 01 02 03 04 05 06 07 08 09 10 11 12 13 14 15 16 17 18 19 20 21 22 23 24 25 2…" at bounding box center [583, 612] width 27 height 24
type input "08/10/2025, 05:30"
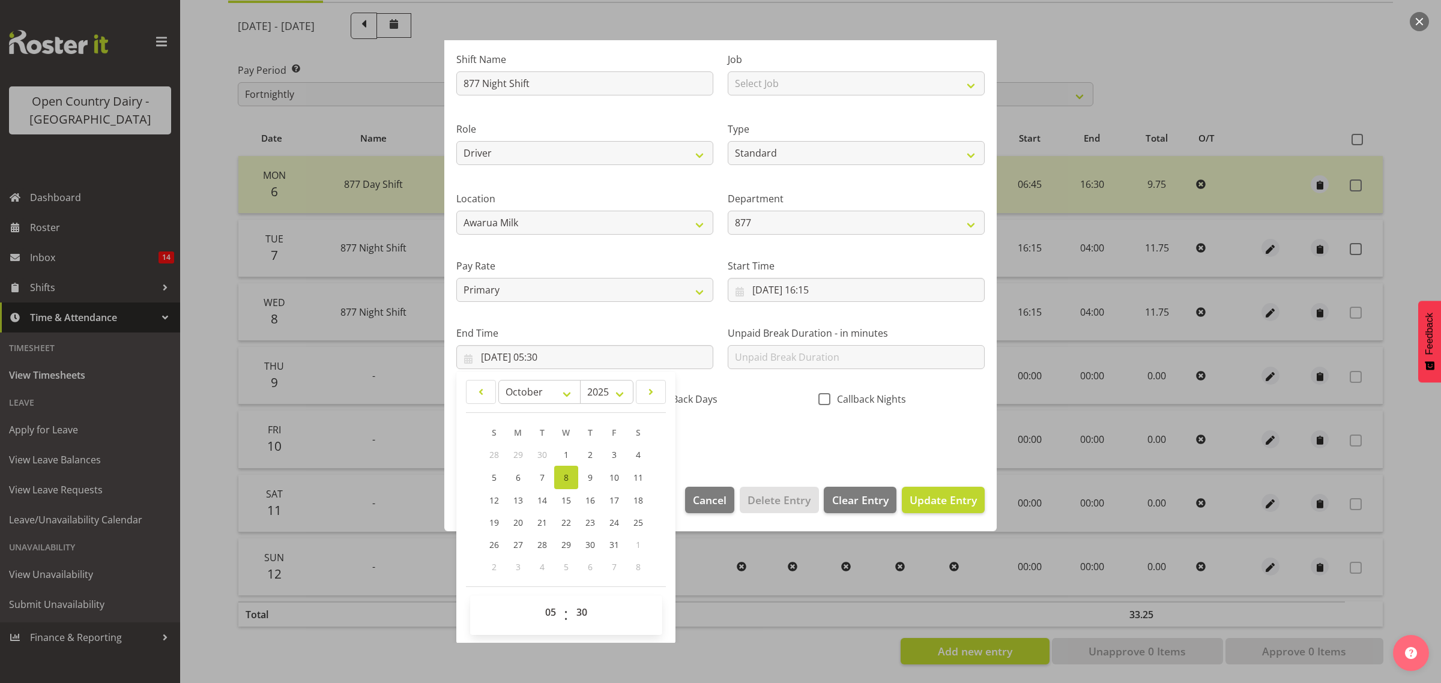
click at [749, 442] on div "Shift Name 877 Night Shift Job Select Job Connecting /unconnecting Trailers Dri…" at bounding box center [720, 245] width 543 height 420
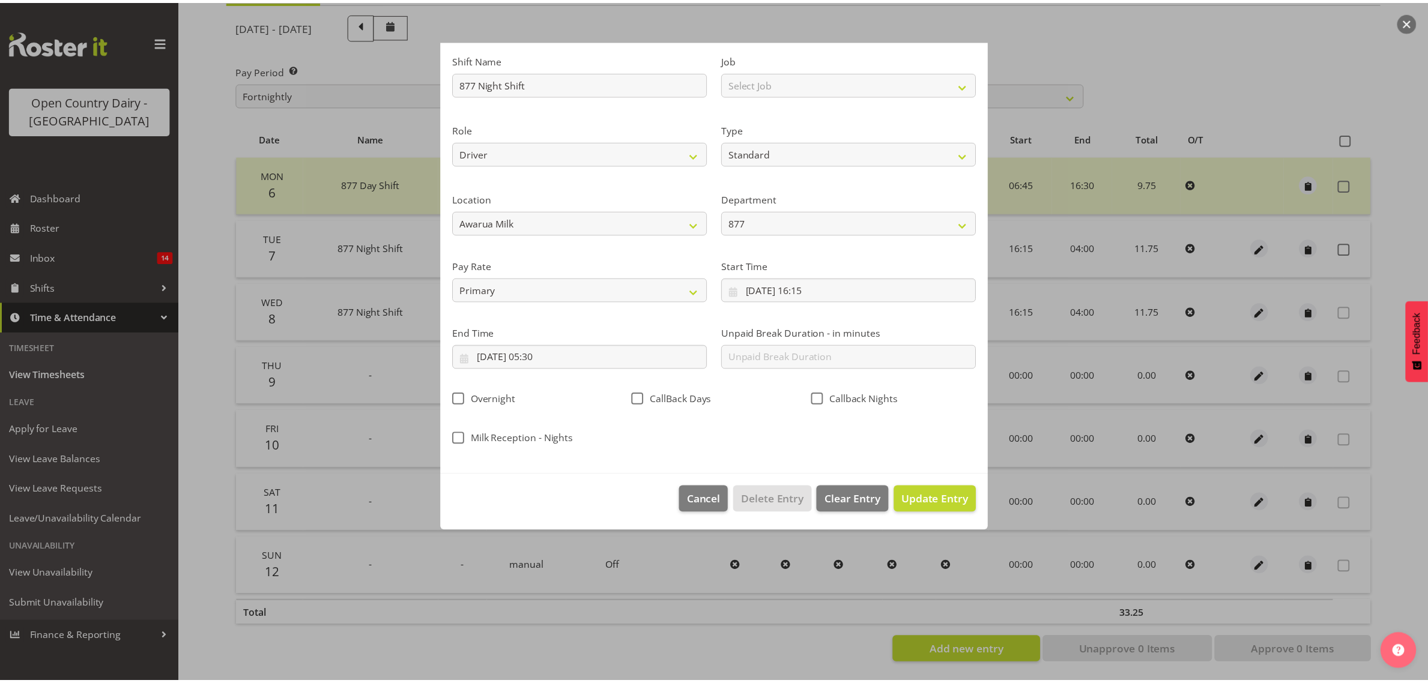
scroll to position [0, 0]
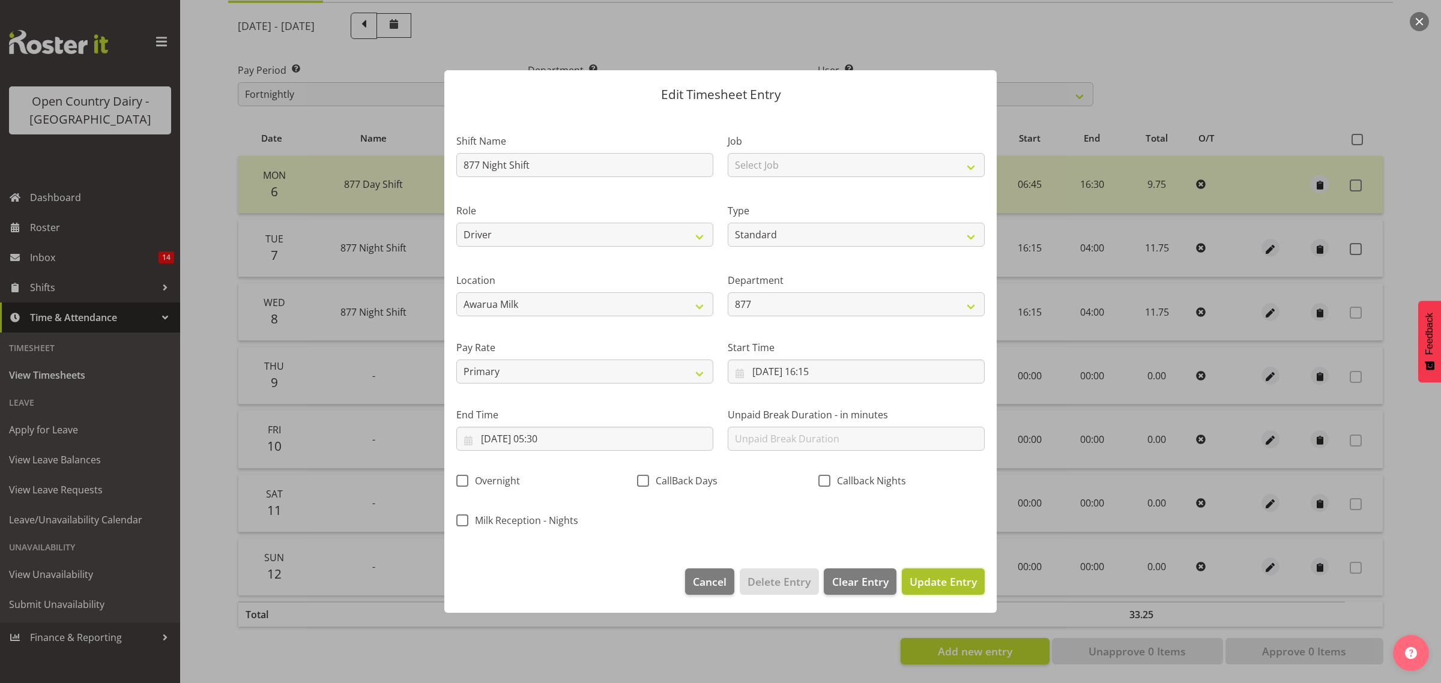
click at [958, 573] on button "Update Entry" at bounding box center [943, 582] width 83 height 26
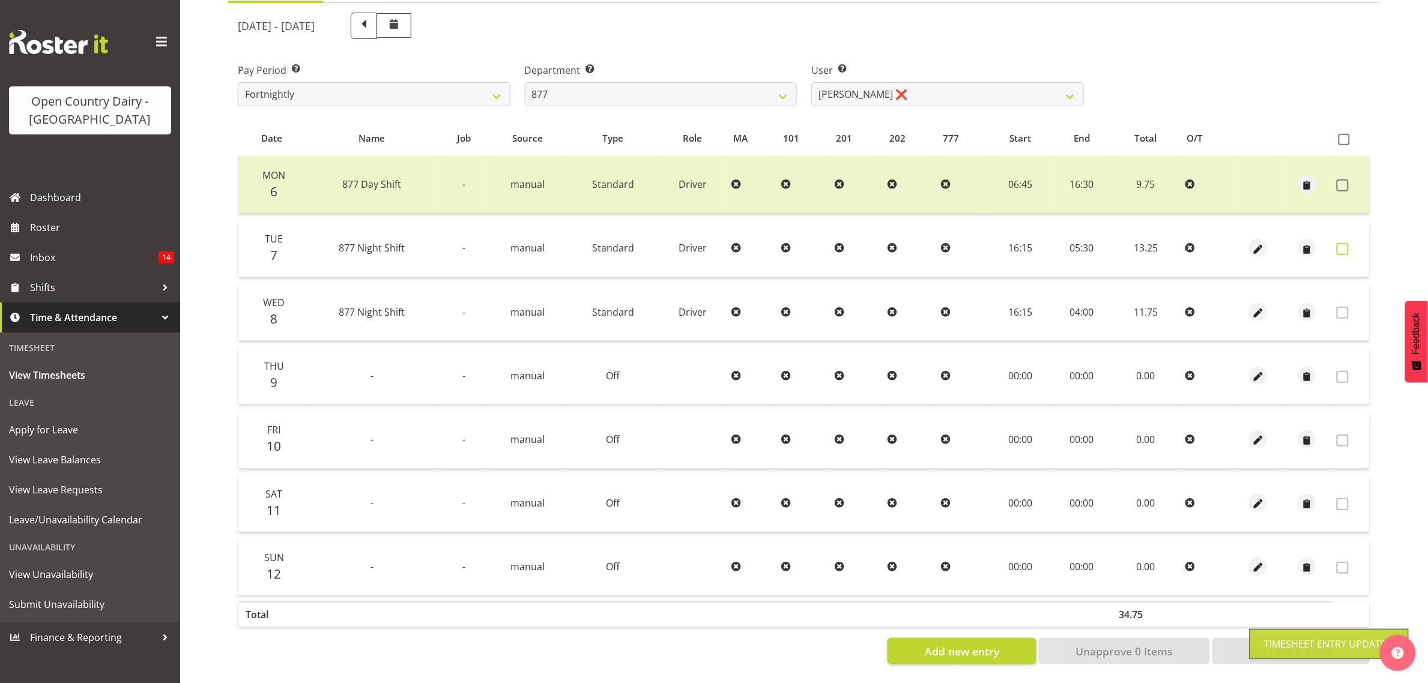
click at [1349, 243] on label at bounding box center [1346, 249] width 19 height 12
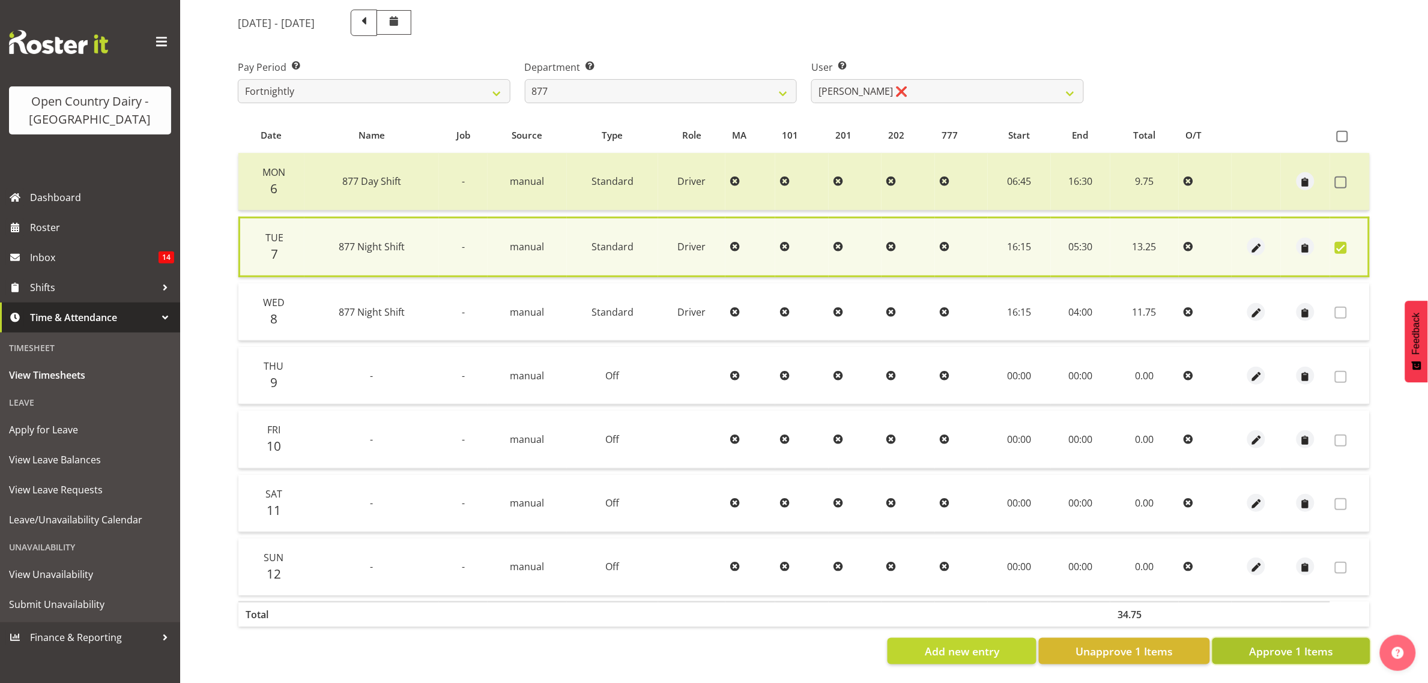
click at [1310, 644] on span "Approve 1 Items" at bounding box center [1291, 652] width 84 height 16
checkbox input "false"
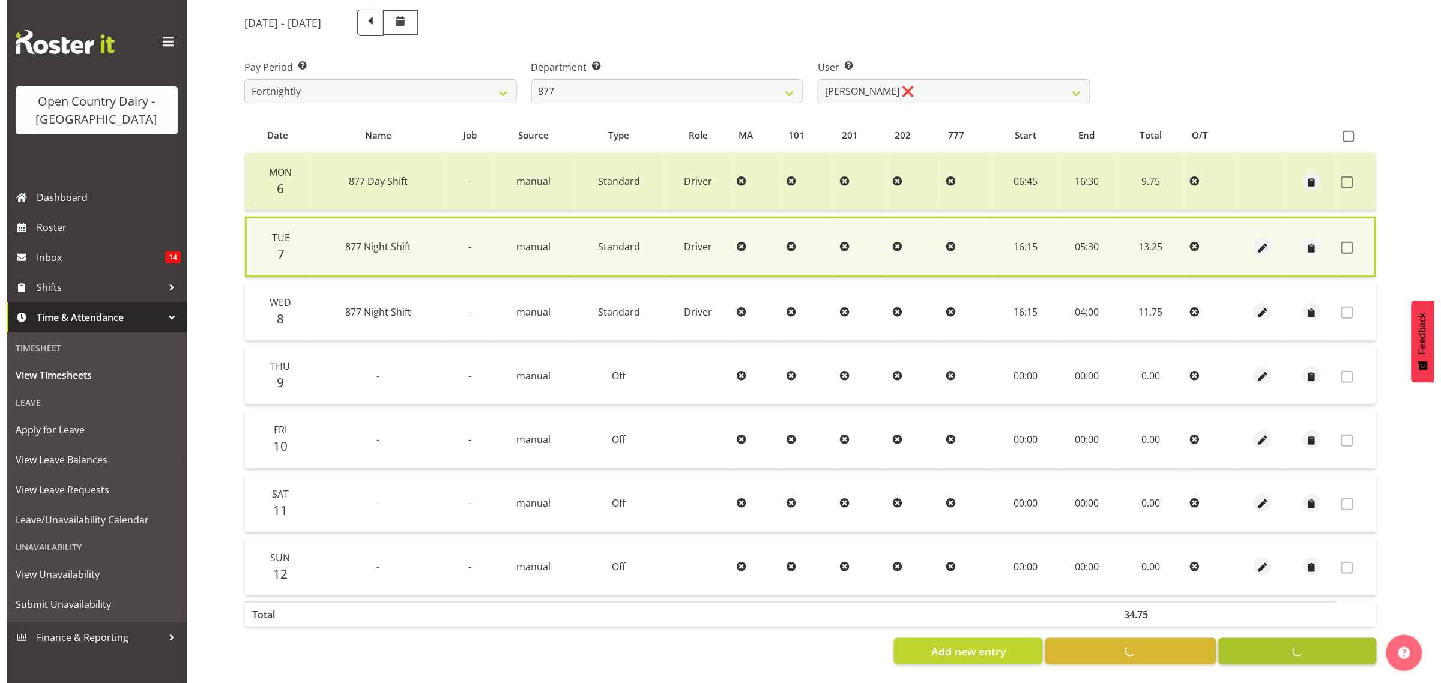
scroll to position [155, 0]
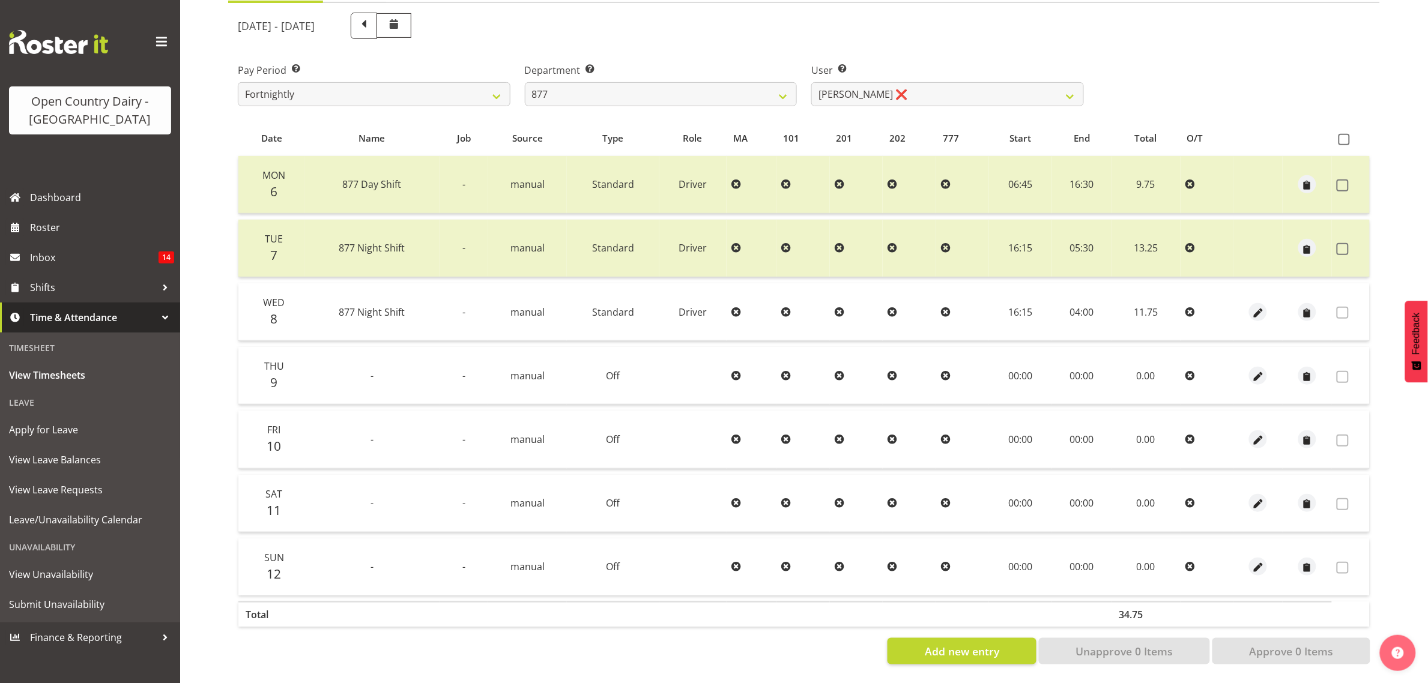
click at [518, 79] on div "Department Select which department you would like to view. 734 735 736 737 738 …" at bounding box center [661, 79] width 287 height 67
click at [551, 82] on select "734 735 736 737 738 739 851 853 854 855 856 858 861 862 865 867-9032 868 869 87…" at bounding box center [661, 94] width 273 height 24
select select "682"
click at [525, 82] on select "734 735 736 737 738 739 851 853 854 855 856 858 861 862 865 867-9032 868 869 87…" at bounding box center [661, 94] width 273 height 24
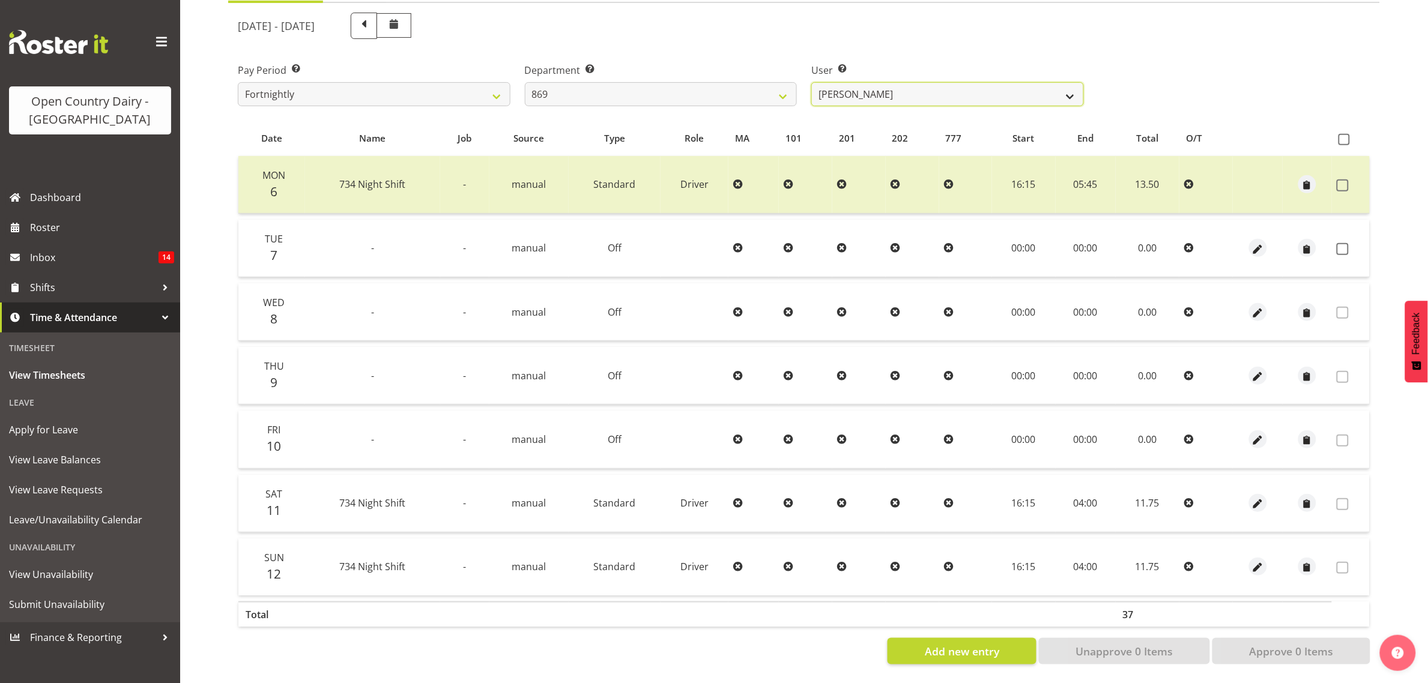
click at [932, 82] on select "Barry O'Donnell ❌ Barry Johnston ❌ Jason Soper ❌ Peter Wieczorek ❌" at bounding box center [947, 94] width 273 height 24
select select "7399"
click at [811, 82] on select "Barry O'Donnell ❌ Barry Johnston ❌ Jason Soper ❌ Peter Wieczorek ❌" at bounding box center [947, 94] width 273 height 24
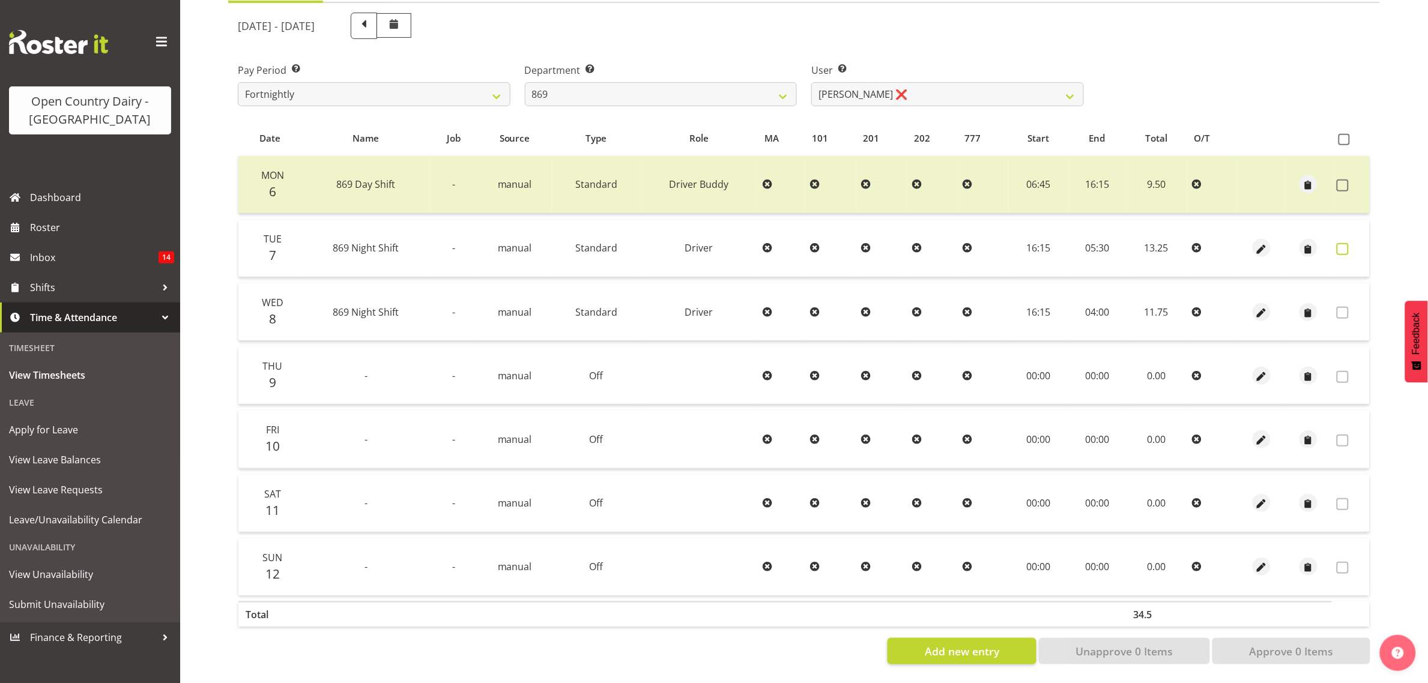
click at [1341, 243] on span at bounding box center [1343, 249] width 12 height 12
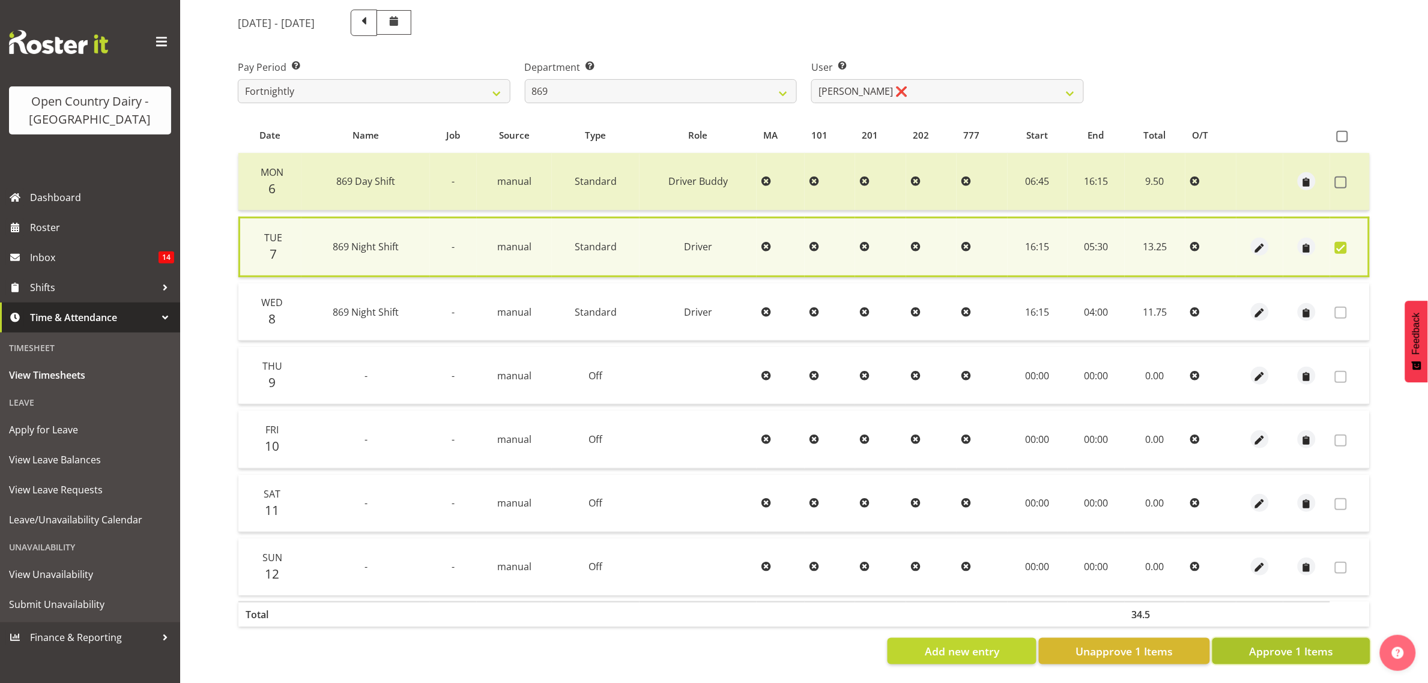
click at [1263, 647] on span "Approve 1 Items" at bounding box center [1291, 652] width 84 height 16
checkbox input "false"
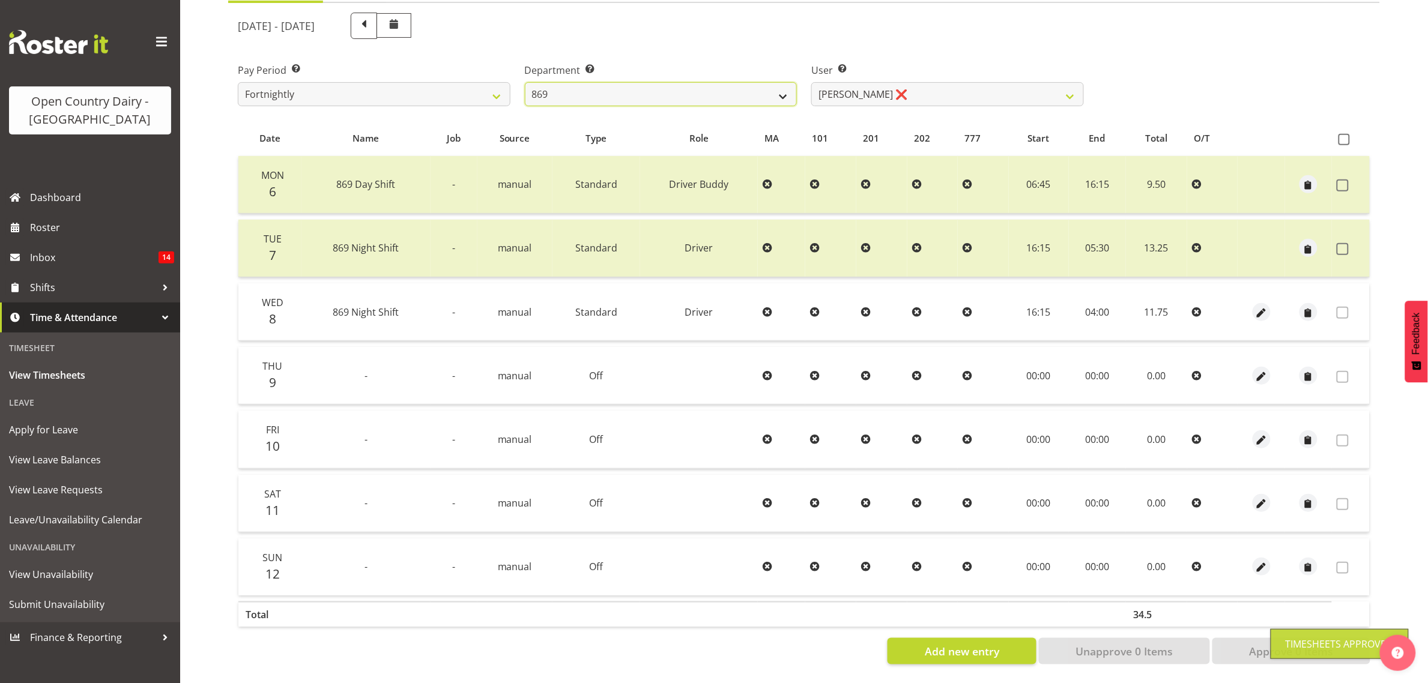
click at [647, 82] on select "734 735 736 737 738 739 851 853 854 855 856 858 861 862 865 867-9032 868 869 87…" at bounding box center [661, 94] width 273 height 24
select select "669"
click at [525, 82] on select "734 735 736 737 738 739 851 853 854 855 856 858 861 862 865 867-9032 868 869 87…" at bounding box center [661, 94] width 273 height 24
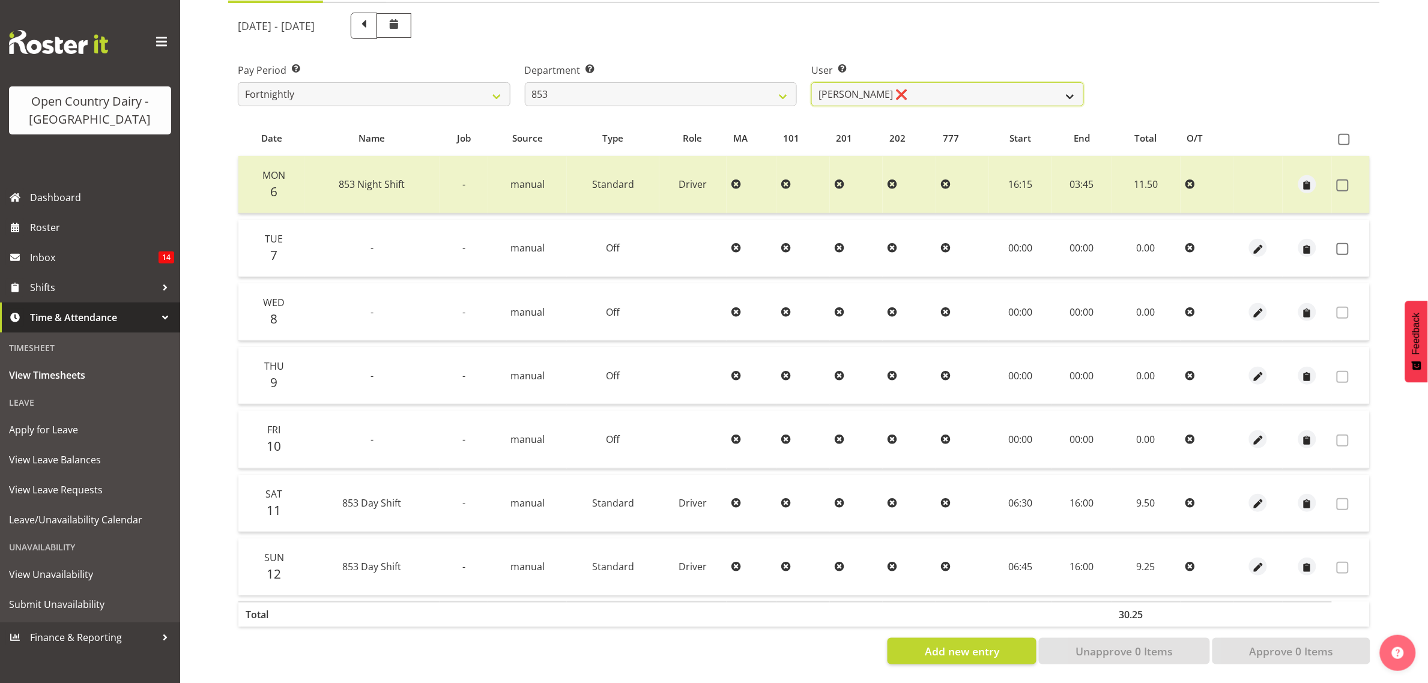
drag, startPoint x: 857, startPoint y: 76, endPoint x: 857, endPoint y: 89, distance: 12.6
click at [857, 82] on select "Christiaan Botha ❌ Kevin Stuck ❌ Marty Powell ❌ Sean O'Neill ❌" at bounding box center [947, 94] width 273 height 24
select select "7439"
click at [811, 82] on select "Christiaan Botha ❌ Kevin Stuck ❌ Marty Powell ❌ Sean O'Neill ❌" at bounding box center [947, 94] width 273 height 24
click at [1336, 238] on td at bounding box center [1351, 249] width 38 height 58
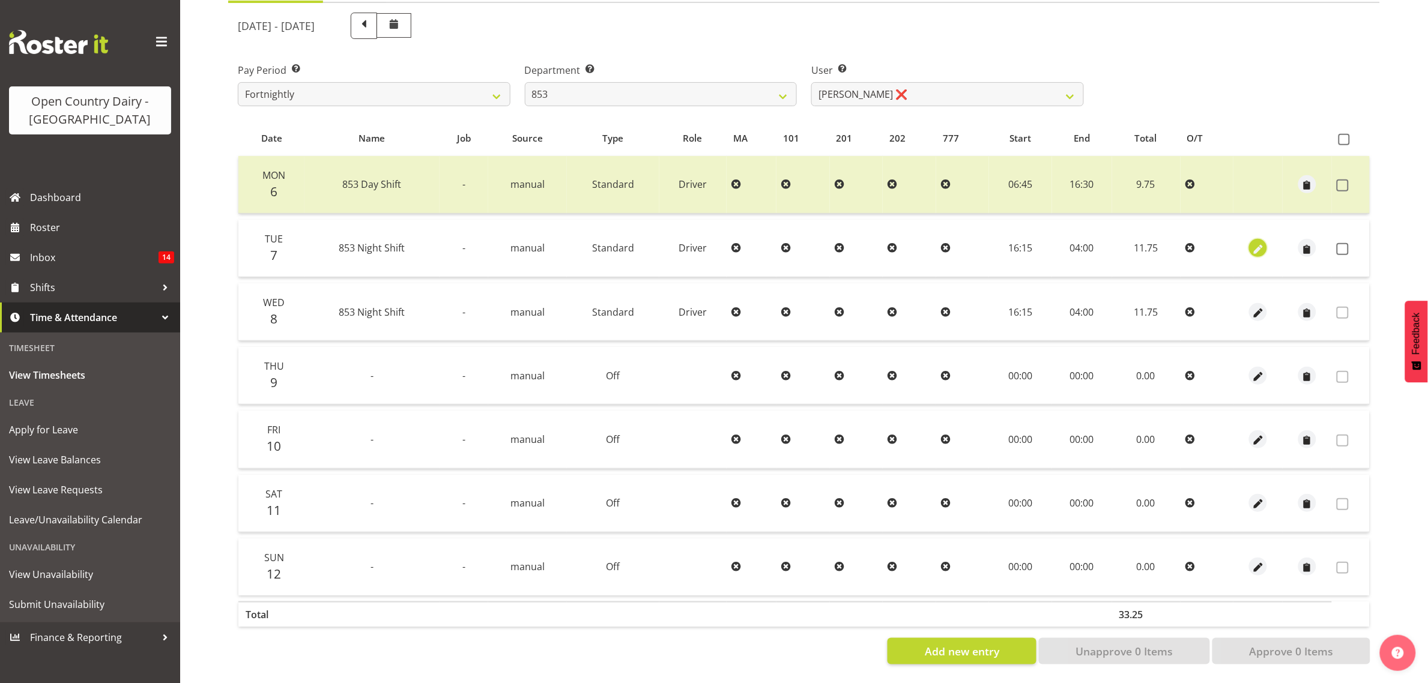
click at [1263, 243] on span "button" at bounding box center [1258, 250] width 14 height 14
select select "Standard"
select select "9"
select select "2025"
select select "4"
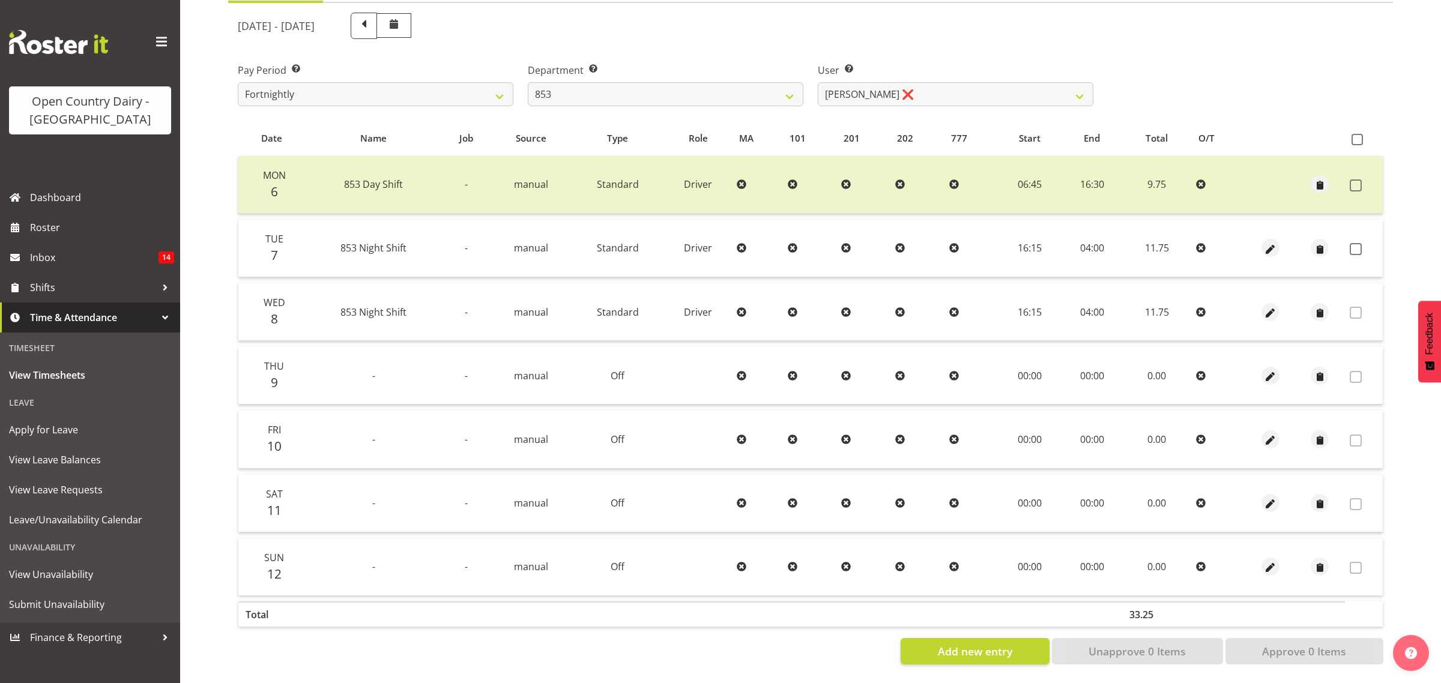
select select
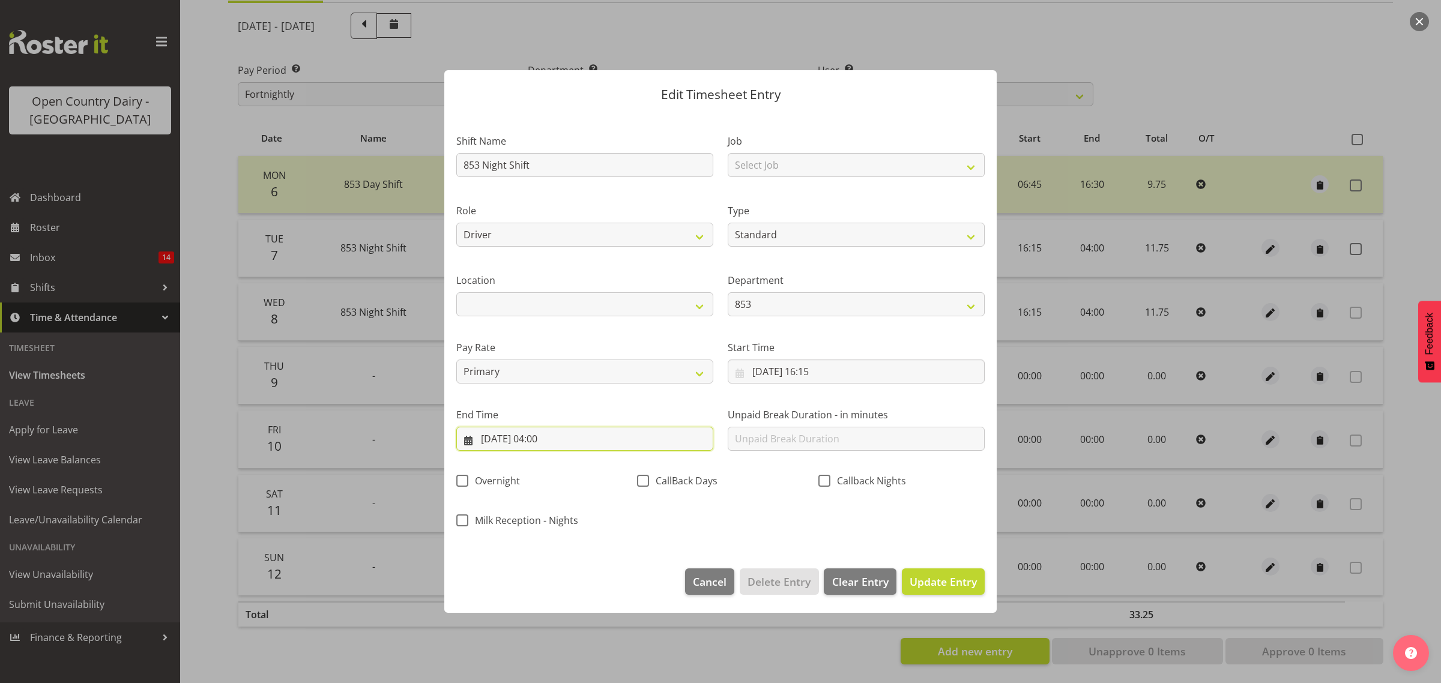
click at [557, 430] on input "08/10/2025, 04:00" at bounding box center [584, 439] width 257 height 24
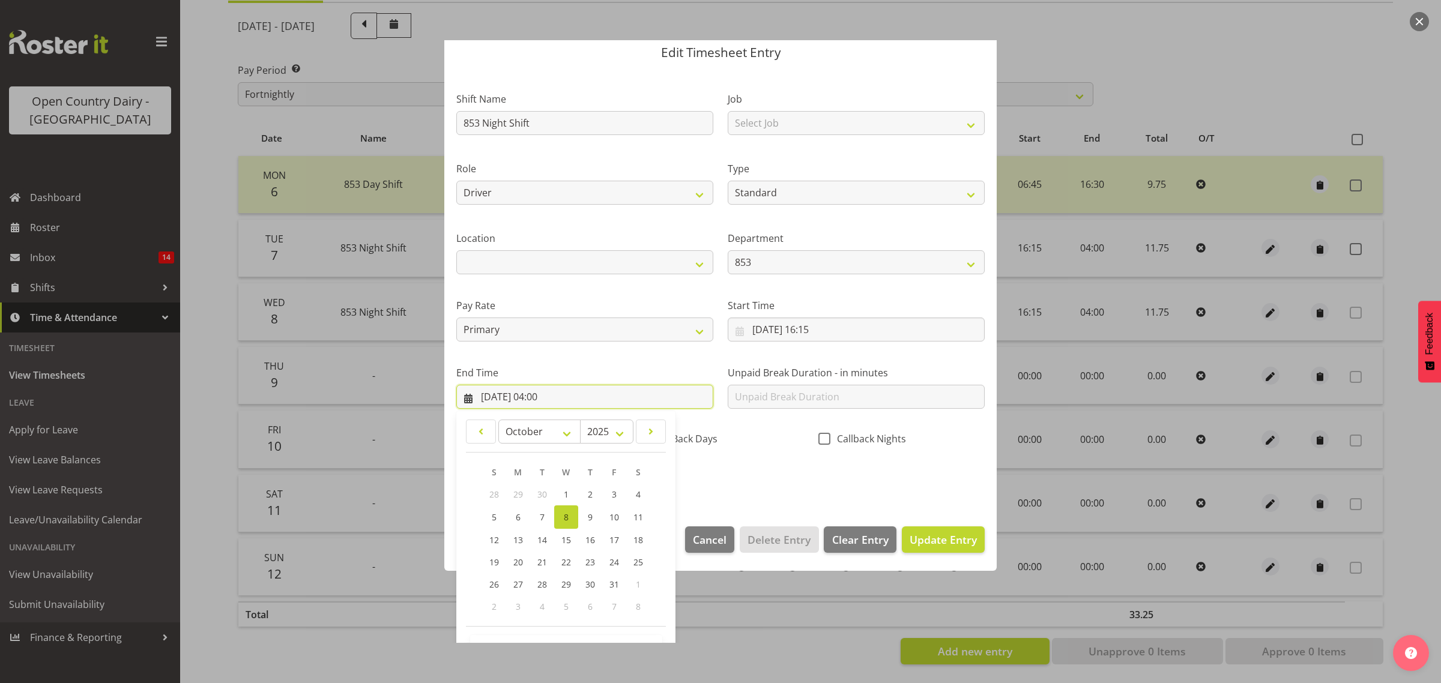
scroll to position [82, 0]
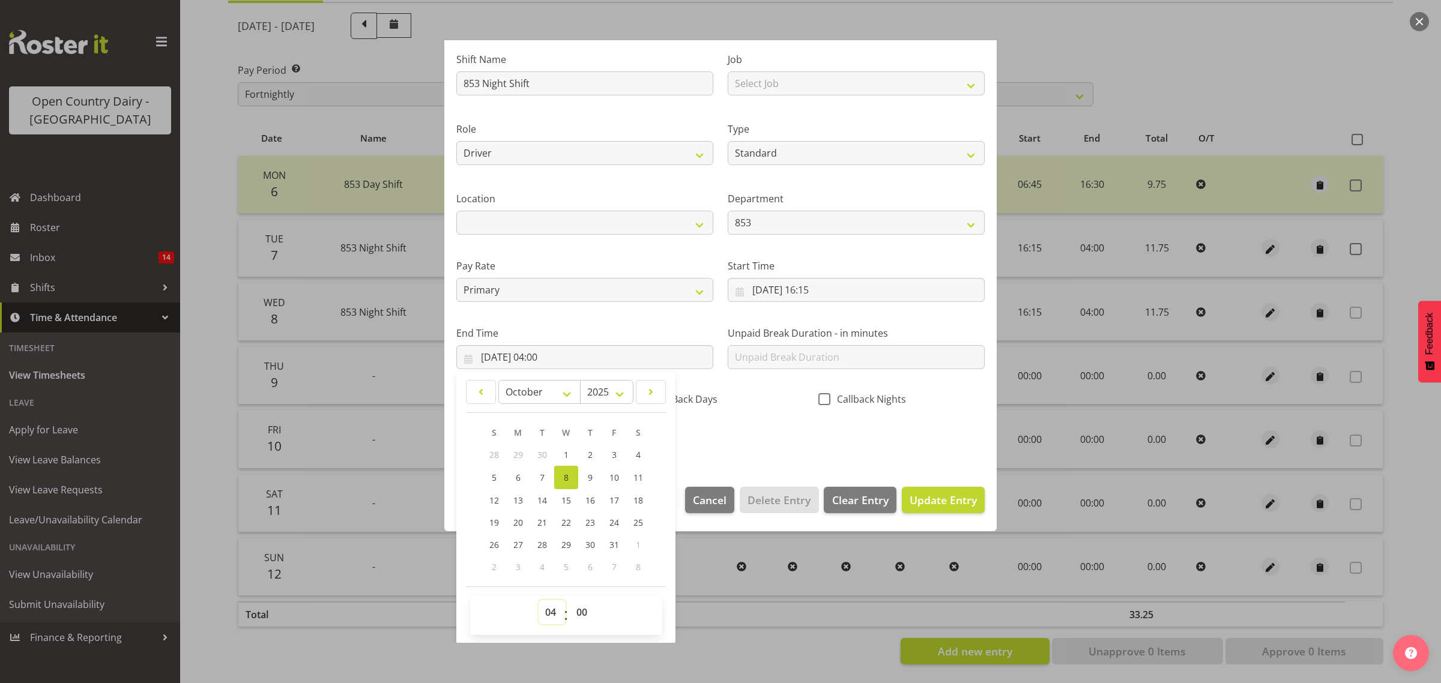
drag, startPoint x: 555, startPoint y: 617, endPoint x: 554, endPoint y: 601, distance: 15.7
click at [555, 617] on select "00 01 02 03 04 05 06 07 08 09 10 11 12 13 14 15 16 17 18 19 20 21 22 23" at bounding box center [552, 612] width 27 height 24
select select "5"
click at [539, 600] on select "00 01 02 03 04 05 06 07 08 09 10 11 12 13 14 15 16 17 18 19 20 21 22 23" at bounding box center [552, 612] width 27 height 24
type input "08/10/2025, 05:00"
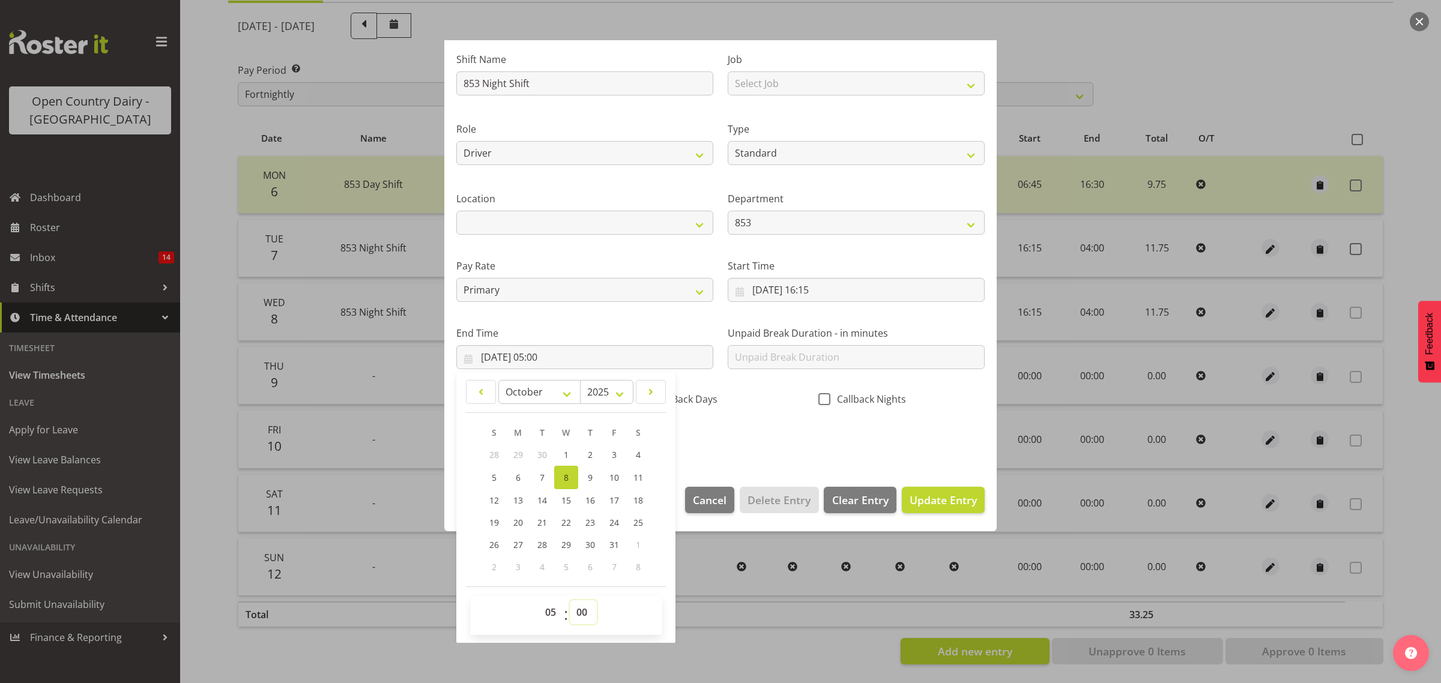
click at [575, 609] on select "00 01 02 03 04 05 06 07 08 09 10 11 12 13 14 15 16 17 18 19 20 21 22 23 24 25 2…" at bounding box center [583, 612] width 27 height 24
select select "30"
click at [570, 600] on select "00 01 02 03 04 05 06 07 08 09 10 11 12 13 14 15 16 17 18 19 20 21 22 23 24 25 2…" at bounding box center [583, 612] width 27 height 24
type input "08/10/2025, 05:30"
click at [743, 444] on div "Shift Name 853 Night Shift Job Select Job Connecting /unconnecting Trailers Dri…" at bounding box center [720, 245] width 543 height 420
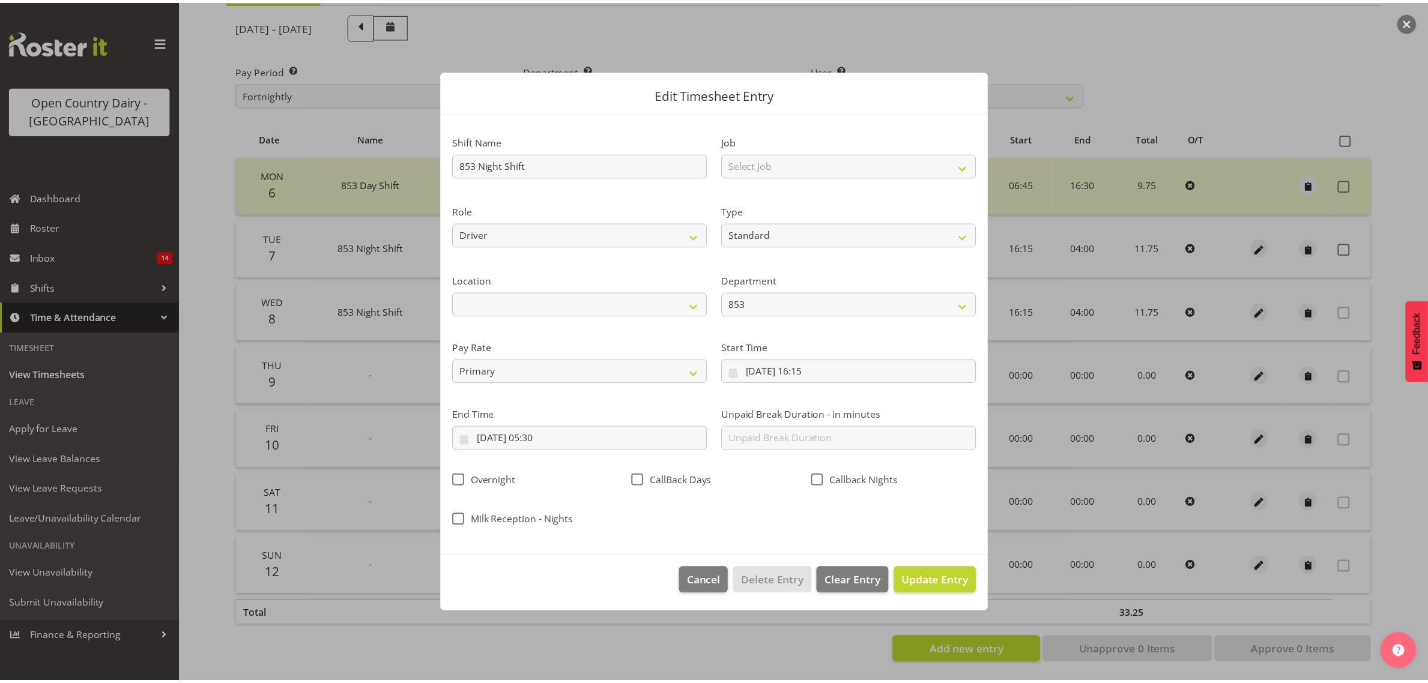
scroll to position [0, 0]
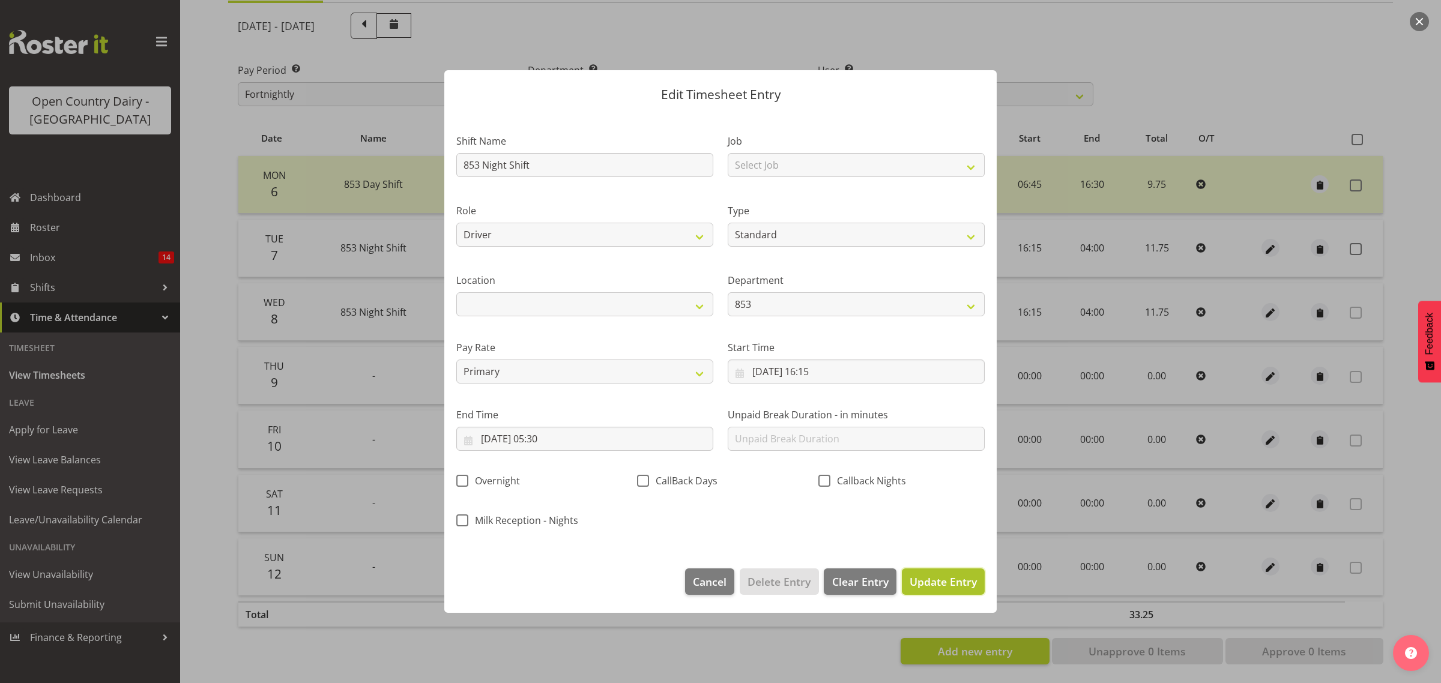
click at [938, 571] on button "Update Entry" at bounding box center [943, 582] width 83 height 26
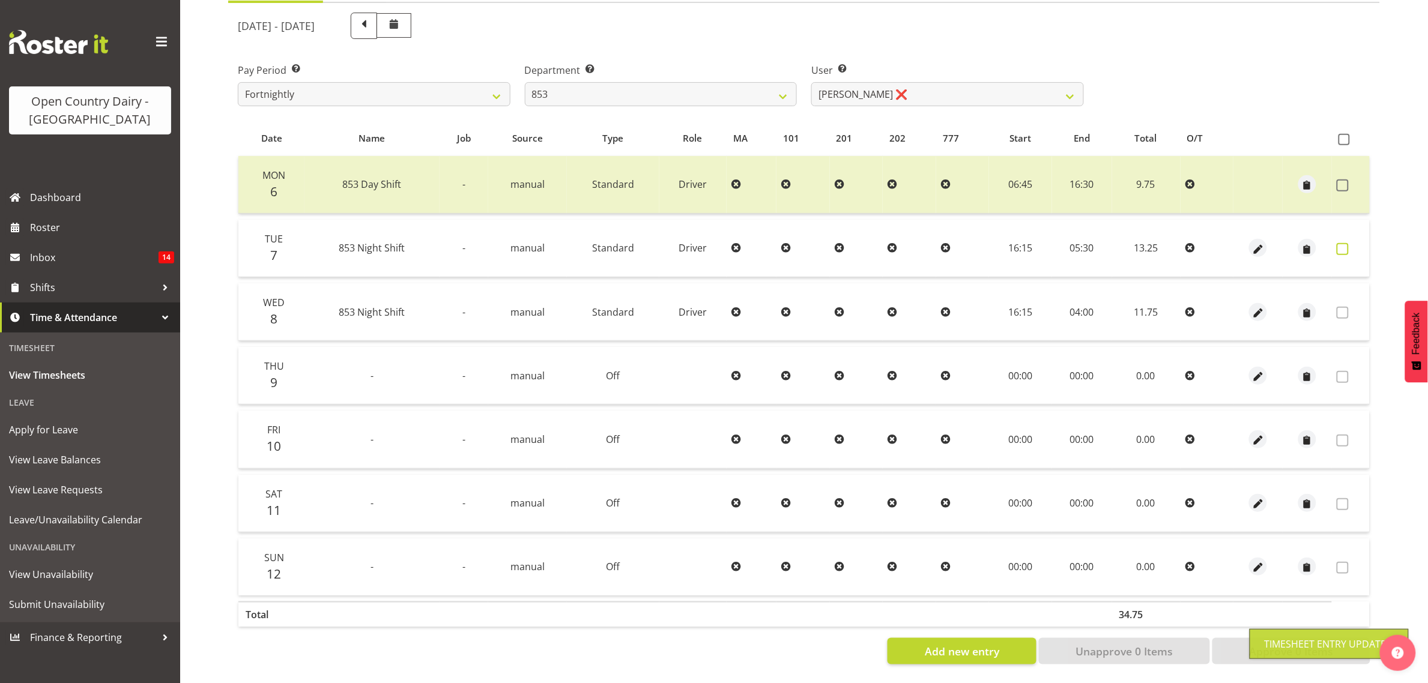
click at [1343, 243] on span at bounding box center [1343, 249] width 12 height 12
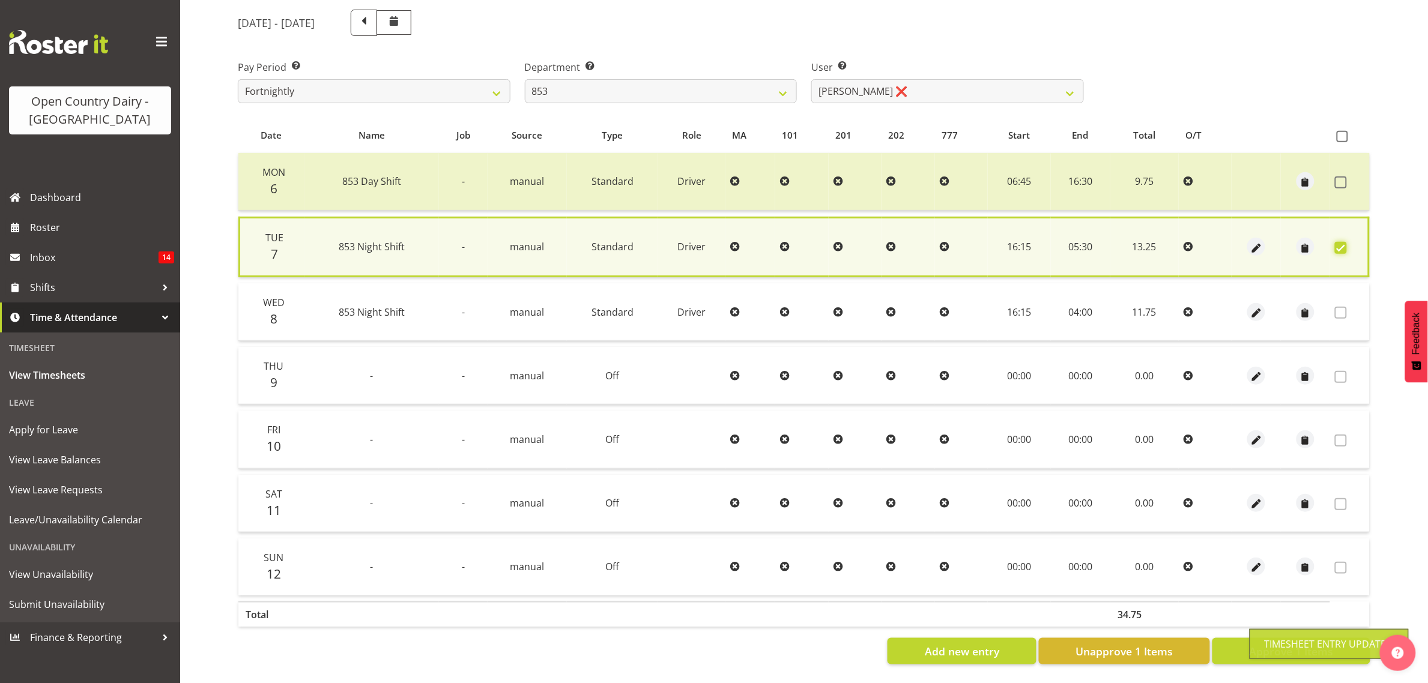
scroll to position [157, 0]
click at [1250, 638] on button "Approve 1 Items" at bounding box center [1291, 651] width 158 height 26
checkbox input "false"
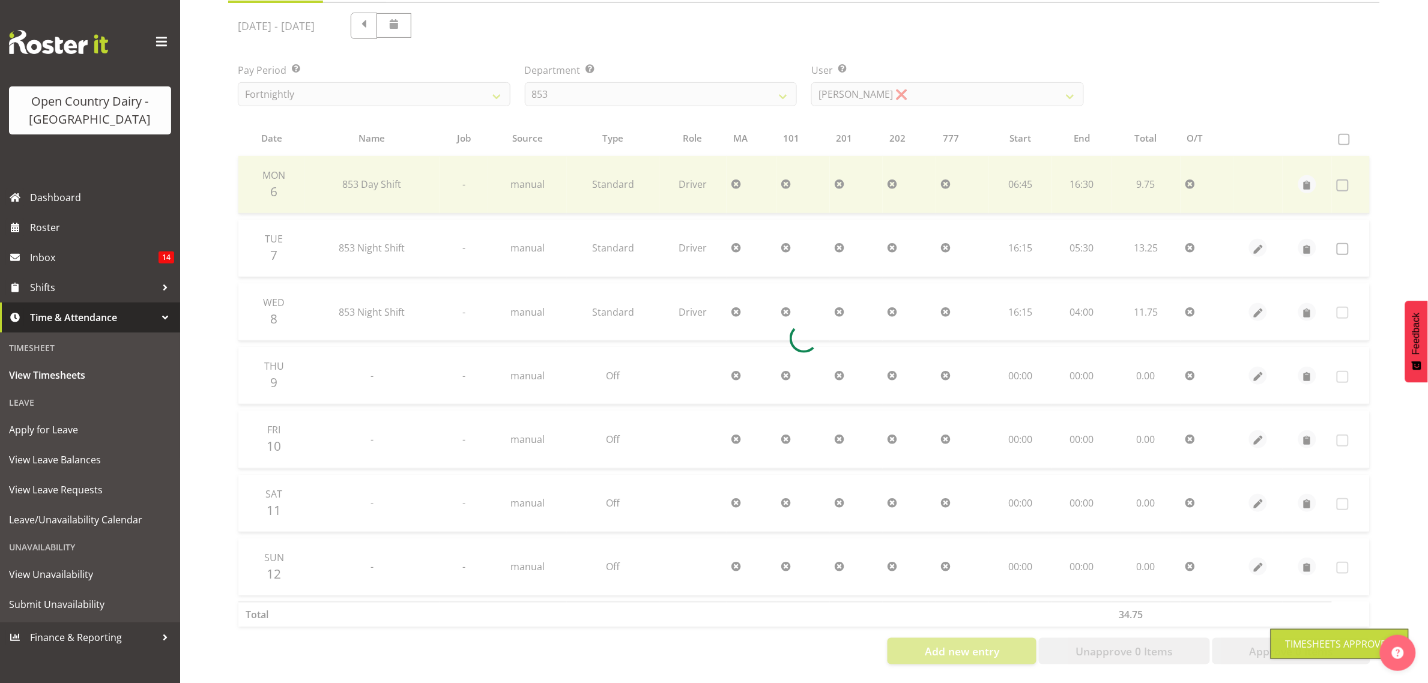
scroll to position [155, 0]
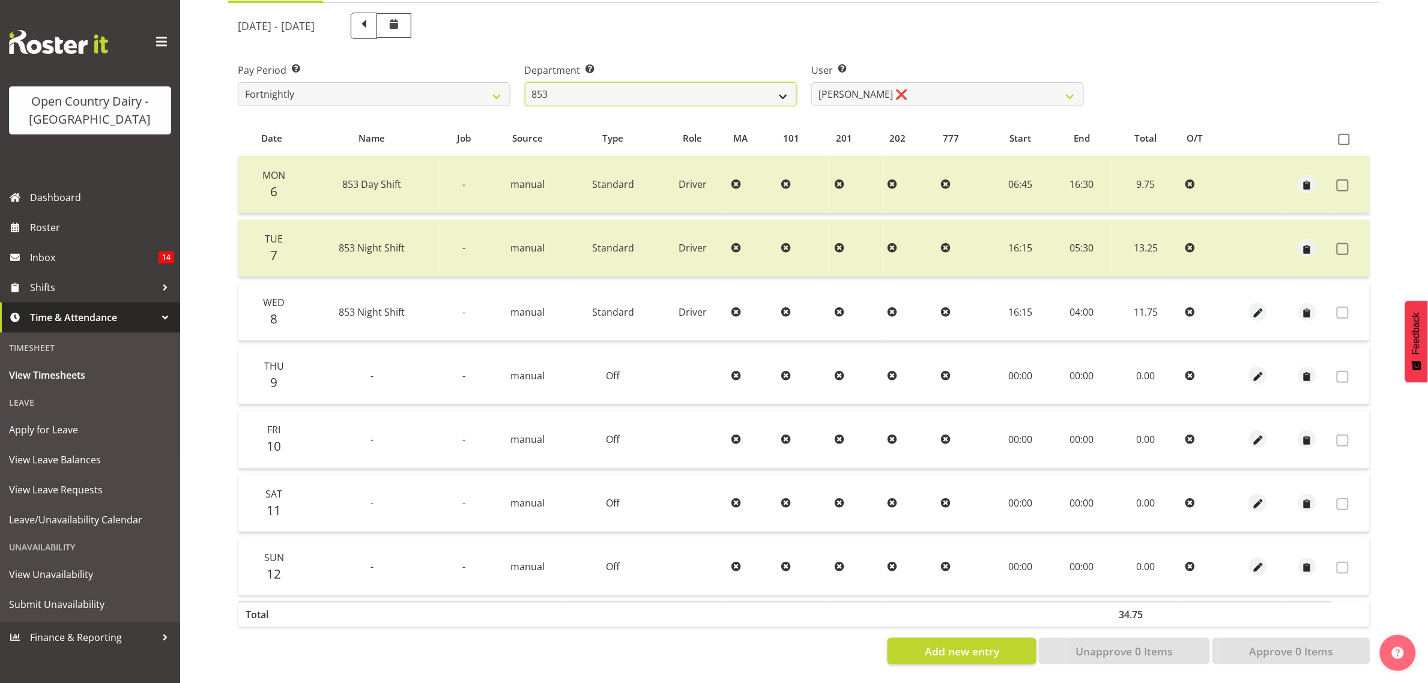
click at [769, 89] on select "734 735 736 737 738 739 851 853 854 855 856 858 861 862 865 867-9032 868 869 87…" at bounding box center [661, 94] width 273 height 24
select select "682"
click at [525, 82] on select "734 735 736 737 738 739 851 853 854 855 856 858 861 862 865 867-9032 868 869 87…" at bounding box center [661, 94] width 273 height 24
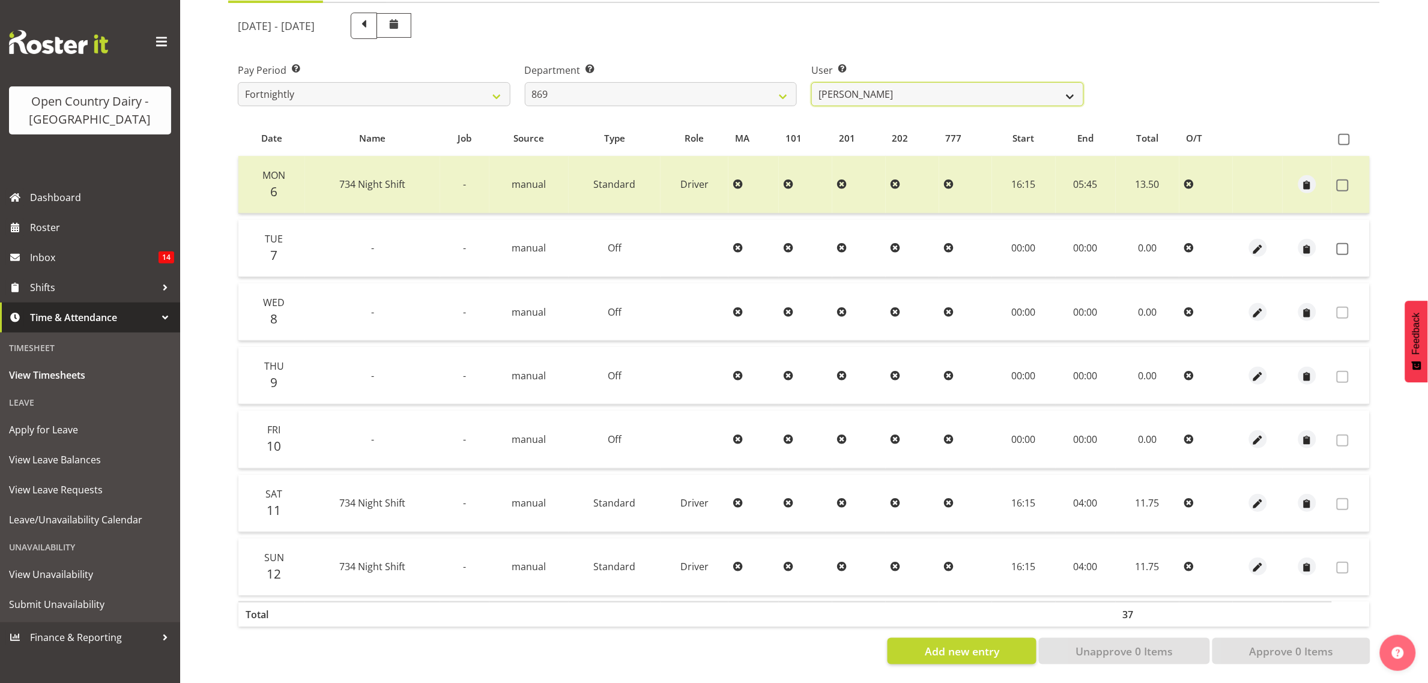
click at [1015, 89] on select "Barry O'Donnell ❌ Barry Johnston ❌ Jason Soper ❌ Peter Wieczorek ❌" at bounding box center [947, 94] width 273 height 24
select select "7399"
click at [811, 82] on select "Barry O'Donnell ❌ Barry Johnston ❌ Jason Soper ❌ Peter Wieczorek ❌" at bounding box center [947, 94] width 273 height 24
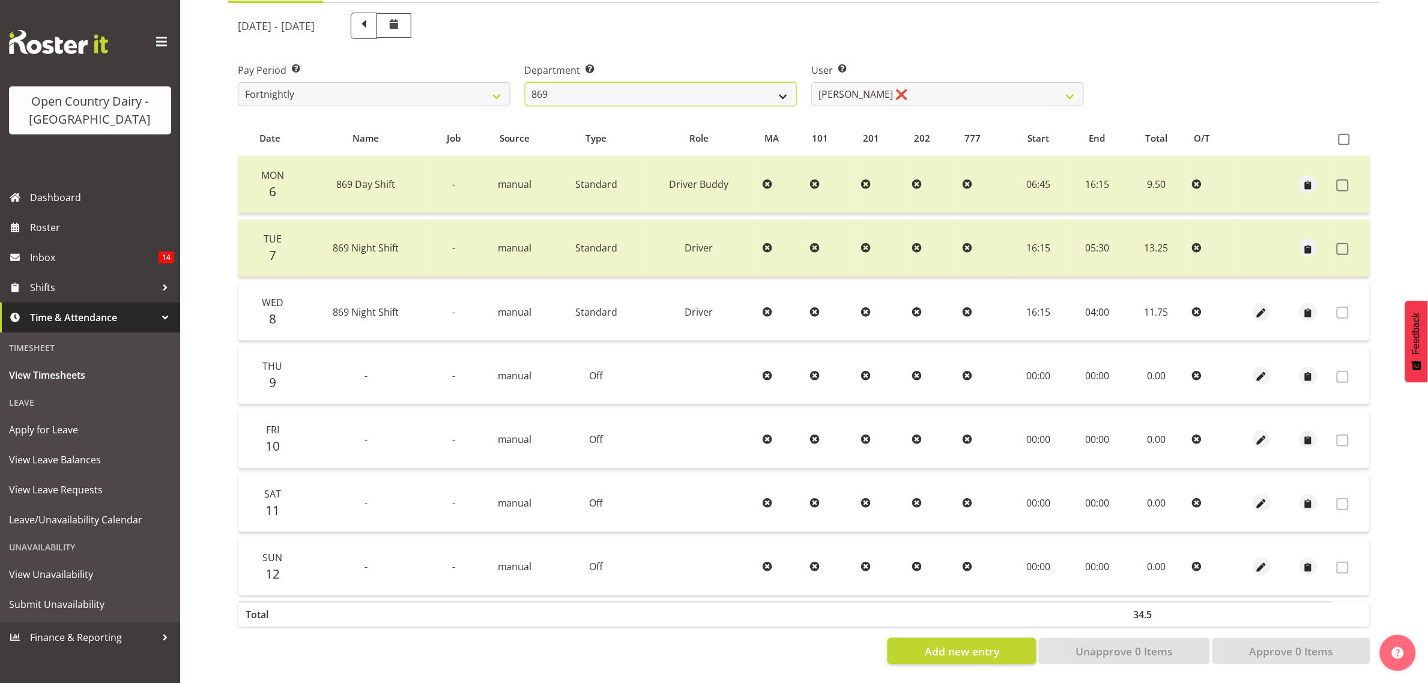
click at [709, 88] on select "734 735 736 737 738 739 851 853 854 855 856 858 861 862 865 867-9032 868 869 87…" at bounding box center [661, 94] width 273 height 24
select select "905"
click at [525, 82] on select "734 735 736 737 738 739 851 853 854 855 856 858 861 862 865 867-9032 868 869 87…" at bounding box center [661, 94] width 273 height 24
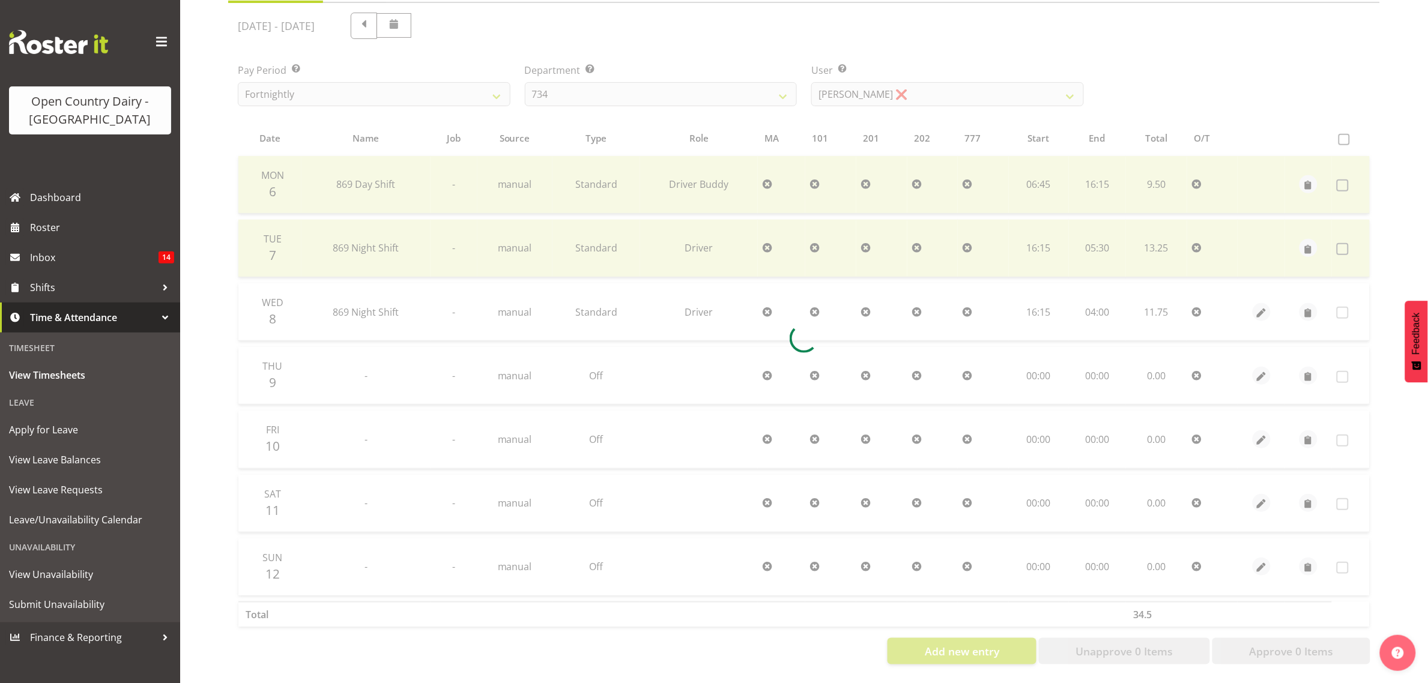
click at [904, 94] on div at bounding box center [804, 338] width 1152 height 671
click at [908, 88] on div at bounding box center [804, 338] width 1152 height 671
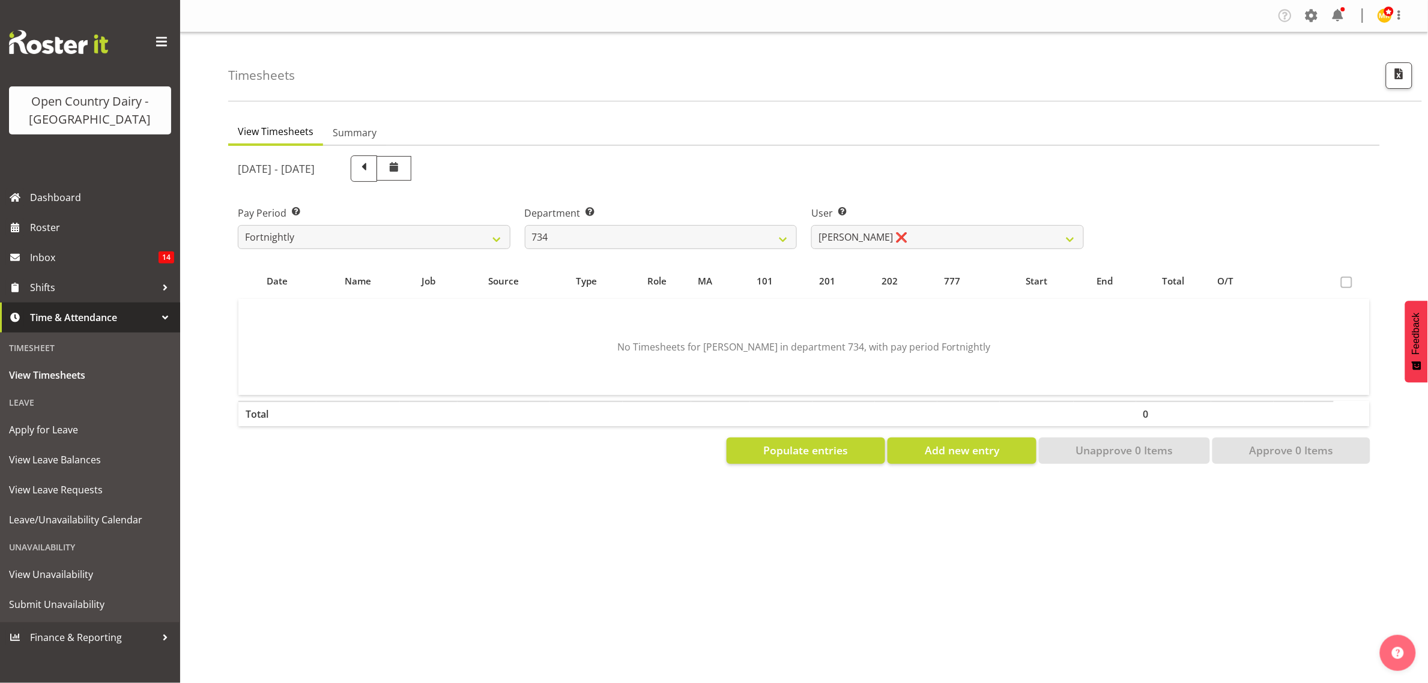
scroll to position [0, 0]
click at [890, 225] on select "Justin Spicer ❌ Ryan Thompson ❌ Tracey Chittock ❌ Zachary Shanks ❌" at bounding box center [947, 237] width 273 height 24
select select "9998"
click at [811, 225] on select "Justin Spicer ❌ Ryan Thompson ❌ Tracey Chittock ❌ Zachary Shanks ❌" at bounding box center [947, 237] width 273 height 24
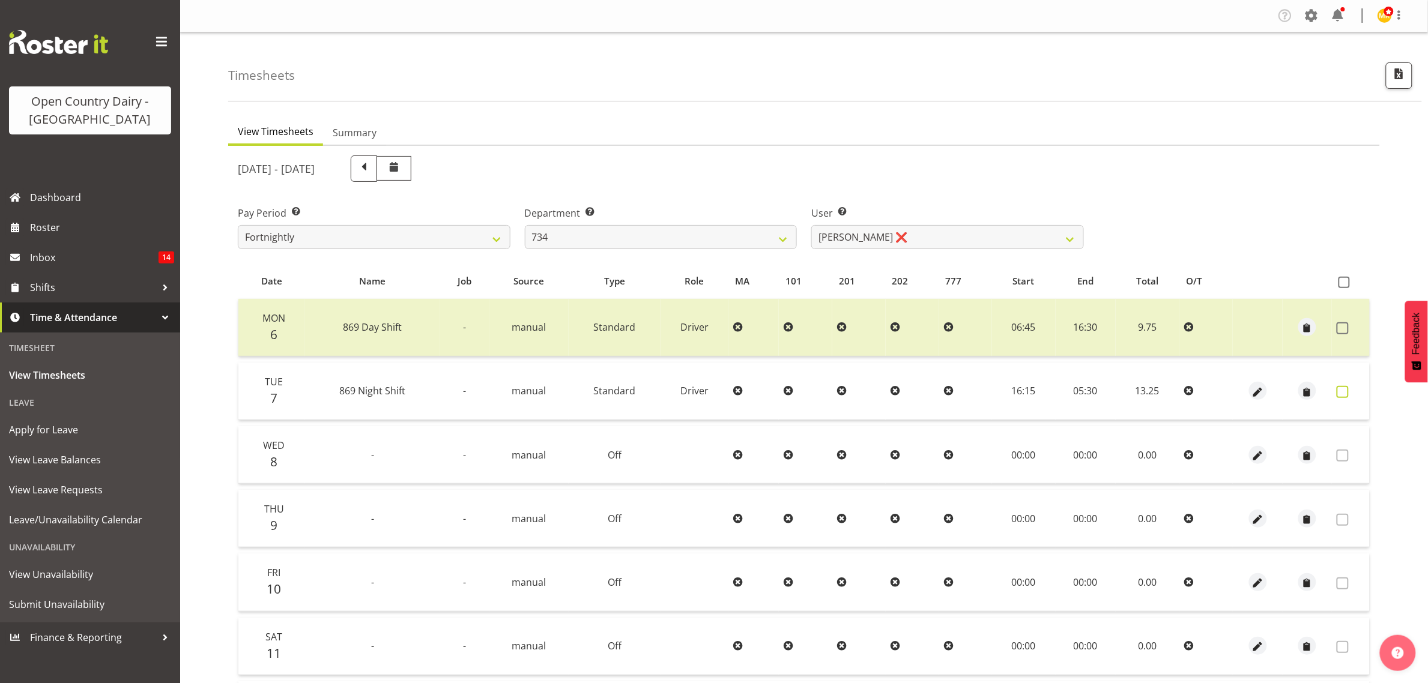
click at [1345, 388] on span at bounding box center [1343, 392] width 12 height 12
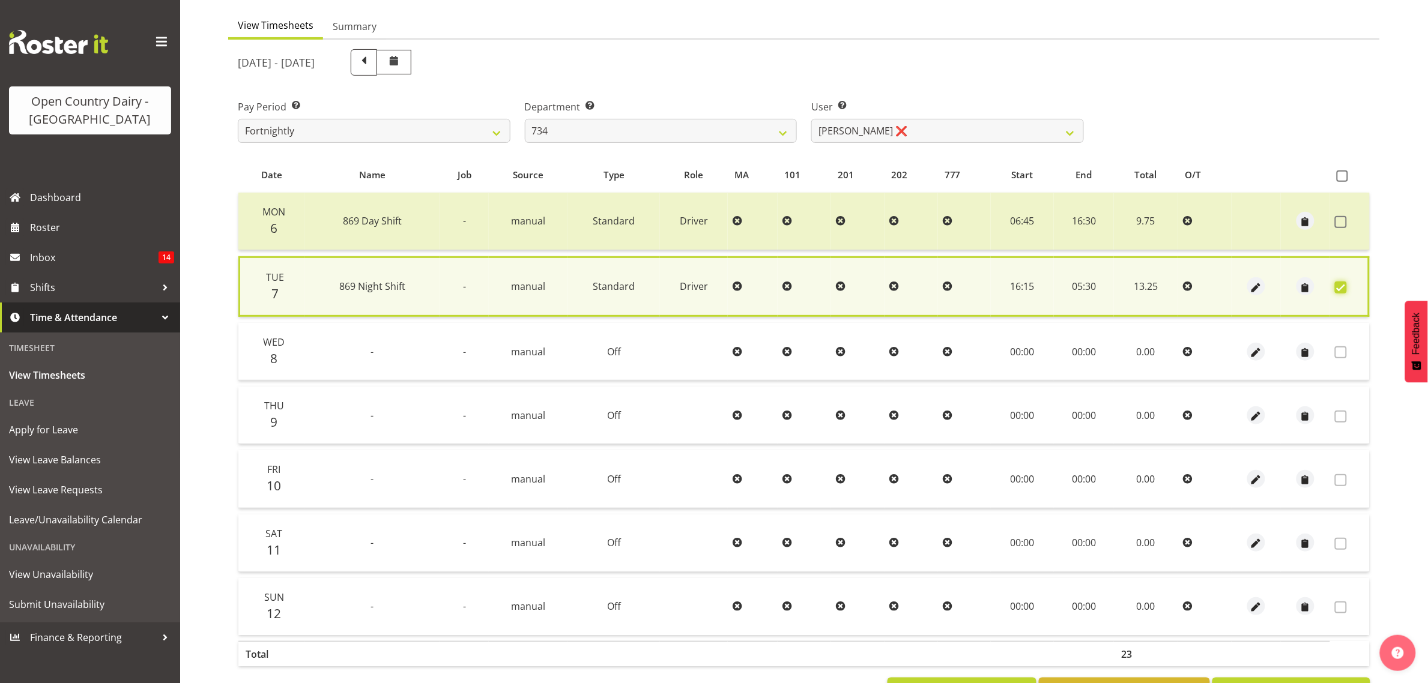
scroll to position [157, 0]
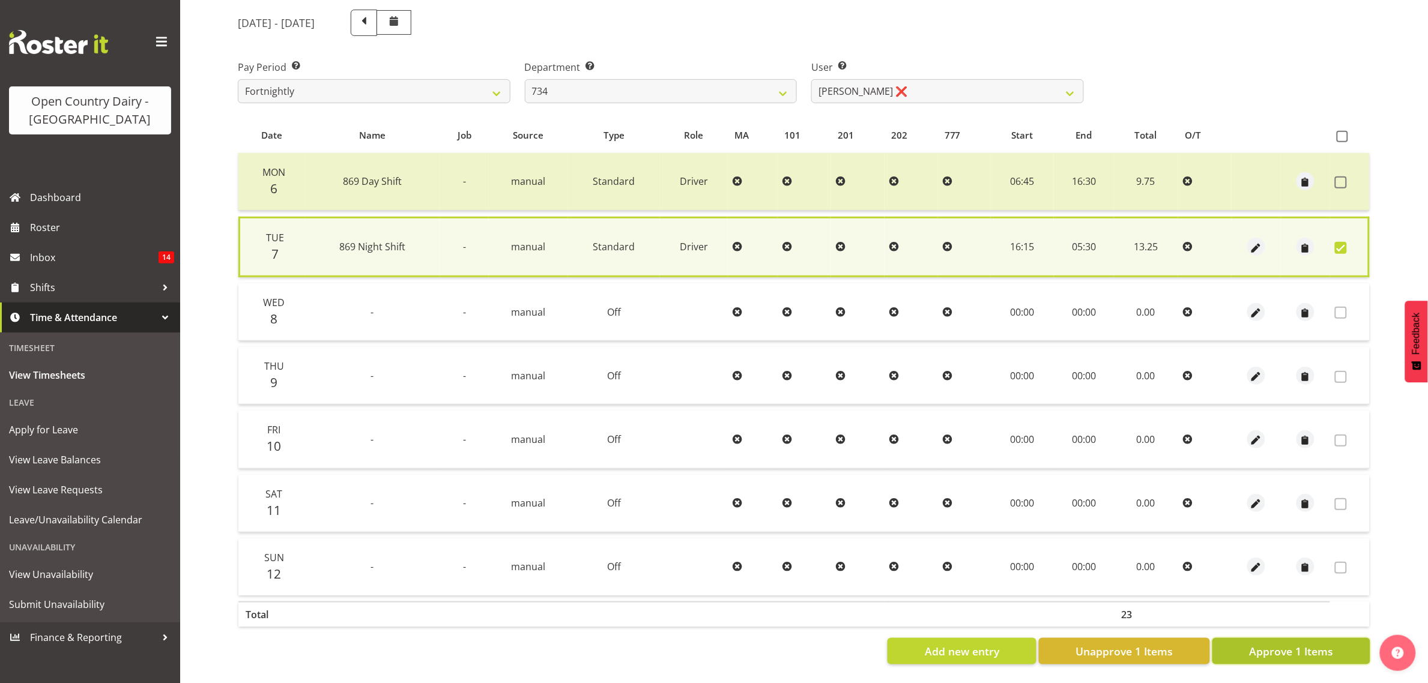
click at [1268, 644] on span "Approve 1 Items" at bounding box center [1291, 652] width 84 height 16
checkbox input "false"
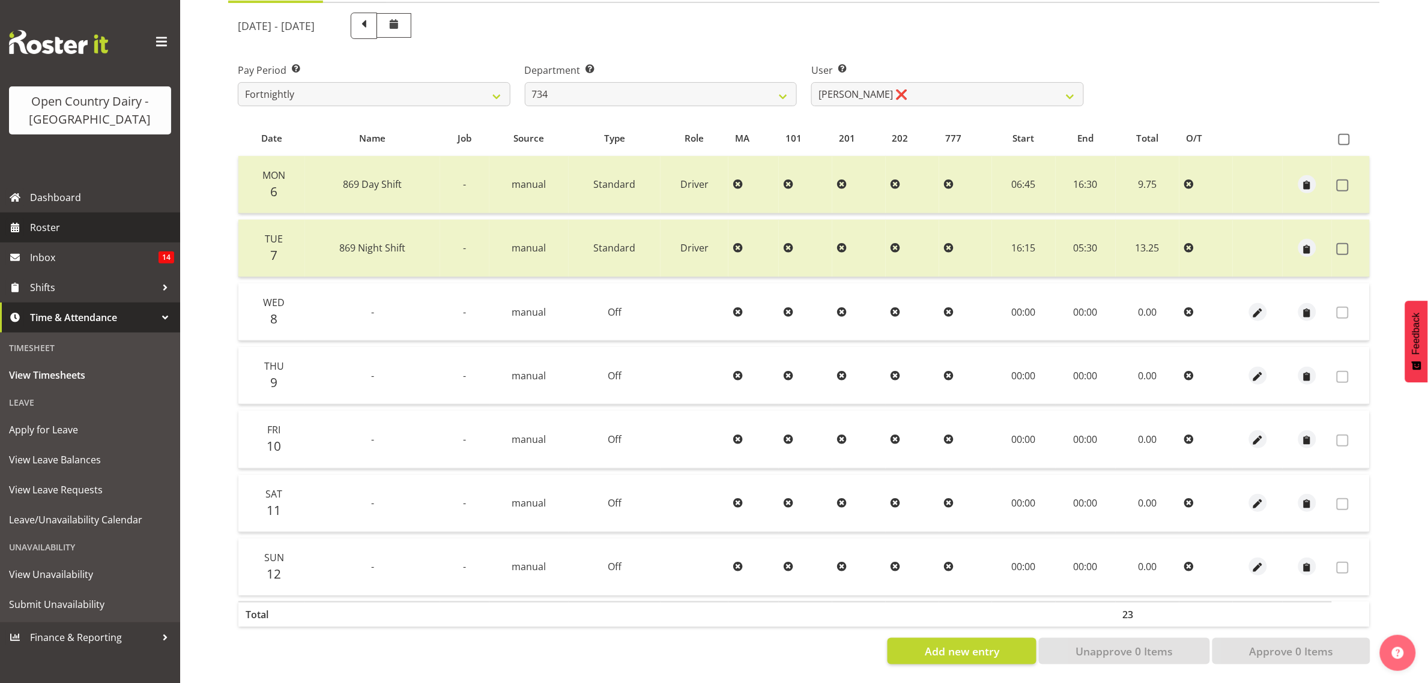
click at [35, 226] on span "Roster" at bounding box center [102, 228] width 144 height 18
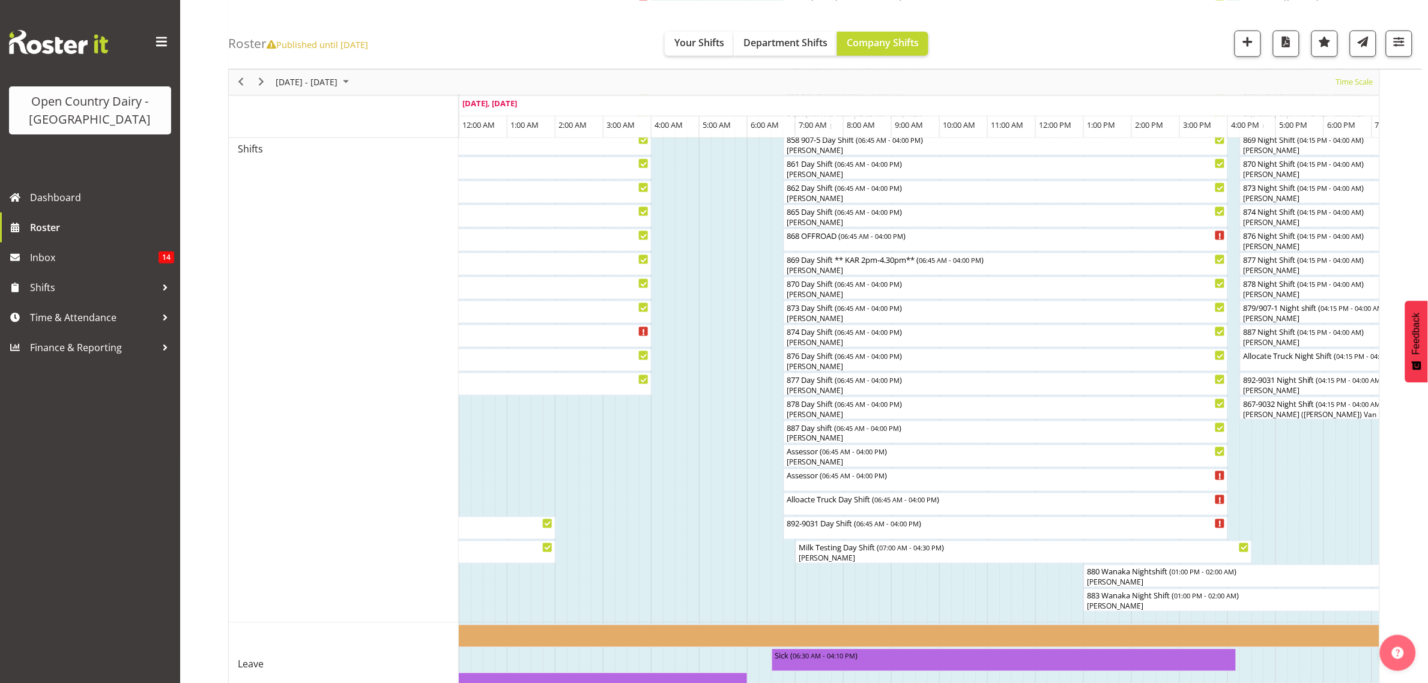
scroll to position [525, 0]
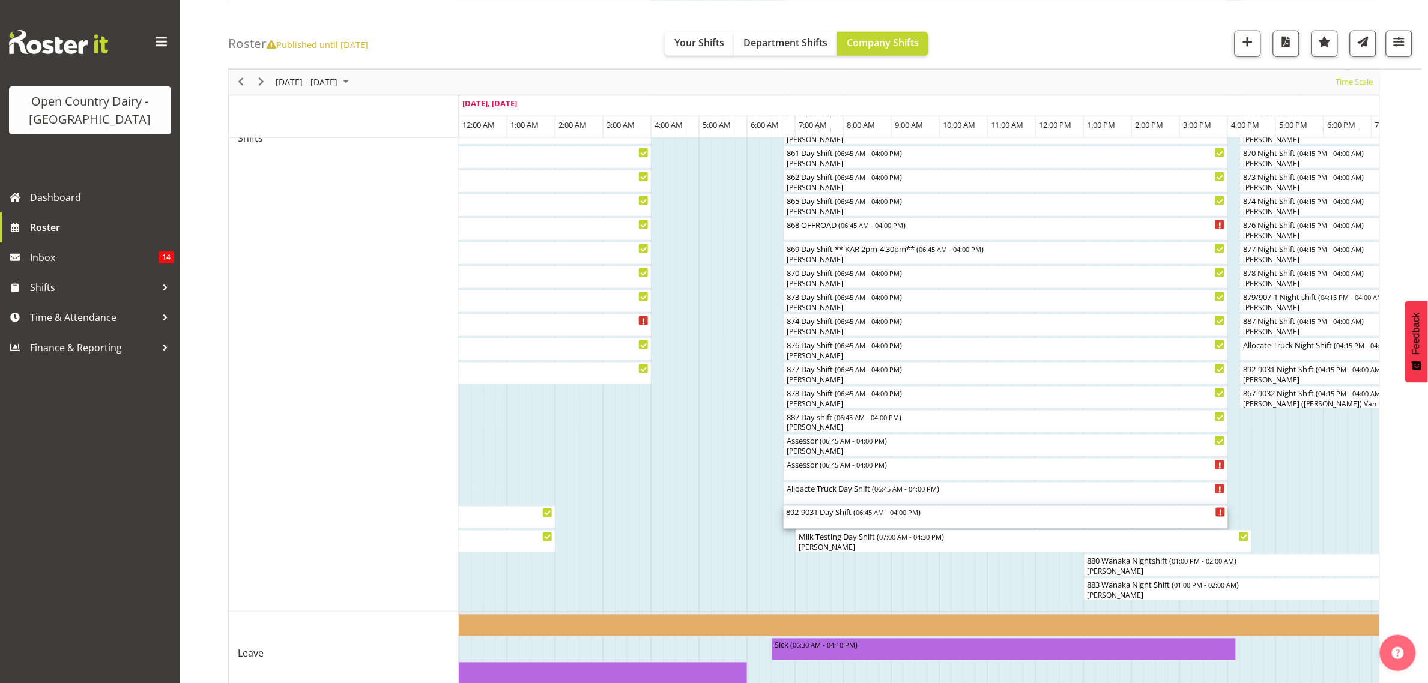
click at [823, 515] on div "892-9031 Day Shift ( 06:45 AM - 04:00 PM )" at bounding box center [1006, 512] width 440 height 12
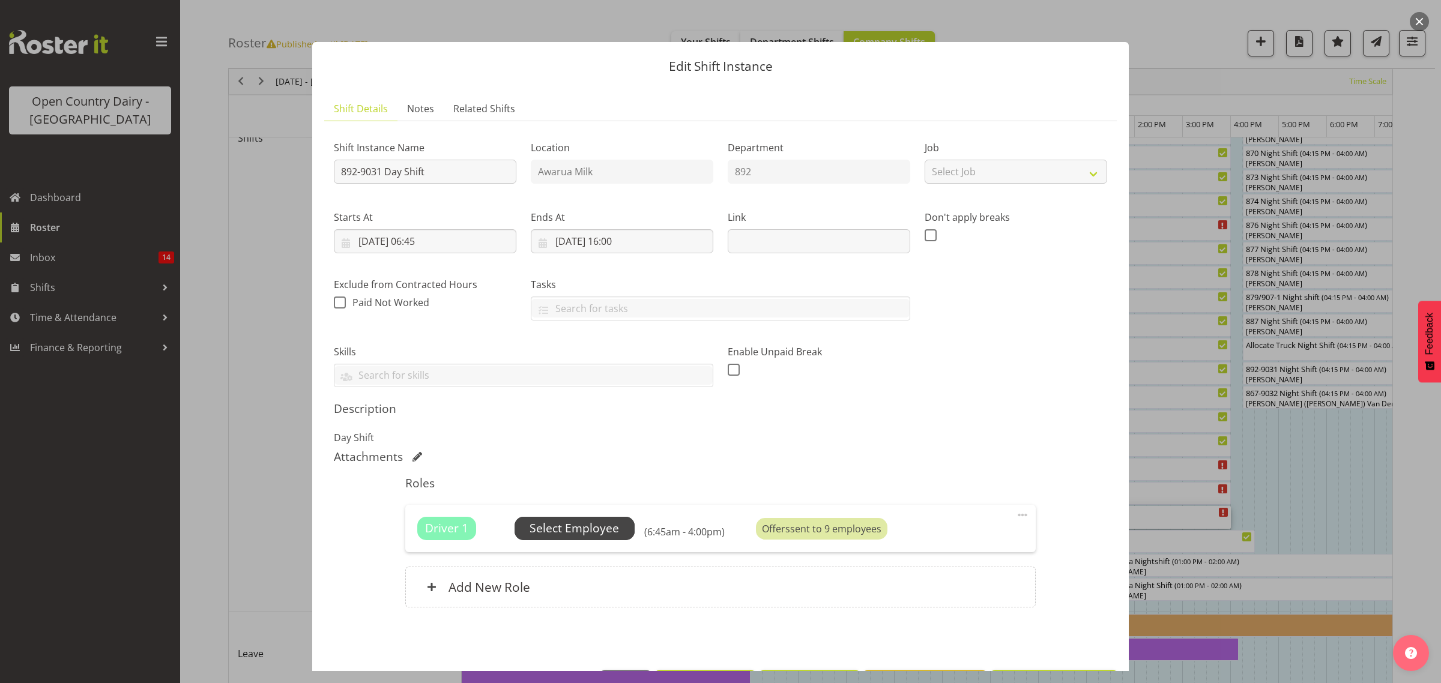
click at [578, 527] on span "Select Employee" at bounding box center [574, 528] width 89 height 17
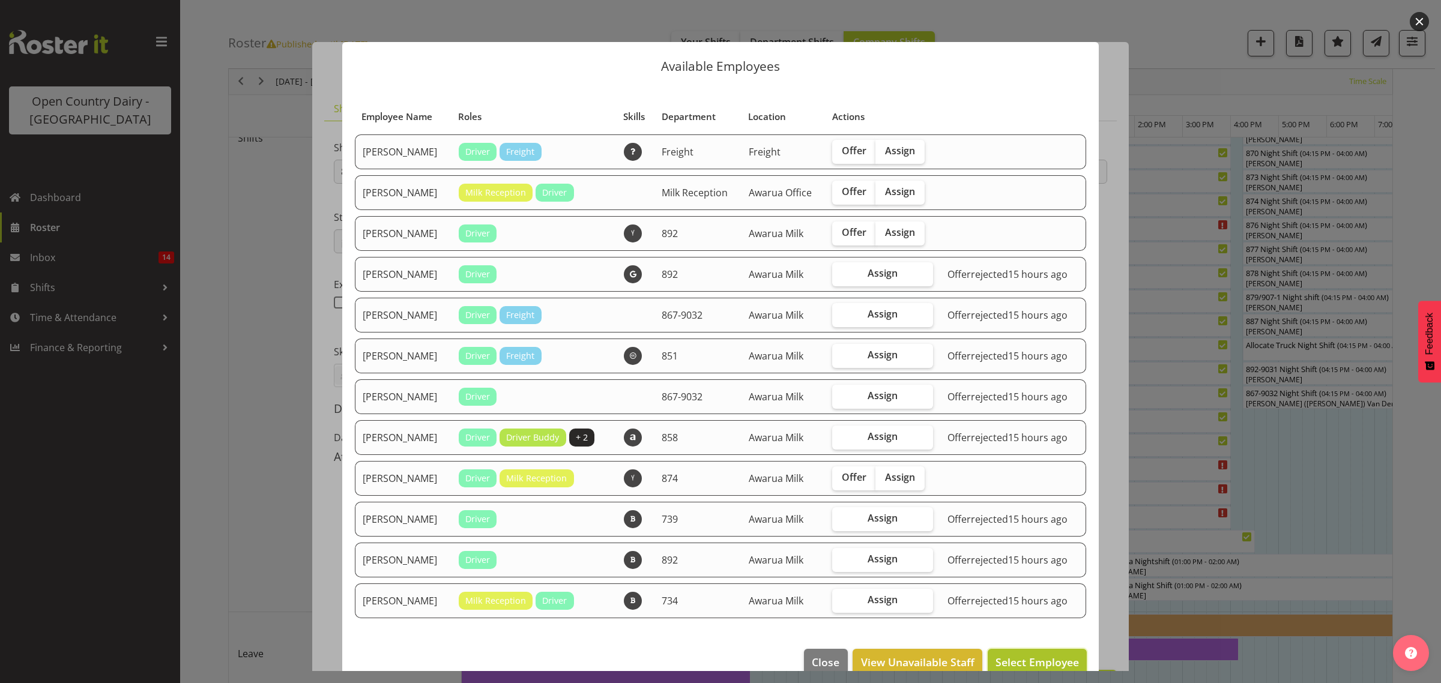
click at [996, 660] on span "Select Employee" at bounding box center [1037, 662] width 83 height 14
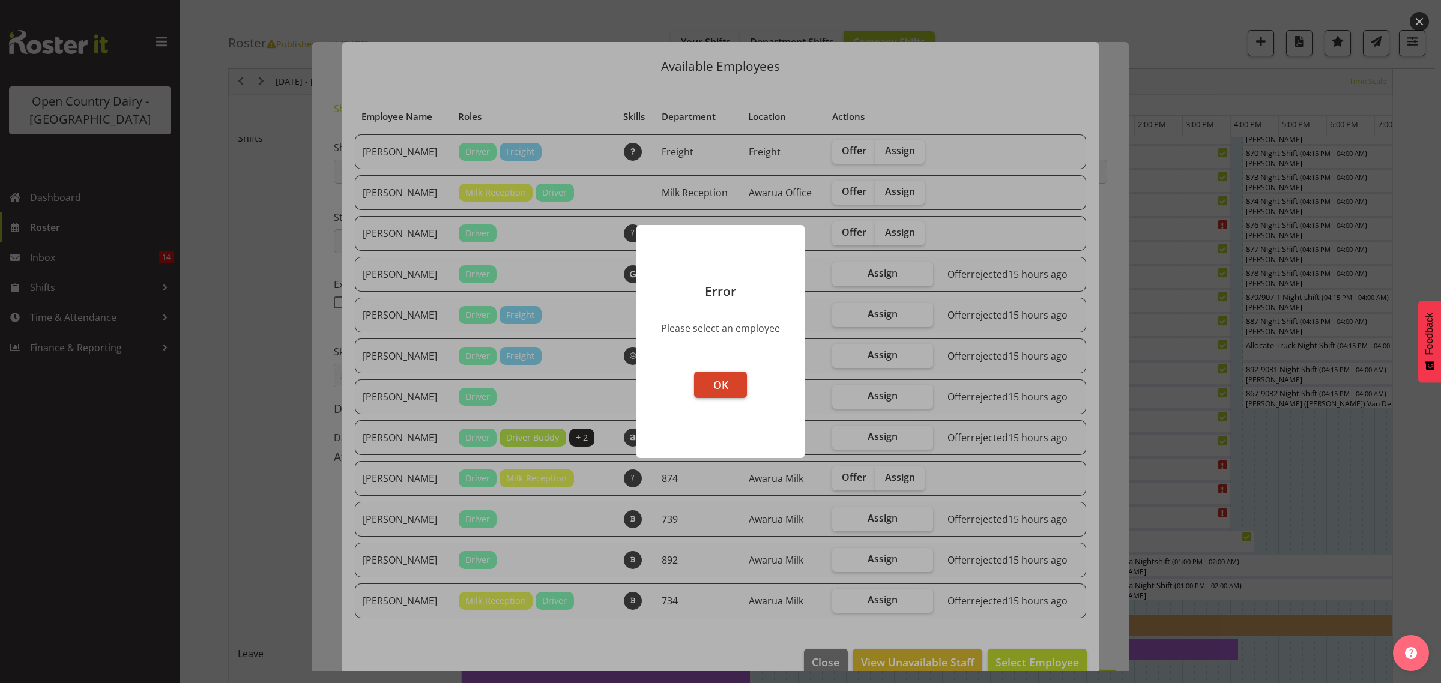
click at [716, 380] on span "OK" at bounding box center [720, 385] width 15 height 14
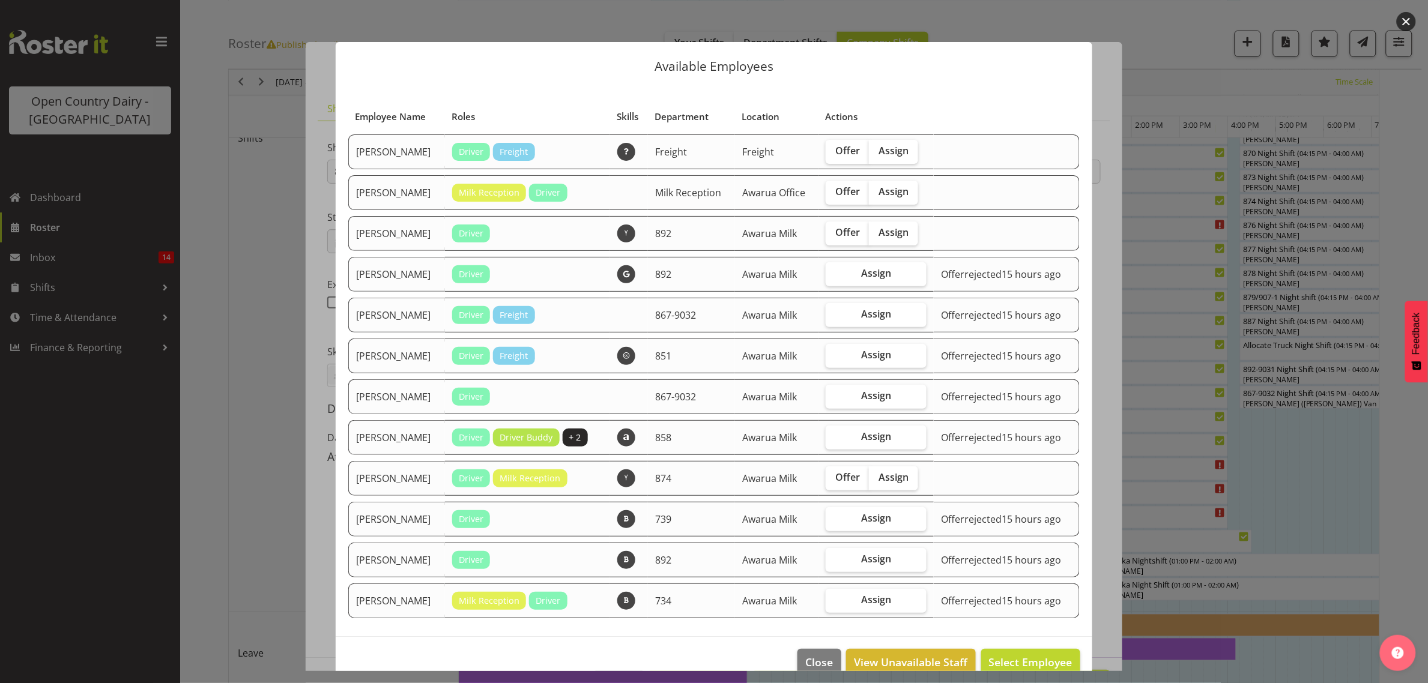
click at [1191, 40] on div at bounding box center [714, 341] width 1428 height 683
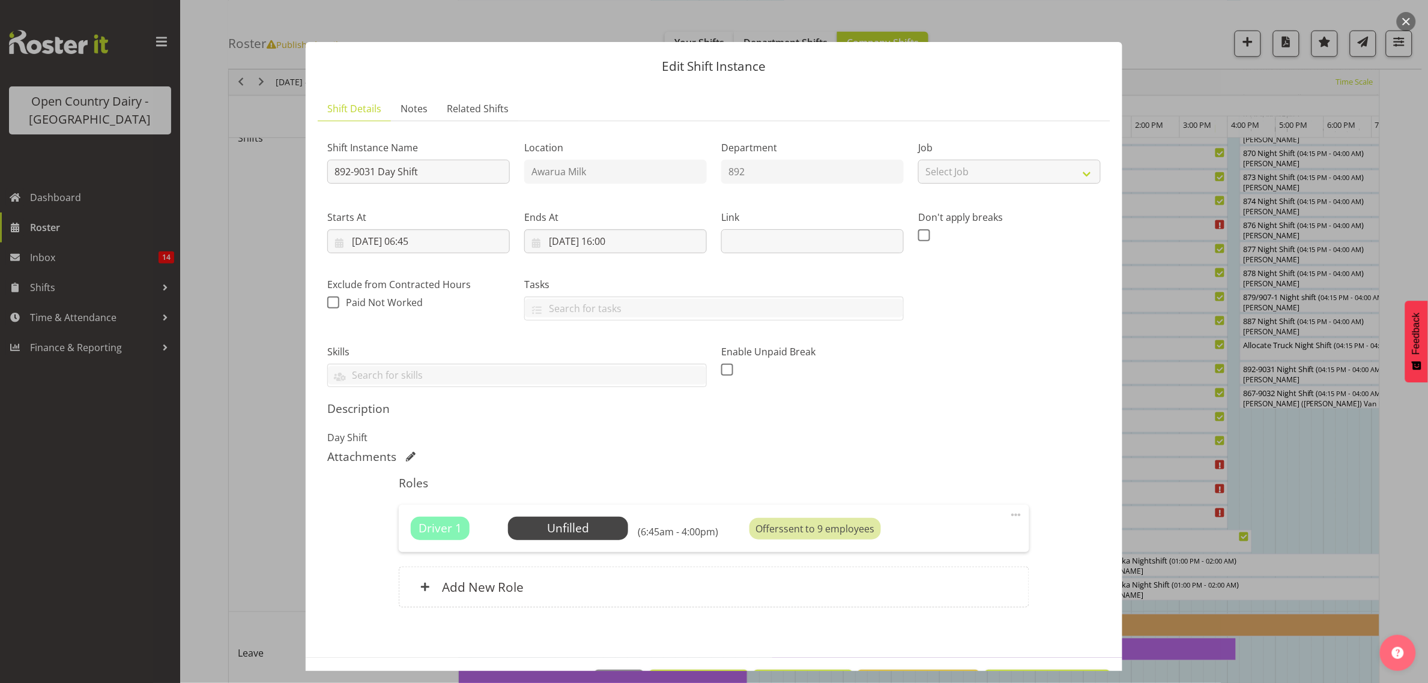
click at [1156, 71] on div at bounding box center [714, 341] width 1428 height 683
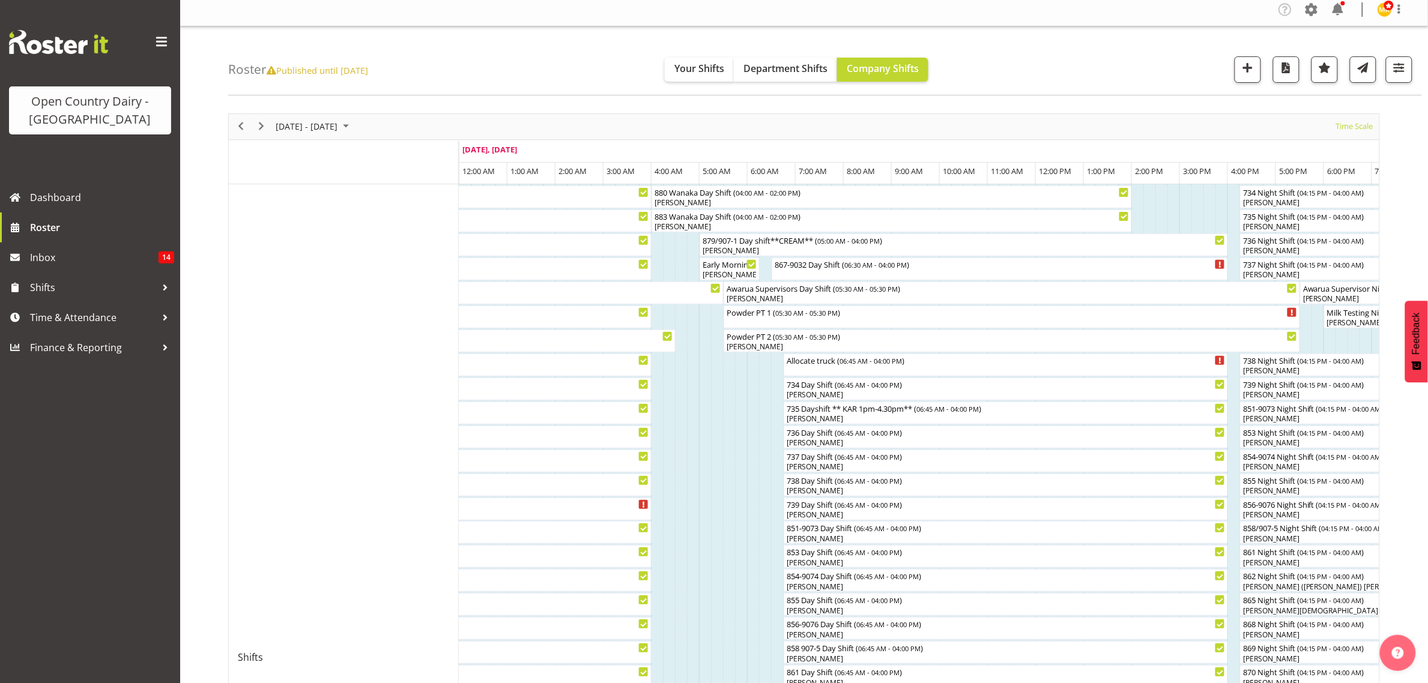
scroll to position [0, 0]
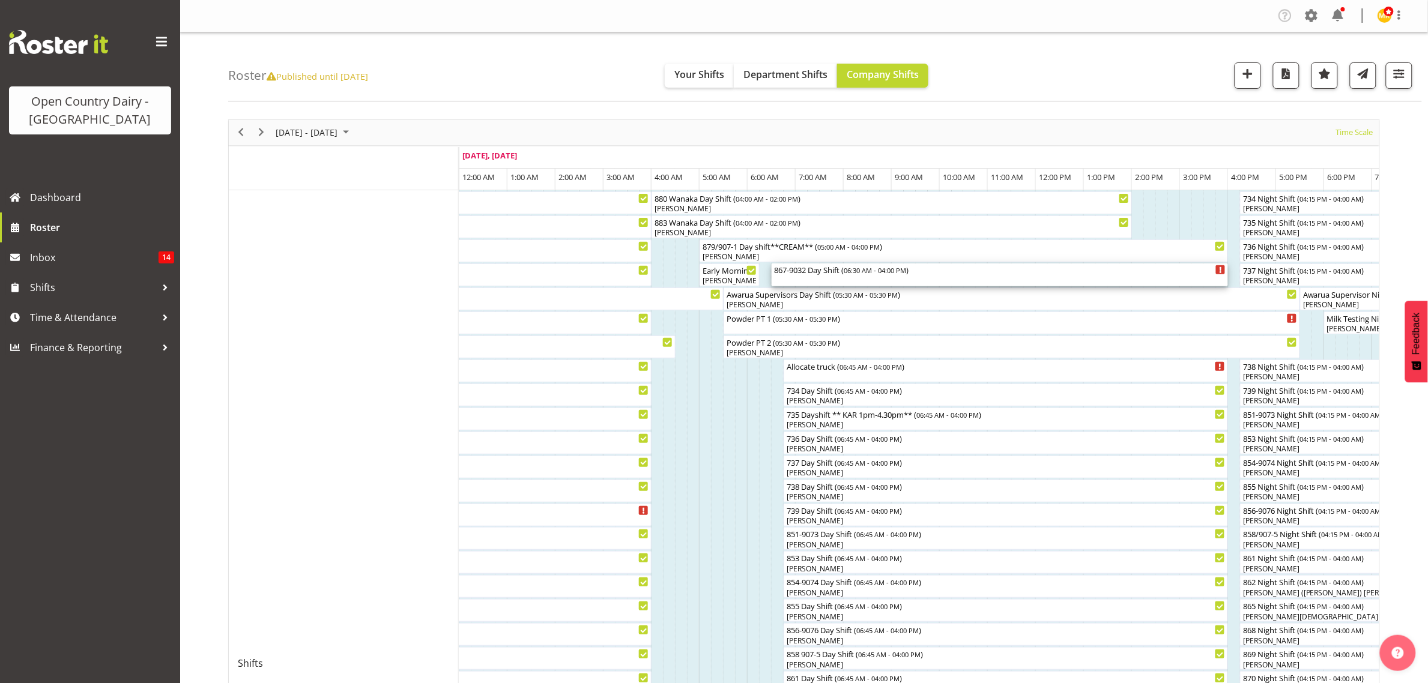
click at [814, 280] on div "867-9032 Day Shift ( 06:30 AM - 04:00 PM )" at bounding box center [1000, 275] width 452 height 23
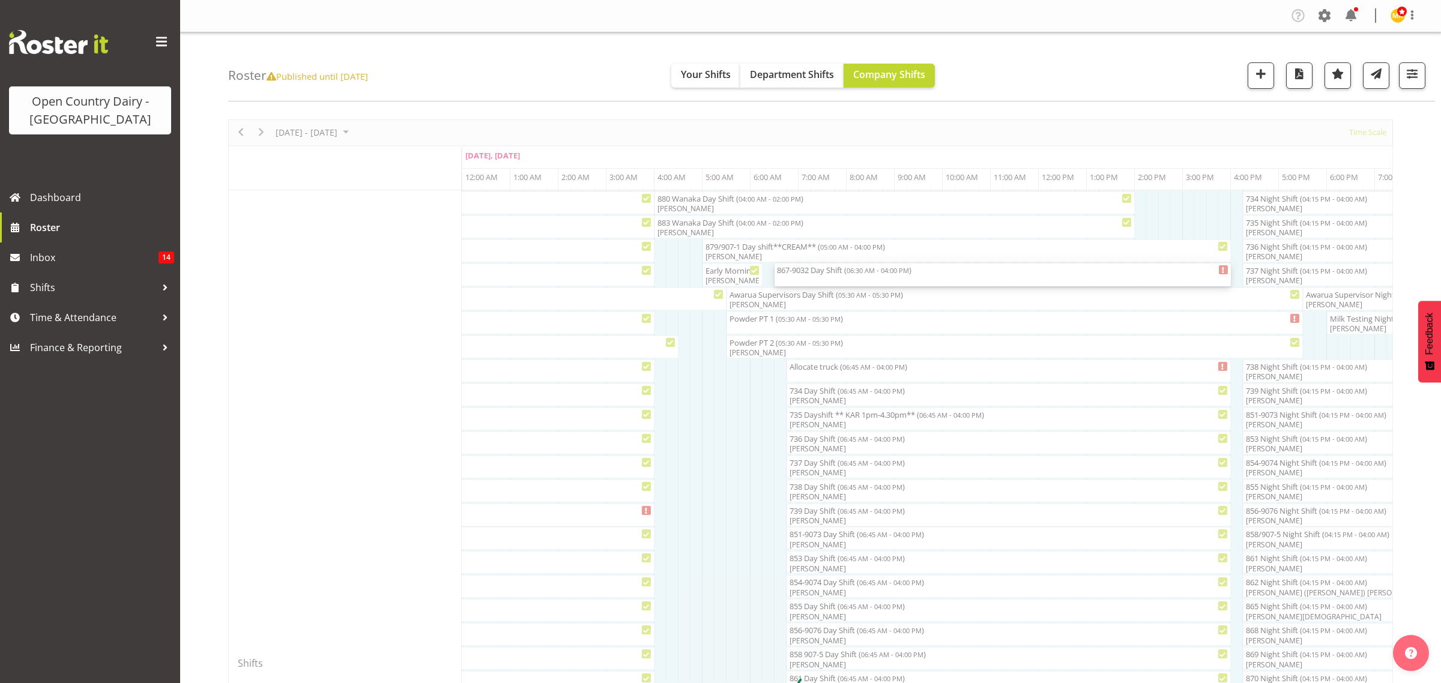
select select "10670"
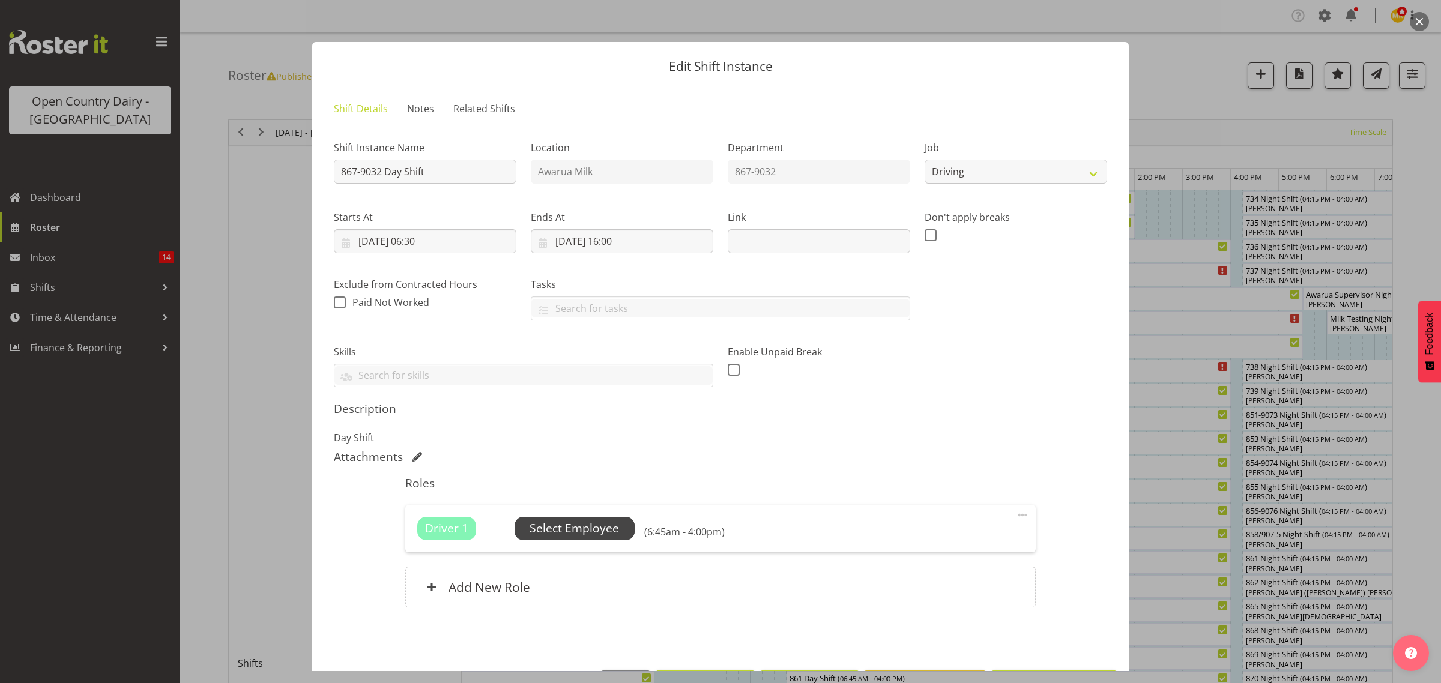
click at [571, 524] on span "Select Employee" at bounding box center [574, 528] width 89 height 17
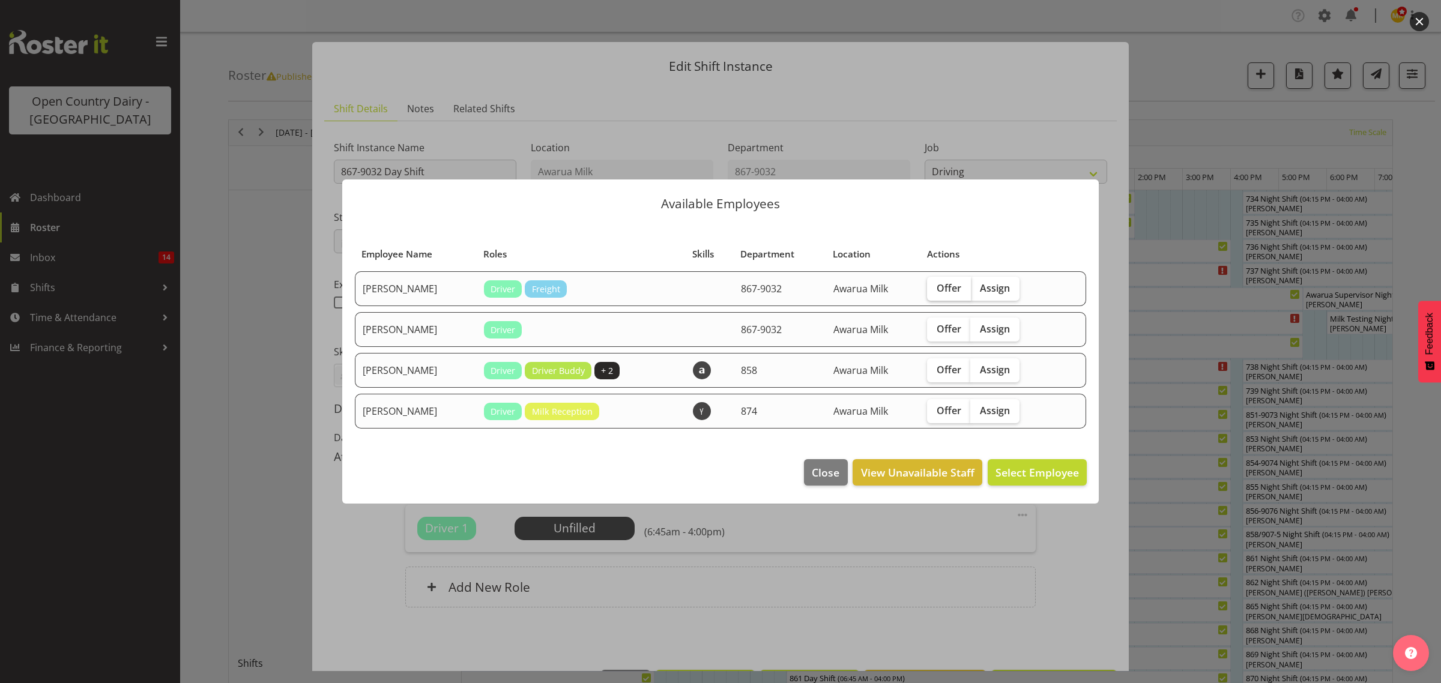
click at [952, 289] on span "Offer" at bounding box center [949, 288] width 25 height 12
click at [935, 289] on input "Offer" at bounding box center [931, 288] width 8 height 8
checkbox input "true"
click at [958, 325] on span "Offer" at bounding box center [949, 329] width 25 height 12
click at [935, 325] on input "Offer" at bounding box center [931, 329] width 8 height 8
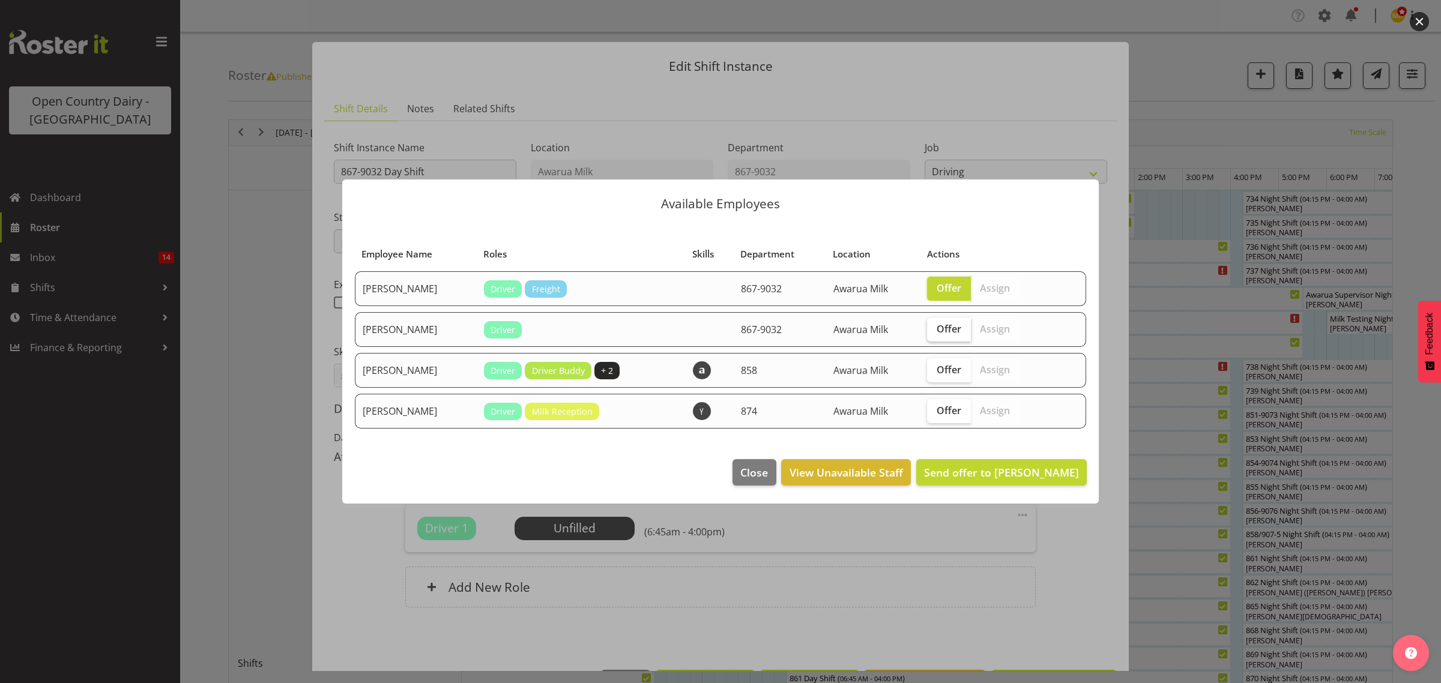
checkbox input "true"
click at [945, 371] on span "Offer" at bounding box center [949, 370] width 25 height 12
click at [935, 371] on input "Offer" at bounding box center [931, 370] width 8 height 8
checkbox input "true"
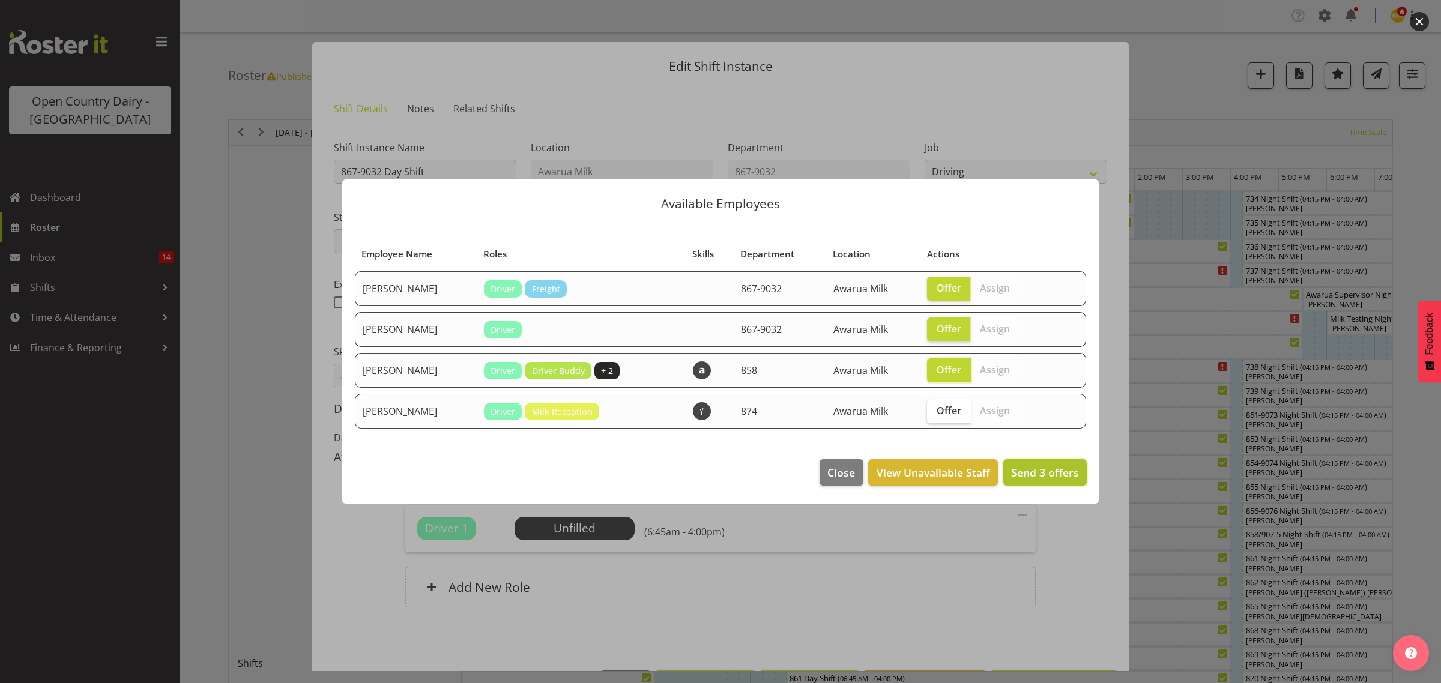
click at [1033, 473] on span "Send 3 offers" at bounding box center [1045, 472] width 68 height 14
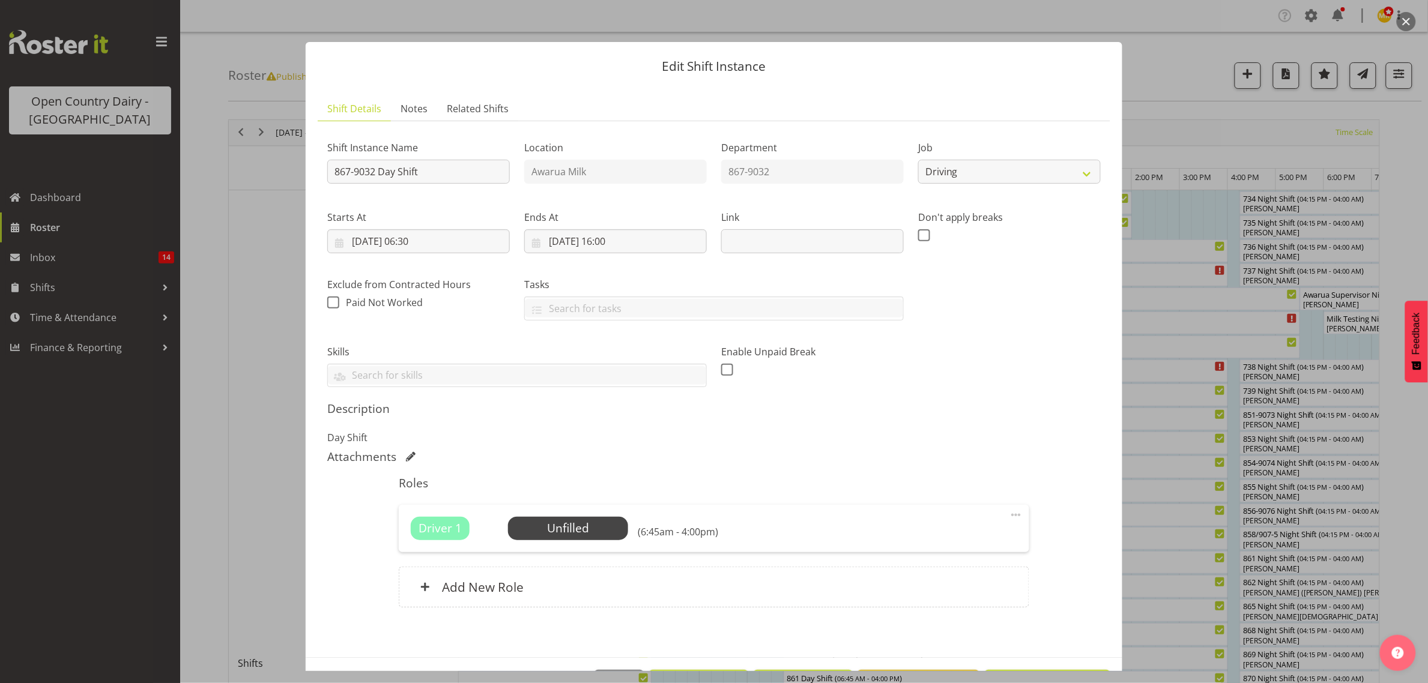
click at [1169, 72] on div at bounding box center [714, 341] width 1428 height 683
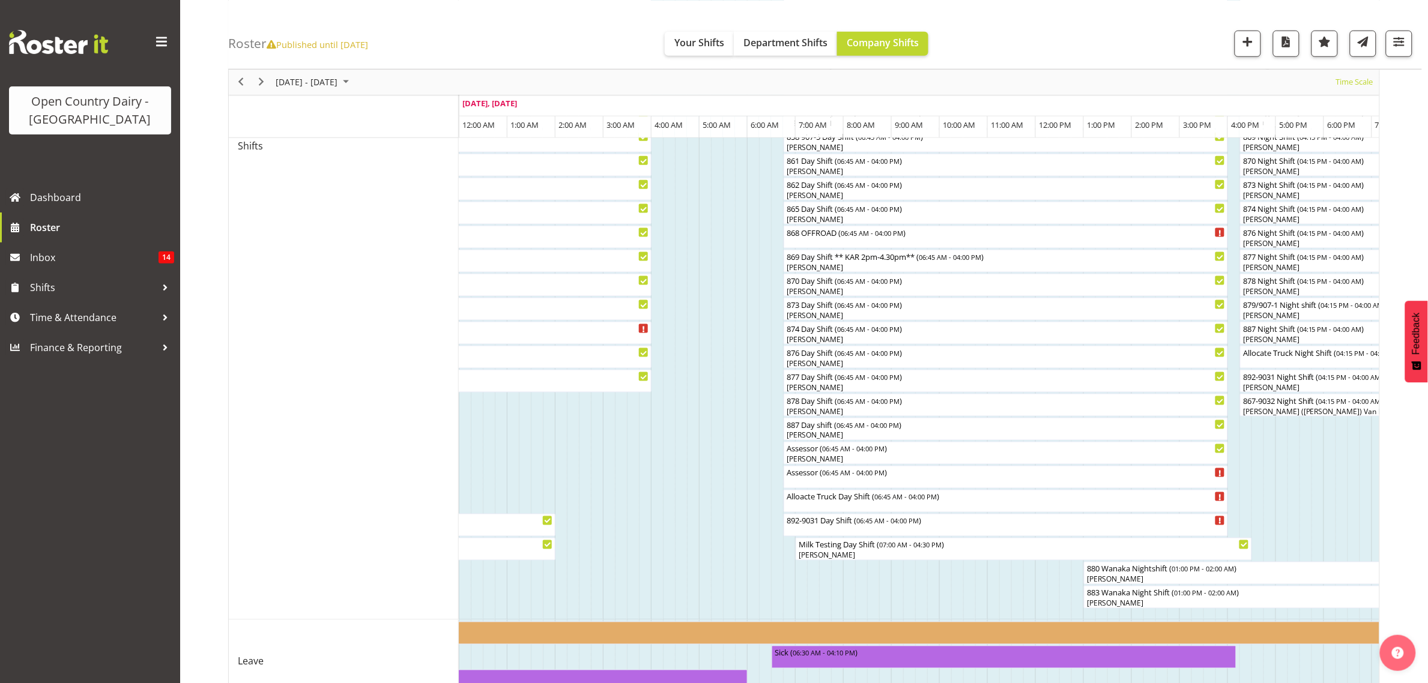
scroll to position [525, 0]
